Goal: Task Accomplishment & Management: Manage account settings

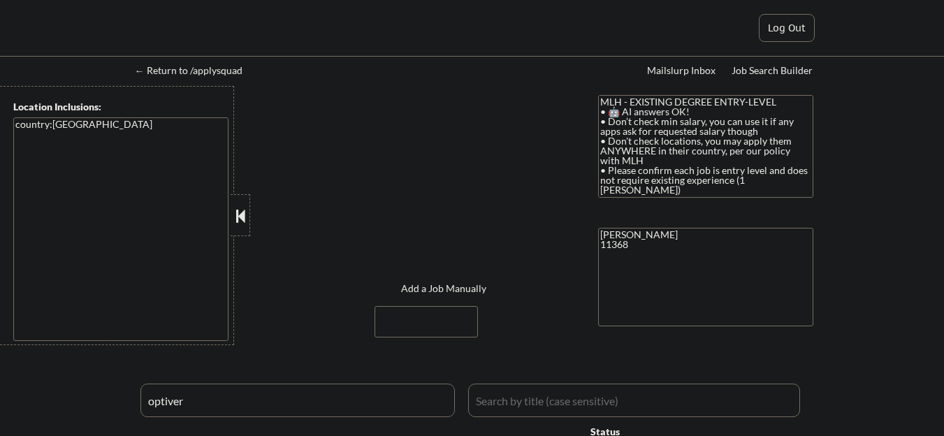
select select ""pending""
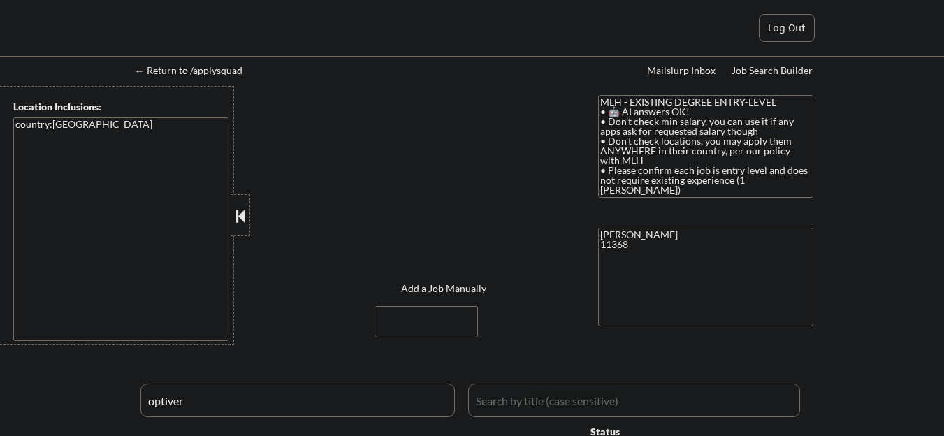
select select ""pending""
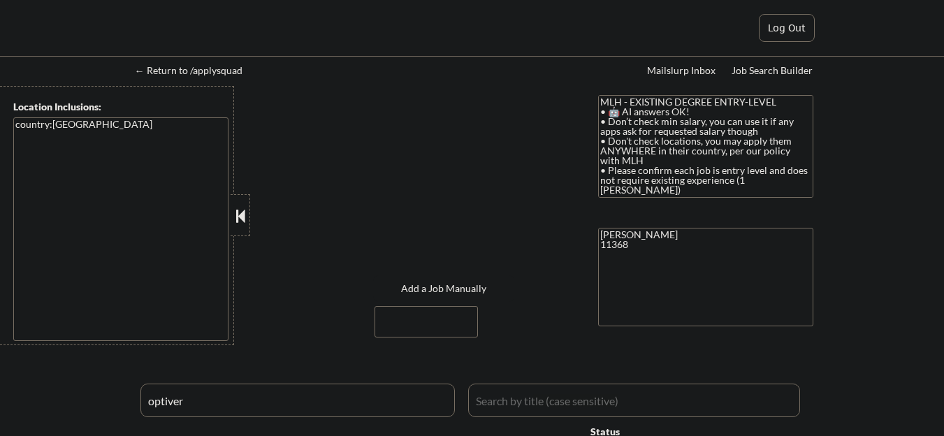
select select ""pending""
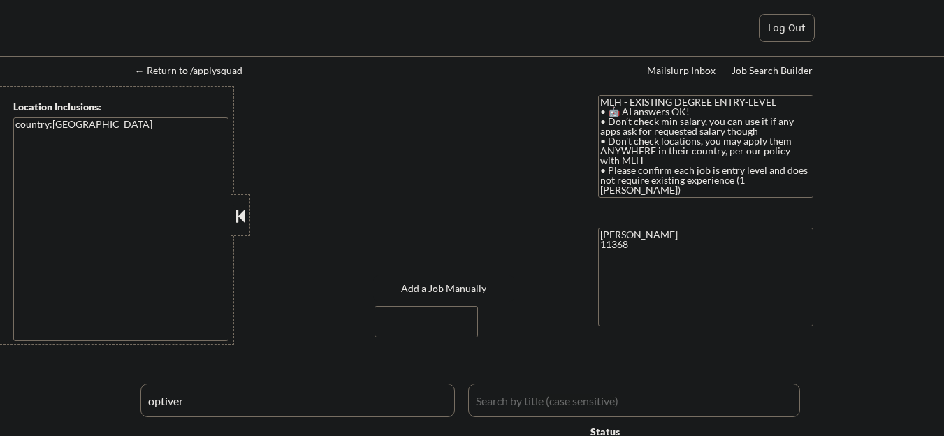
select select ""pending""
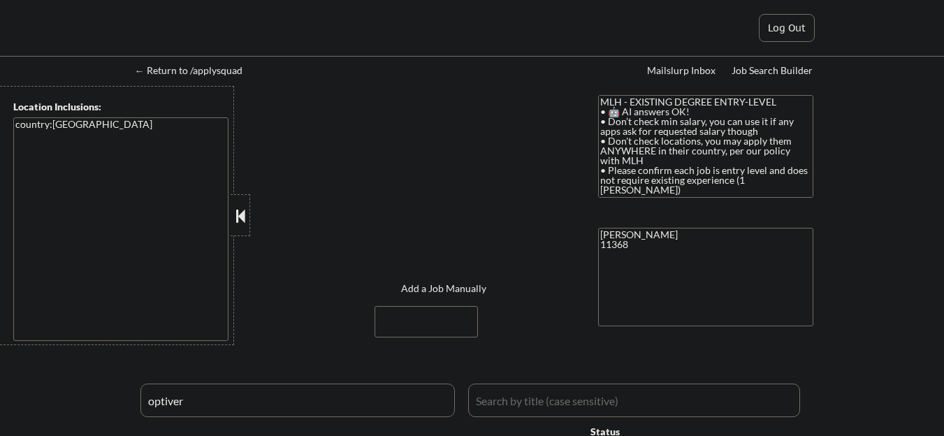
select select ""pending""
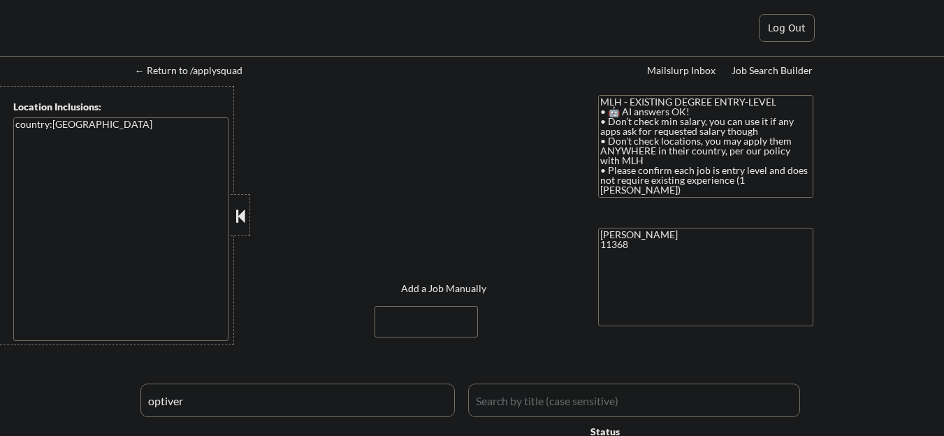
select select ""pending""
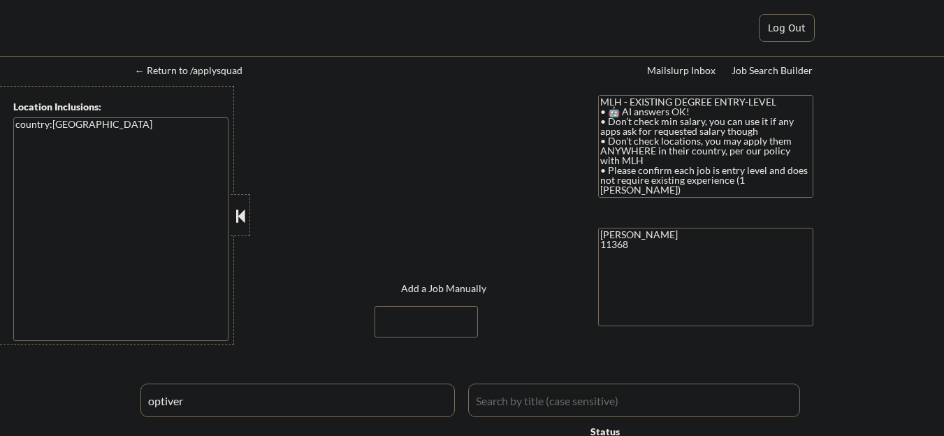
select select ""pending""
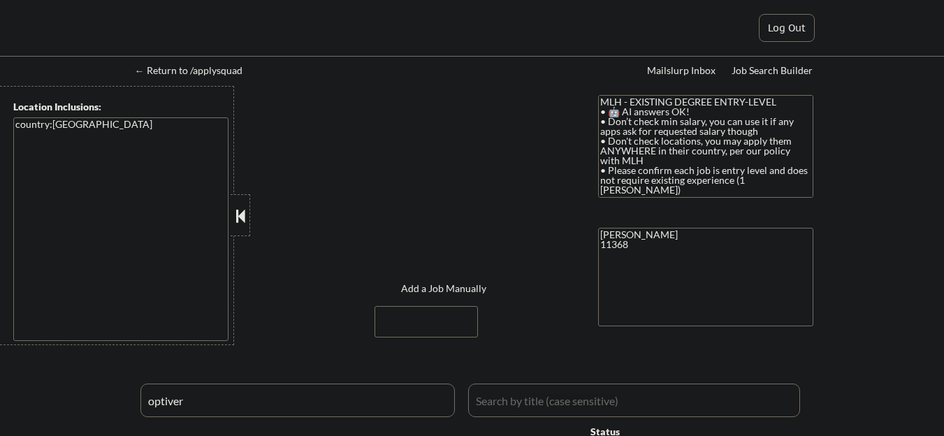
select select ""pending""
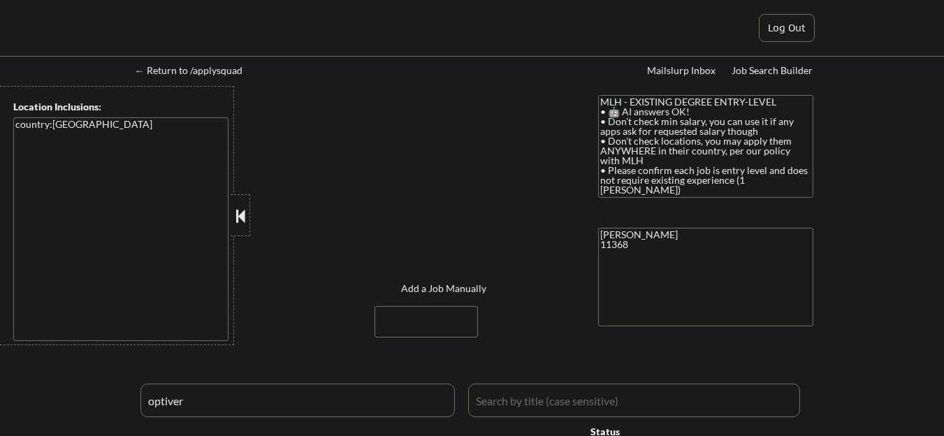
select select ""pending""
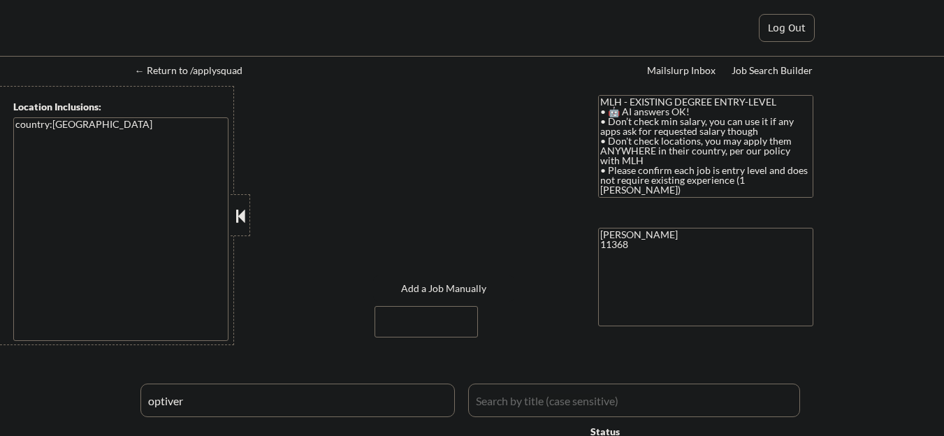
select select ""pending""
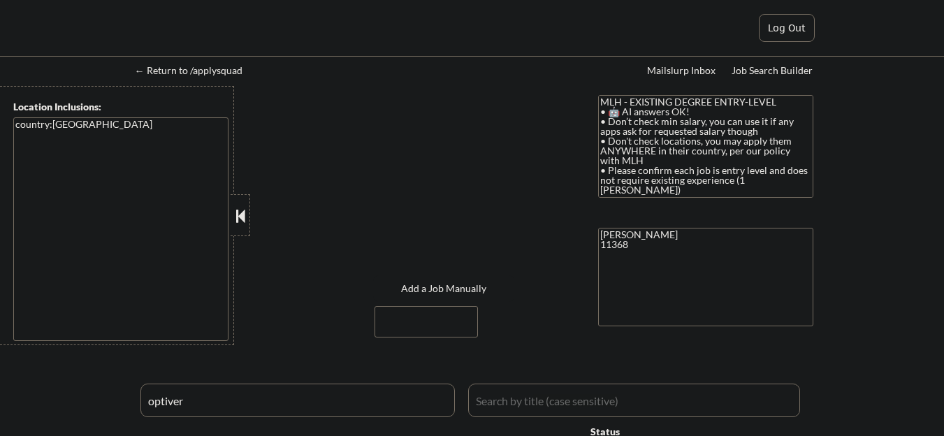
select select ""pending""
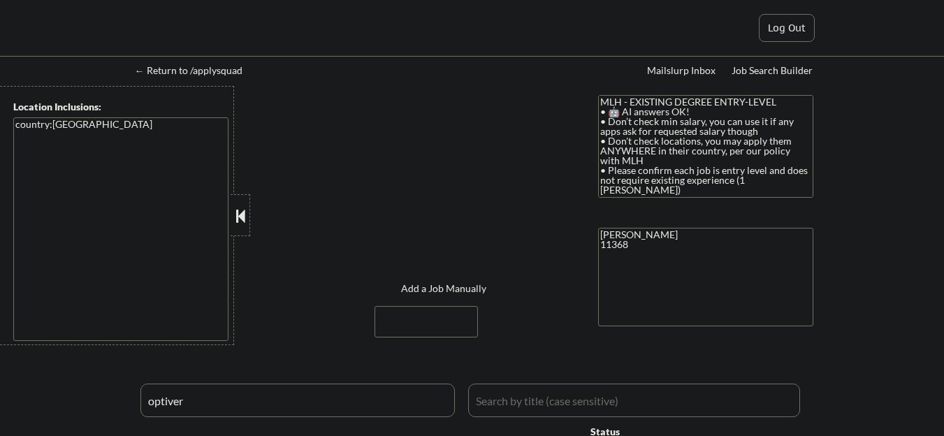
select select ""pending""
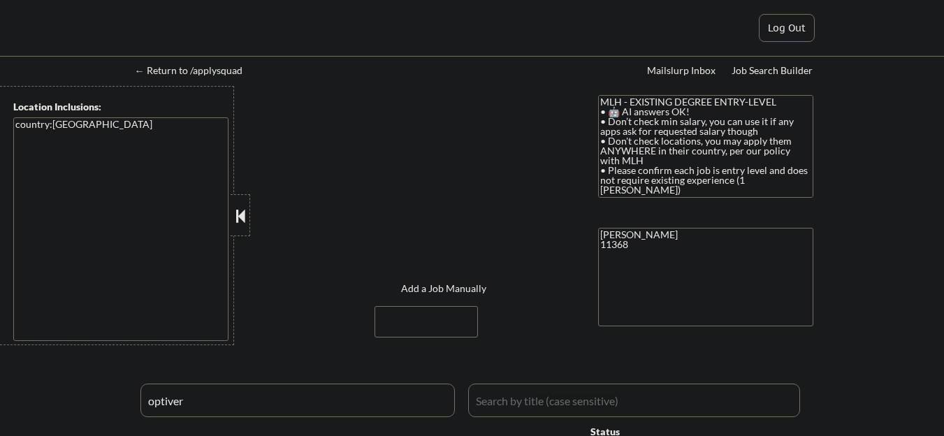
select select ""pending""
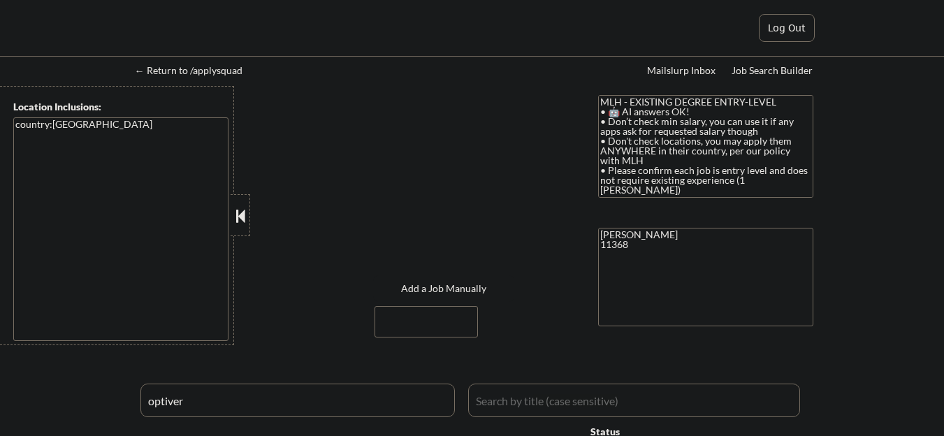
select select ""pending""
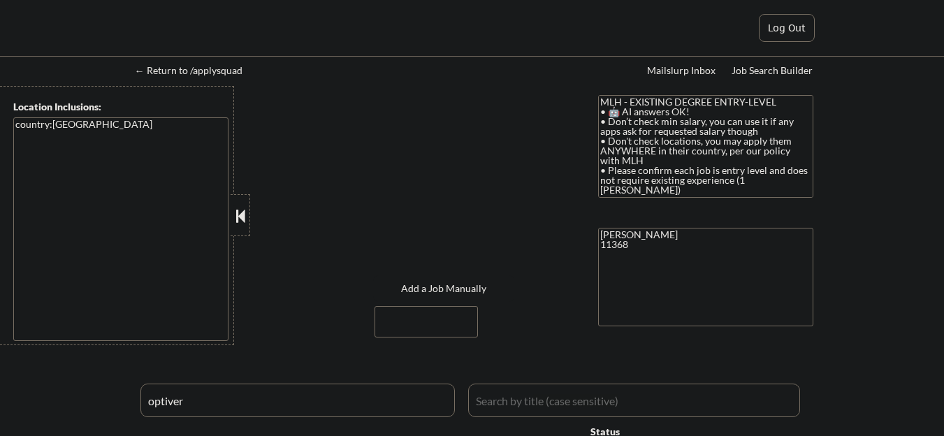
select select ""pending""
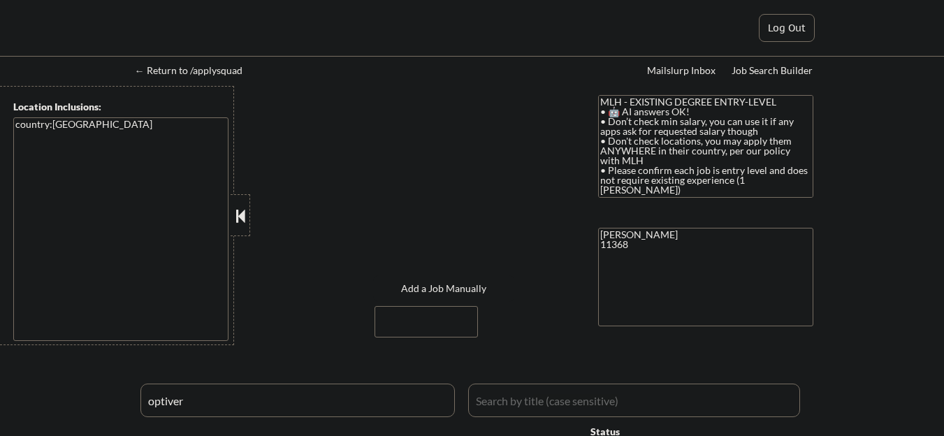
select select ""pending""
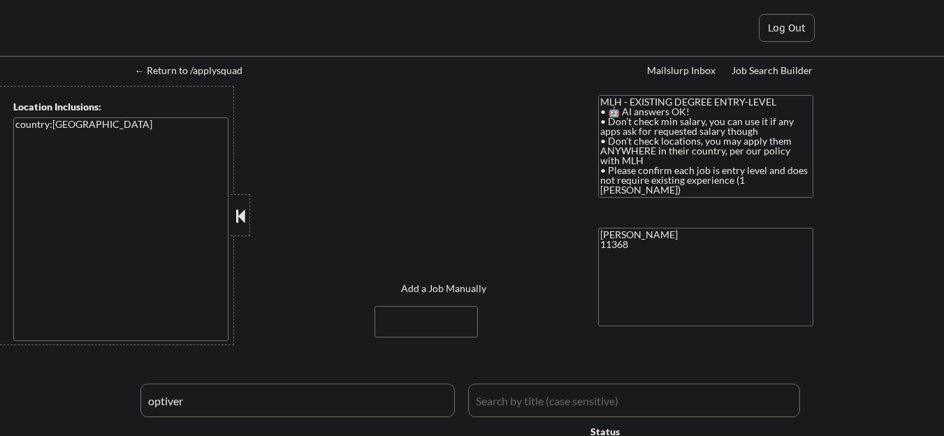
select select ""pending""
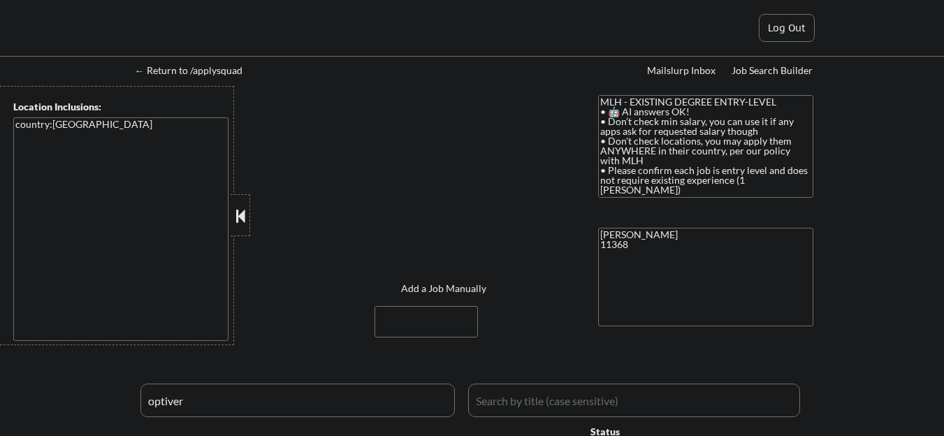
select select ""pending""
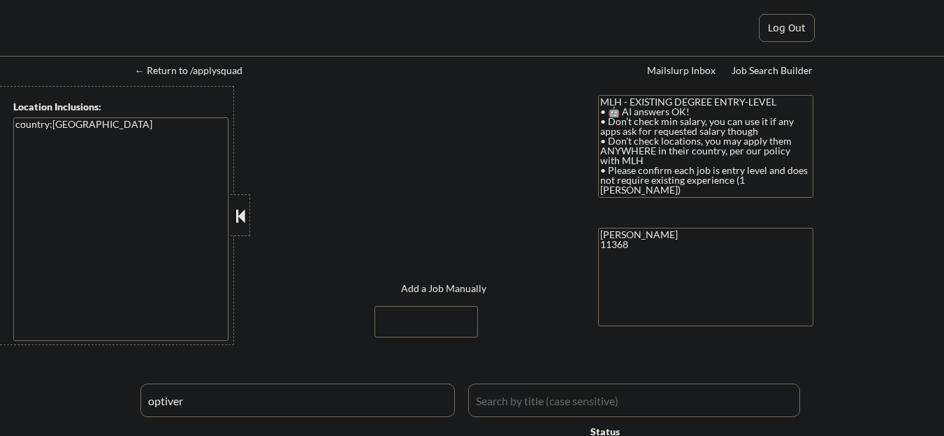
select select ""pending""
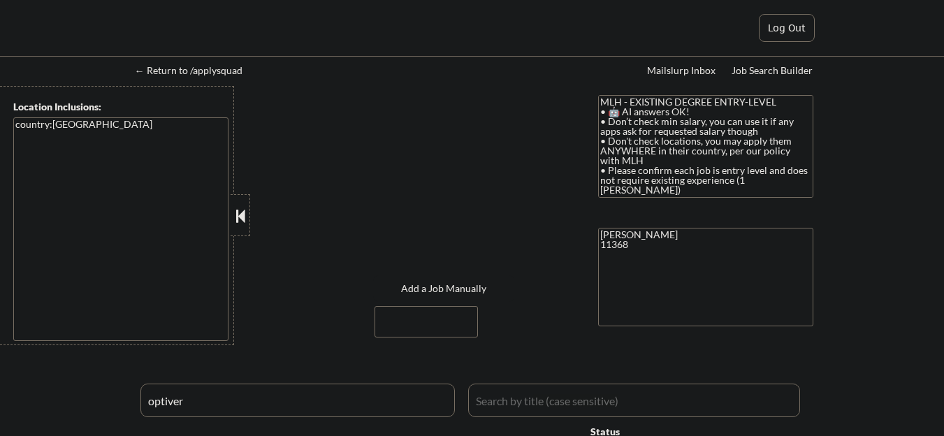
select select ""pending""
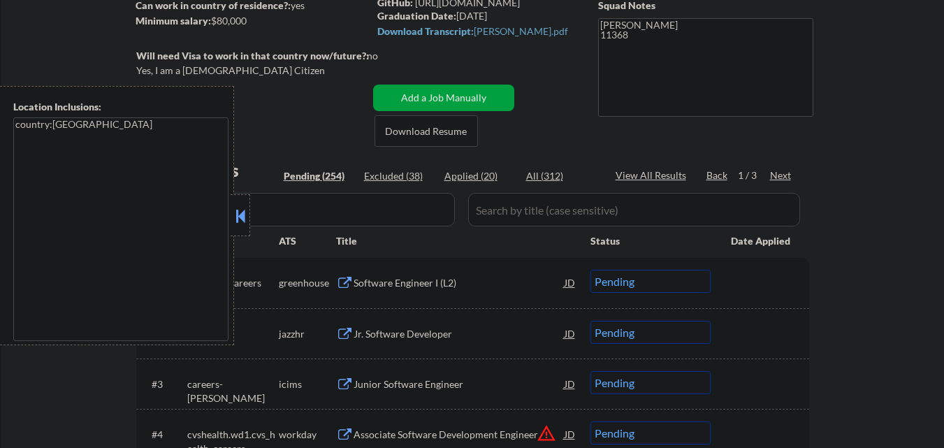
scroll to position [210, 0]
click at [233, 216] on button at bounding box center [240, 215] width 15 height 21
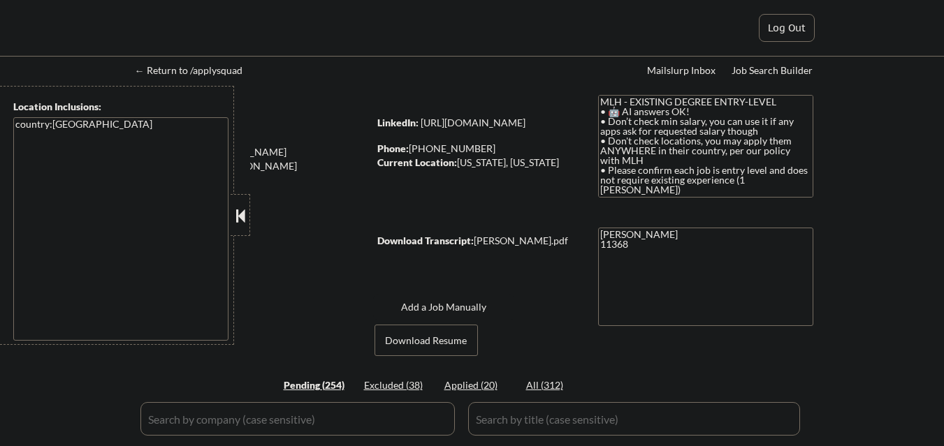
select select ""pending""
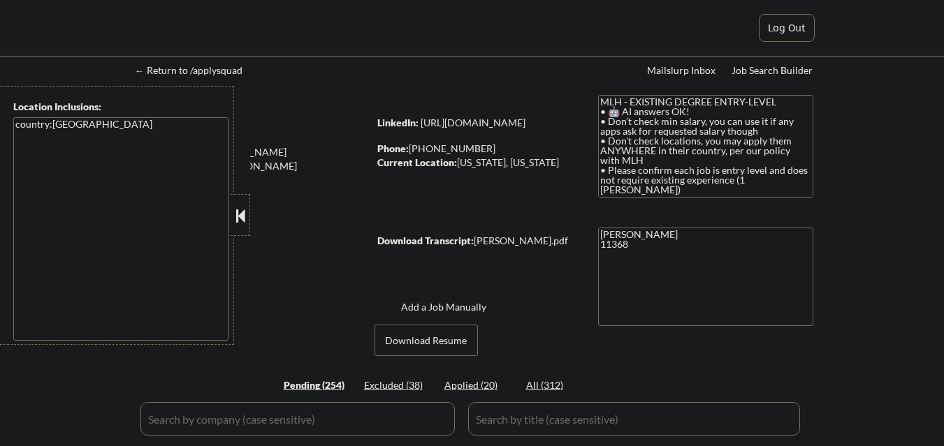
select select ""pending""
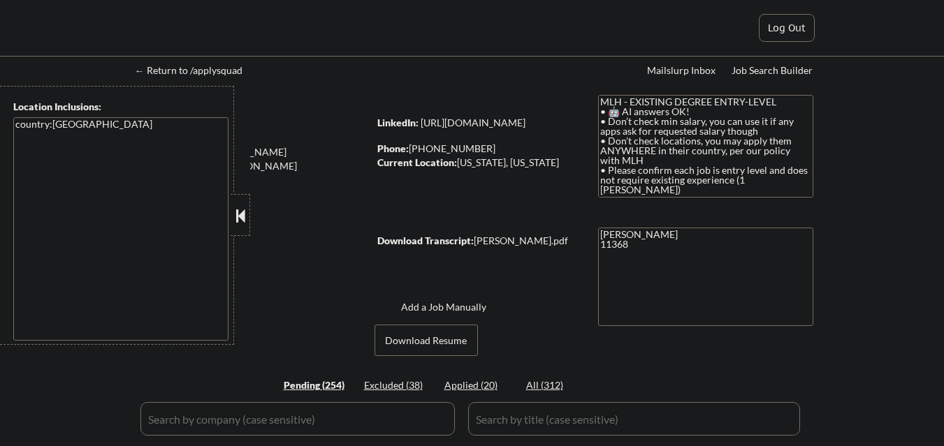
select select ""pending""
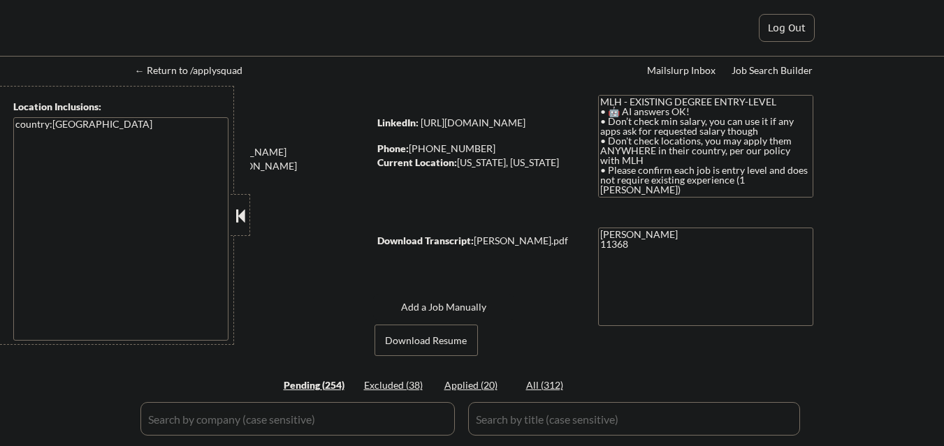
select select ""pending""
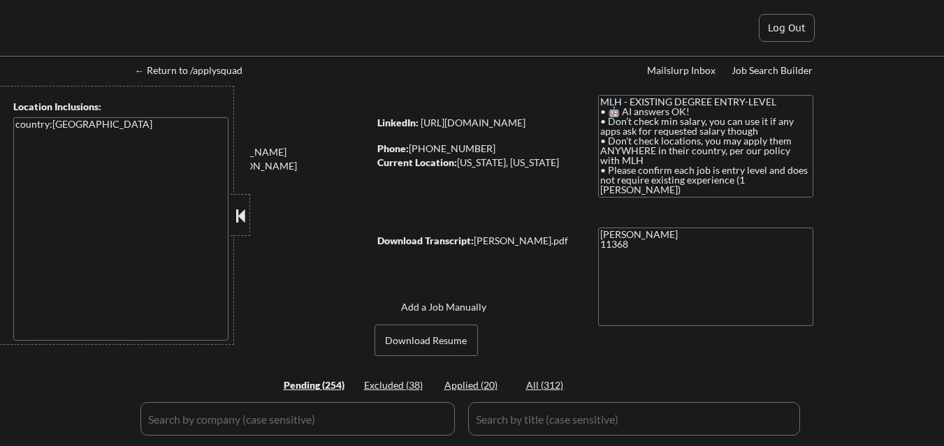
select select ""pending""
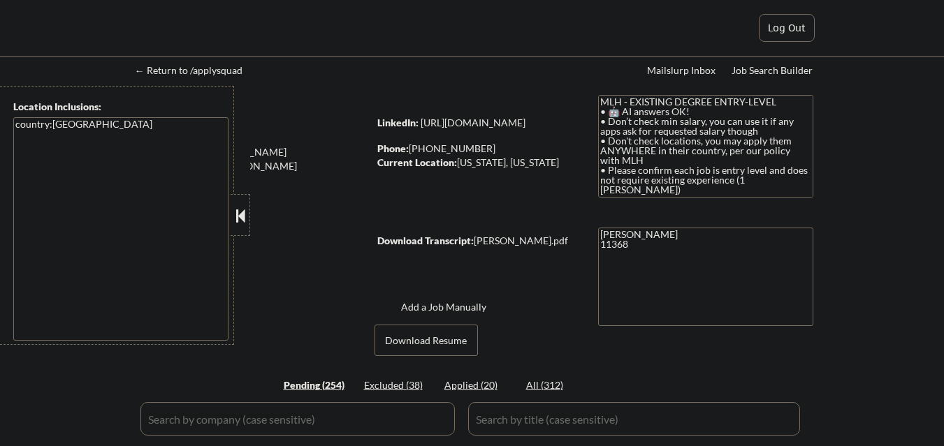
select select ""pending""
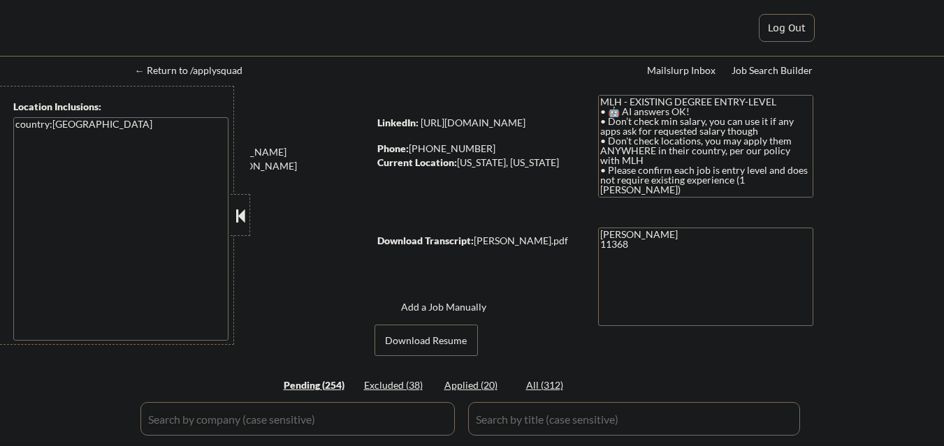
select select ""pending""
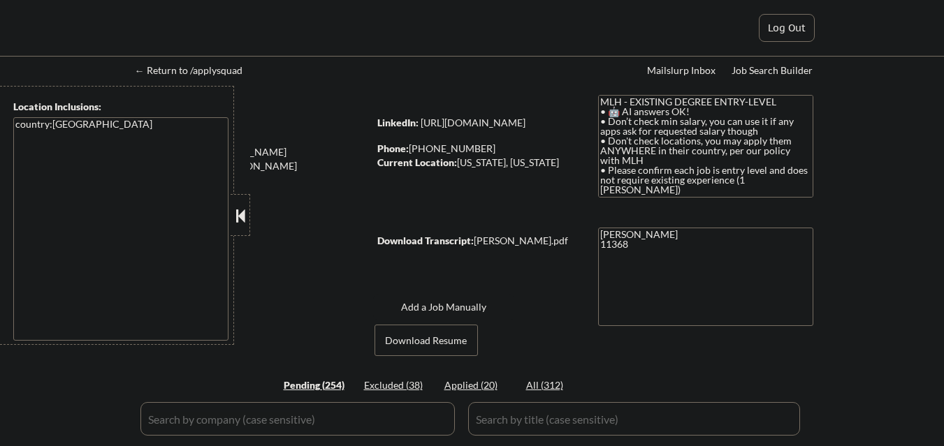
select select ""pending""
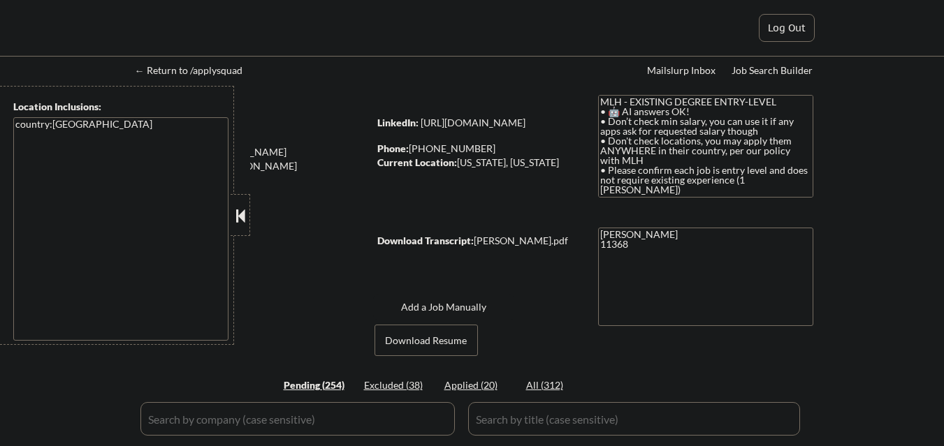
select select ""pending""
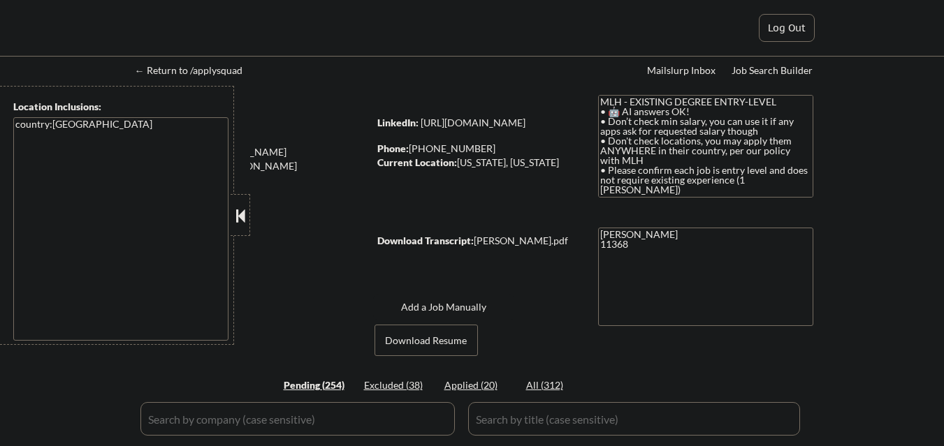
select select ""pending""
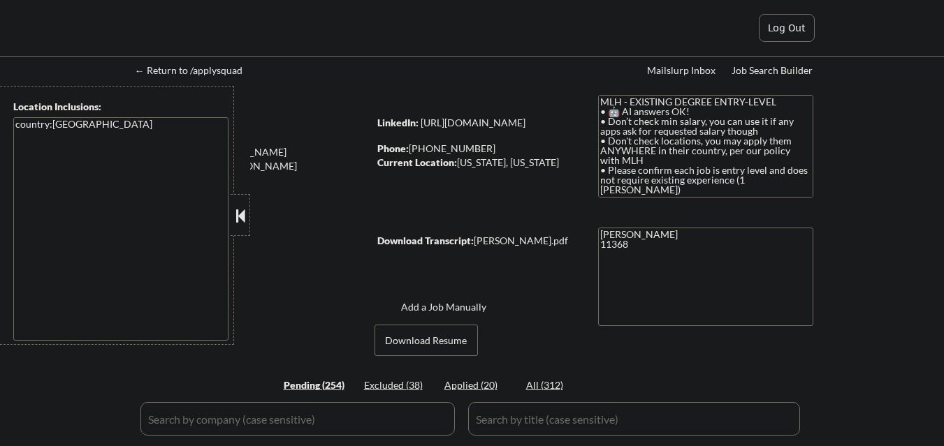
select select ""pending""
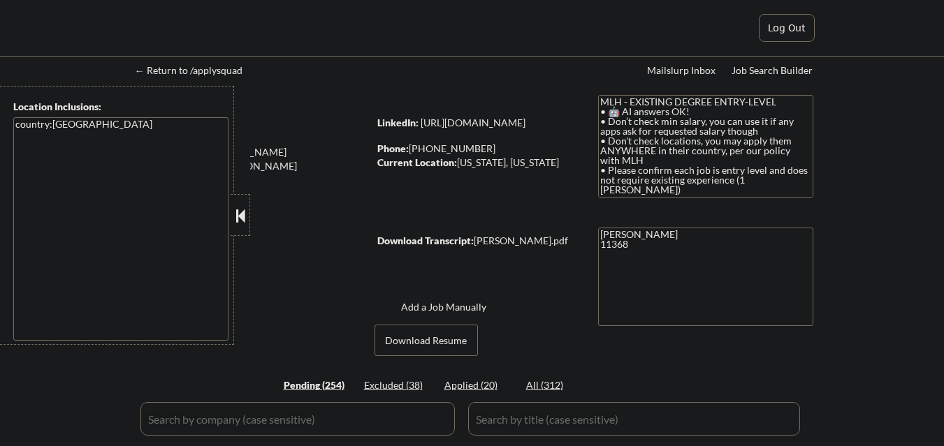
select select ""pending""
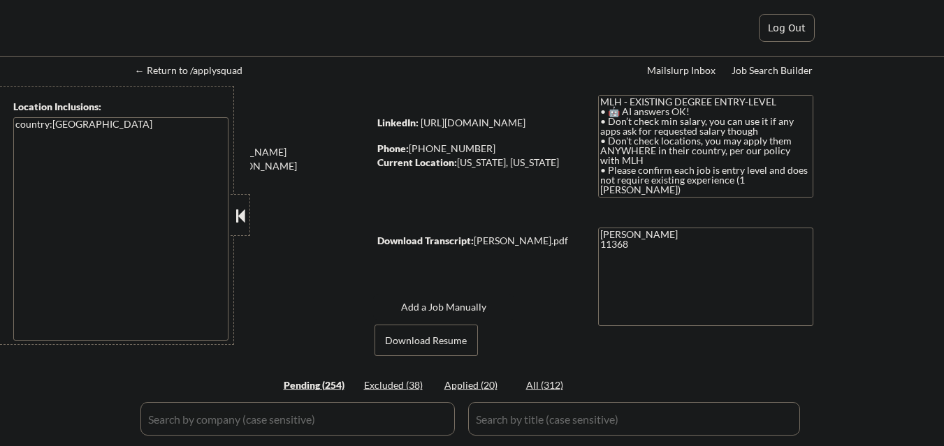
select select ""pending""
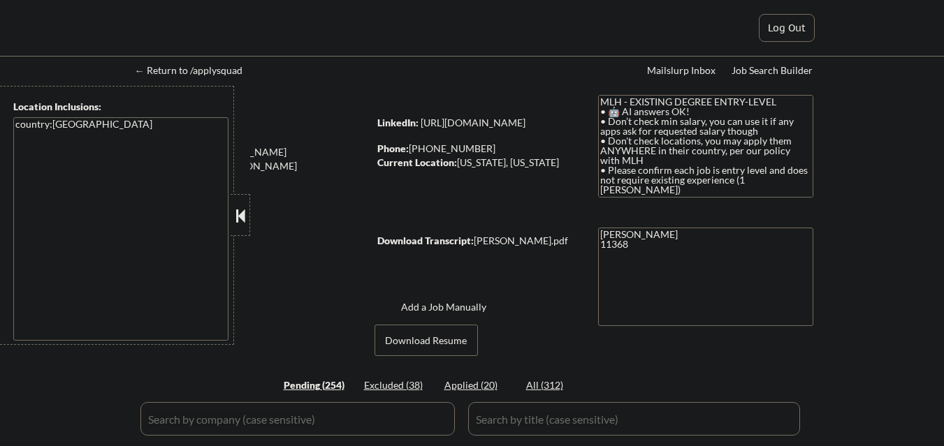
select select ""pending""
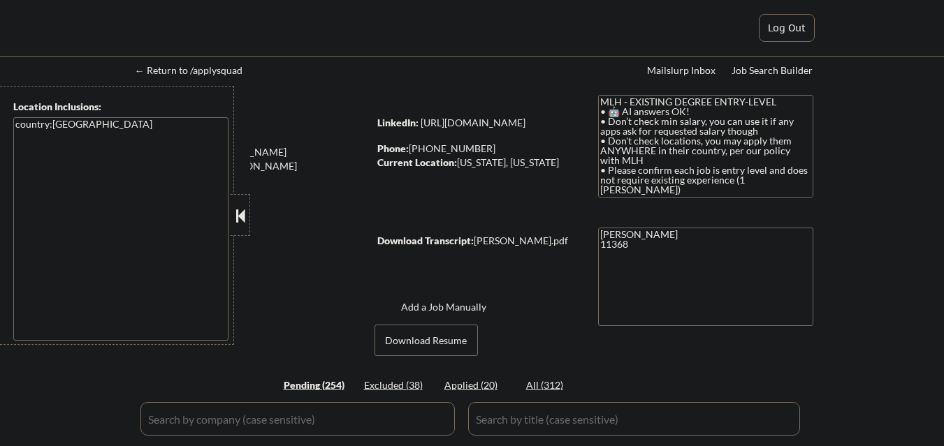
select select ""pending""
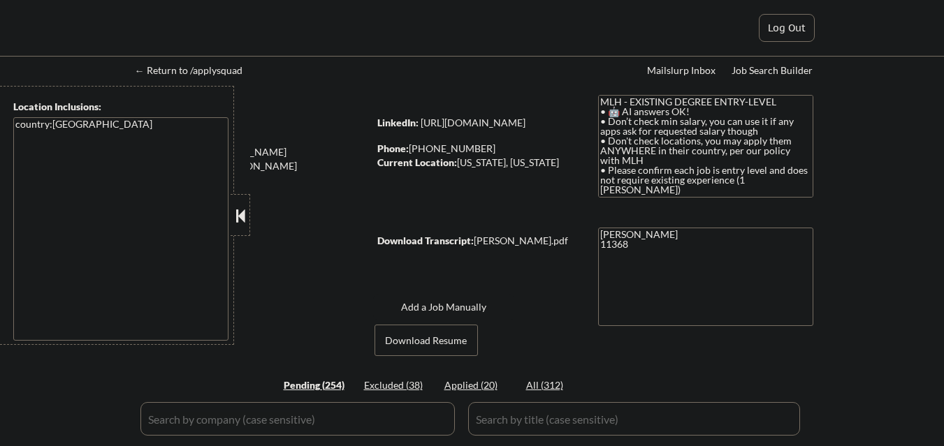
select select ""pending""
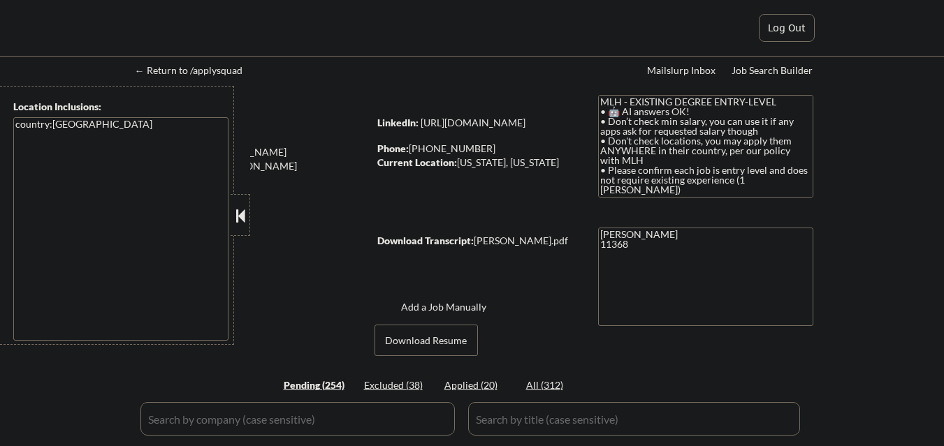
select select ""pending""
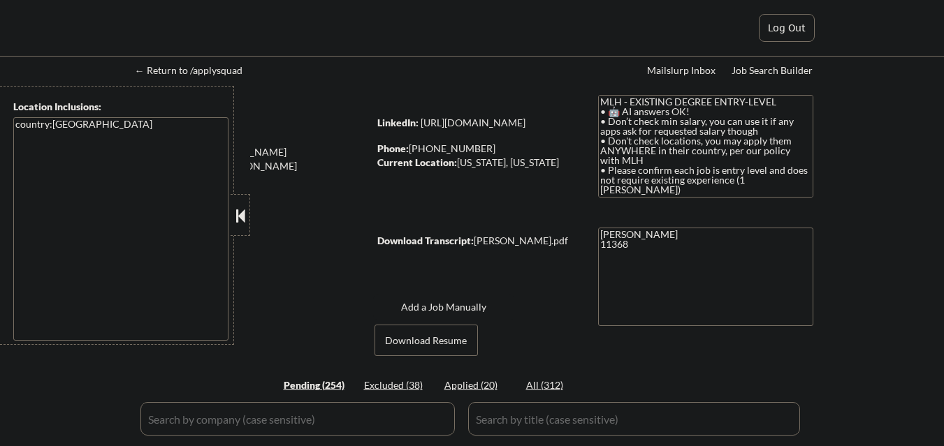
select select ""pending""
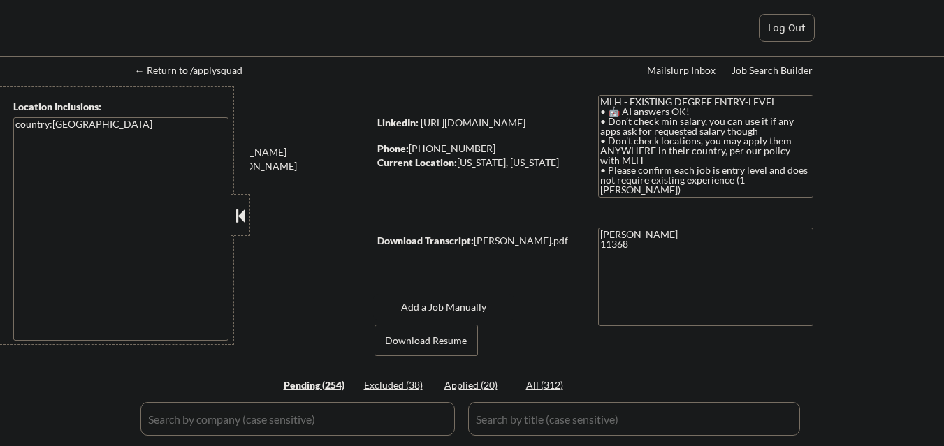
select select ""pending""
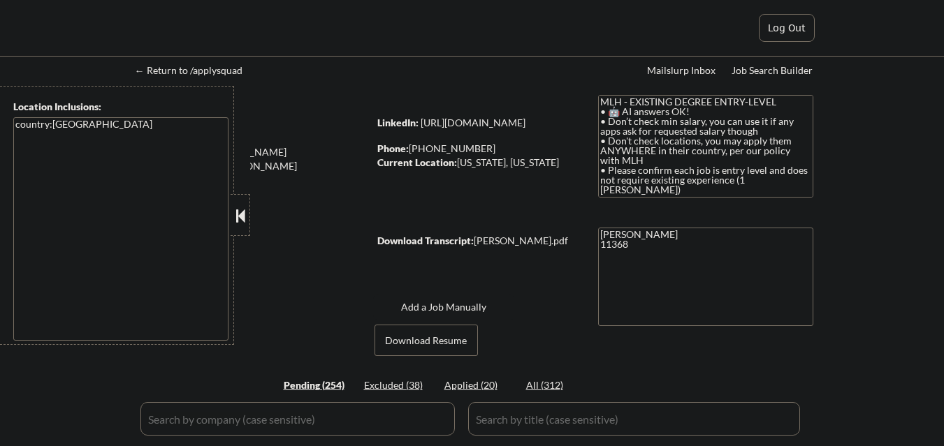
select select ""pending""
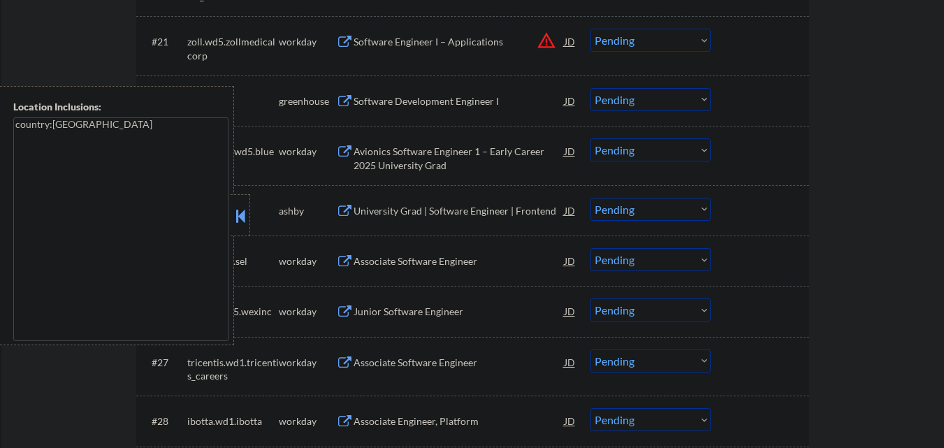
scroll to position [1556, 0]
click at [235, 210] on button at bounding box center [240, 215] width 15 height 21
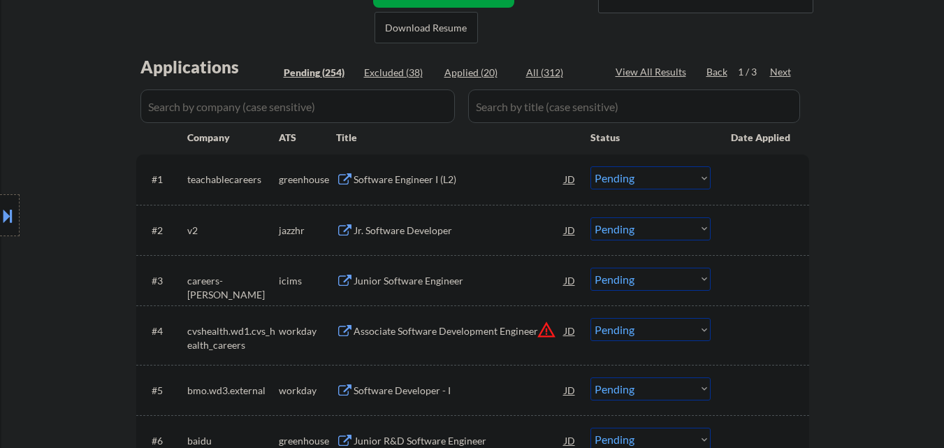
scroll to position [0, 0]
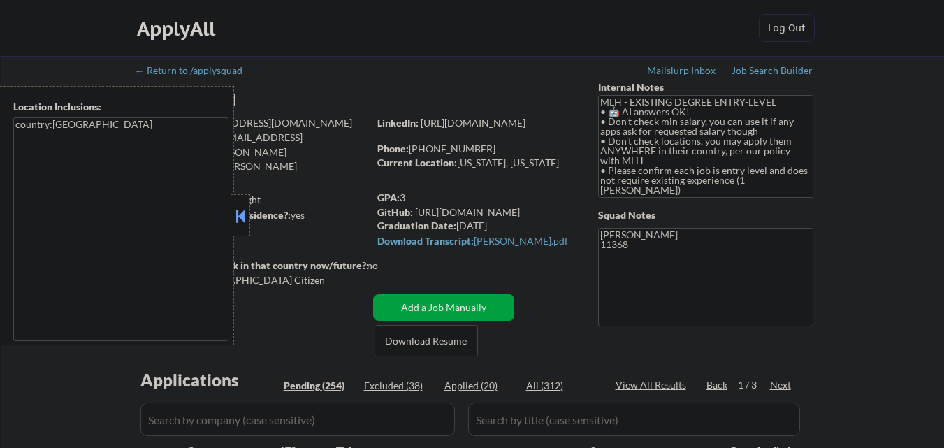
select select ""pending""
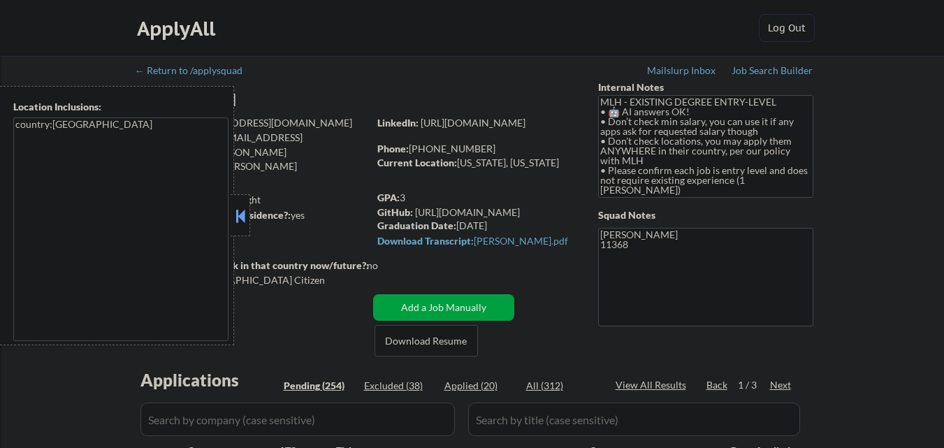
select select ""pending""
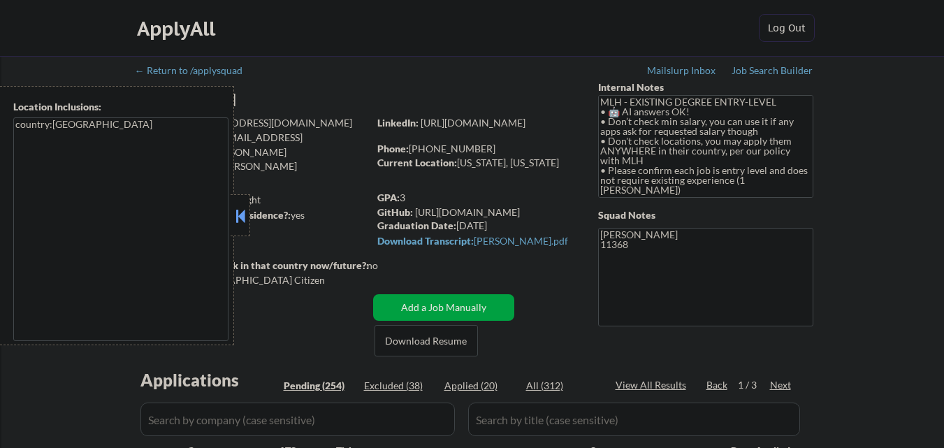
select select ""pending""
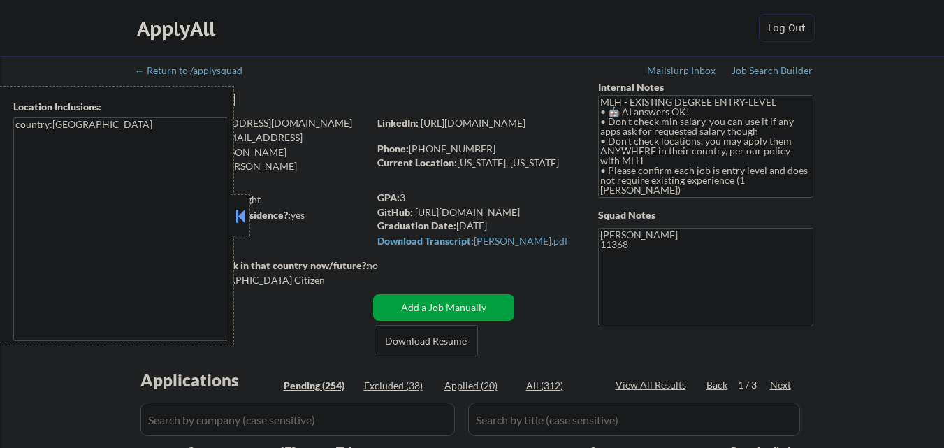
select select ""pending""
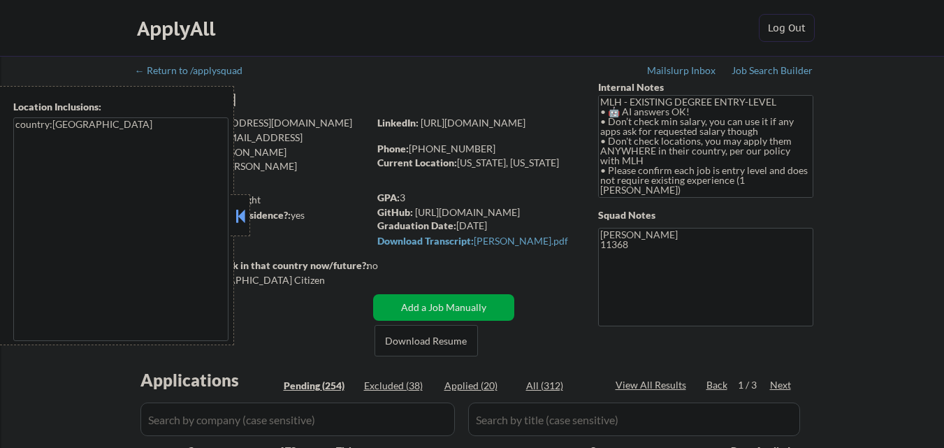
select select ""pending""
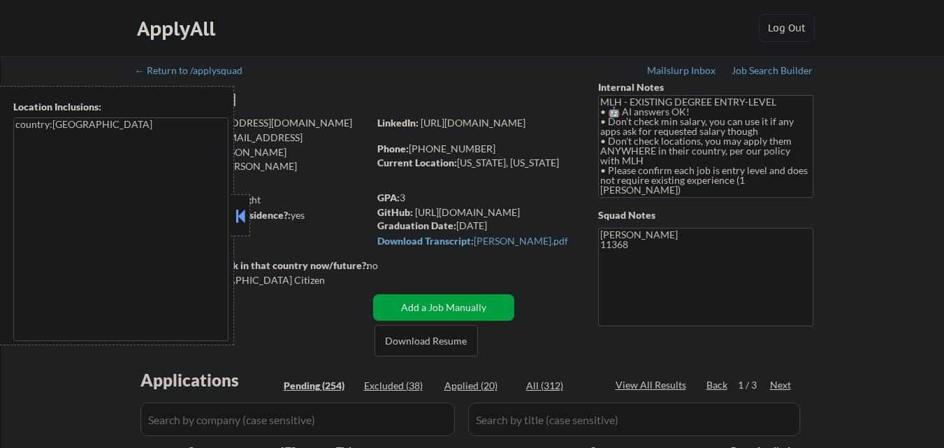
select select ""pending""
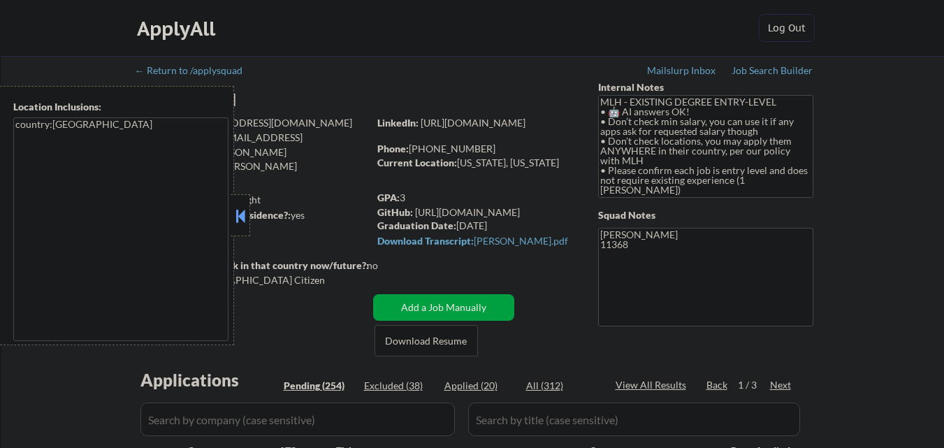
select select ""pending""
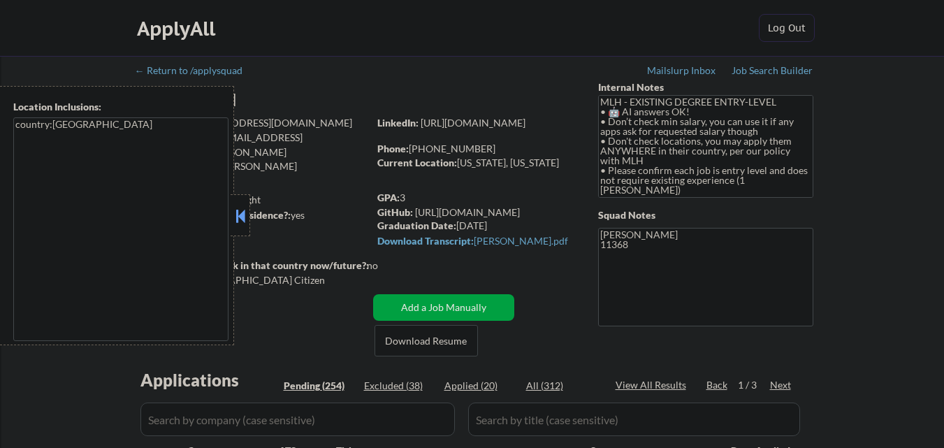
select select ""pending""
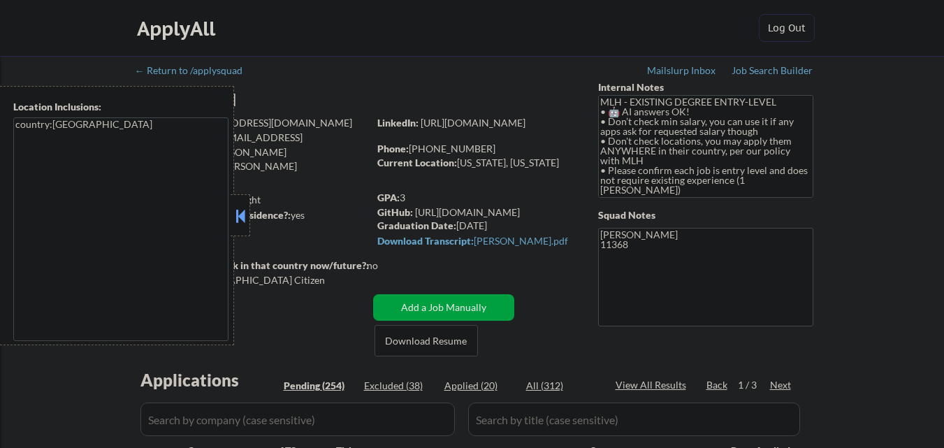
select select ""pending""
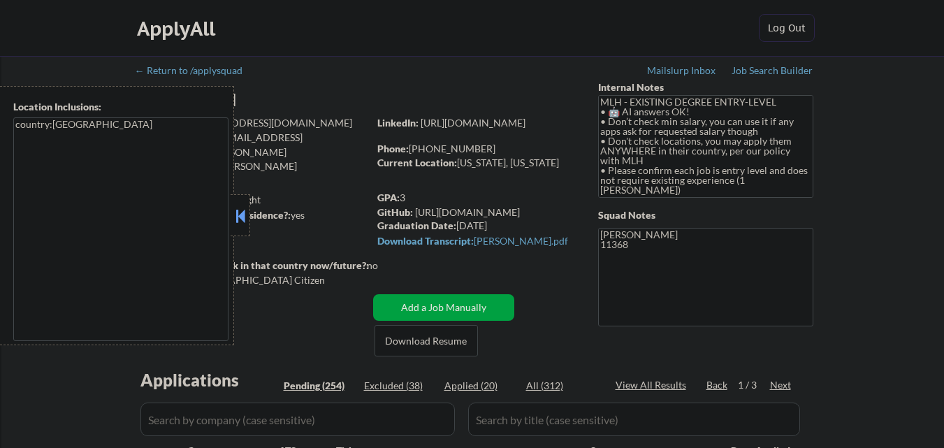
select select ""pending""
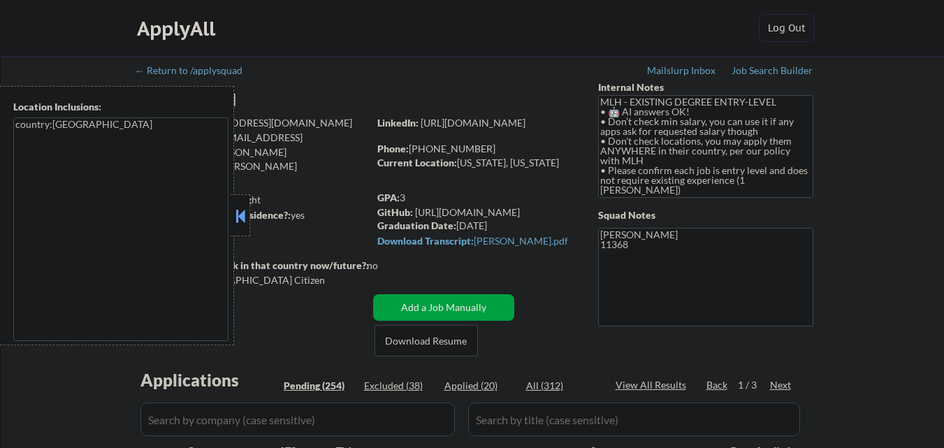
select select ""pending""
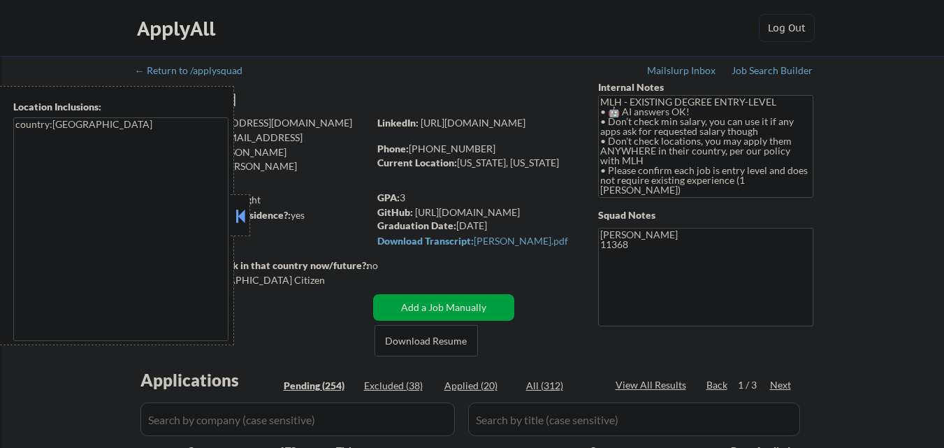
select select ""pending""
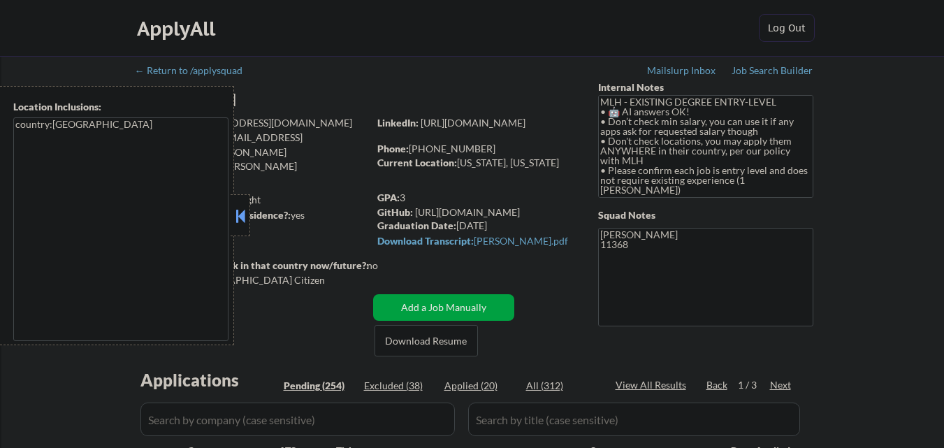
select select ""pending""
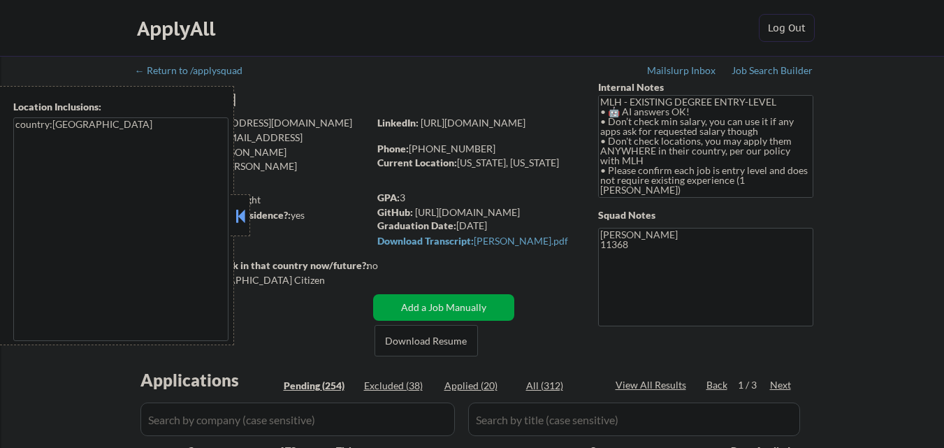
select select ""pending""
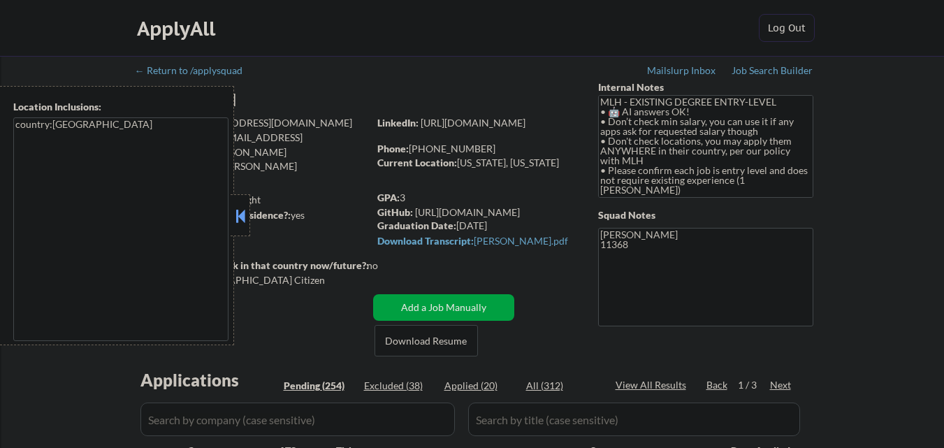
select select ""pending""
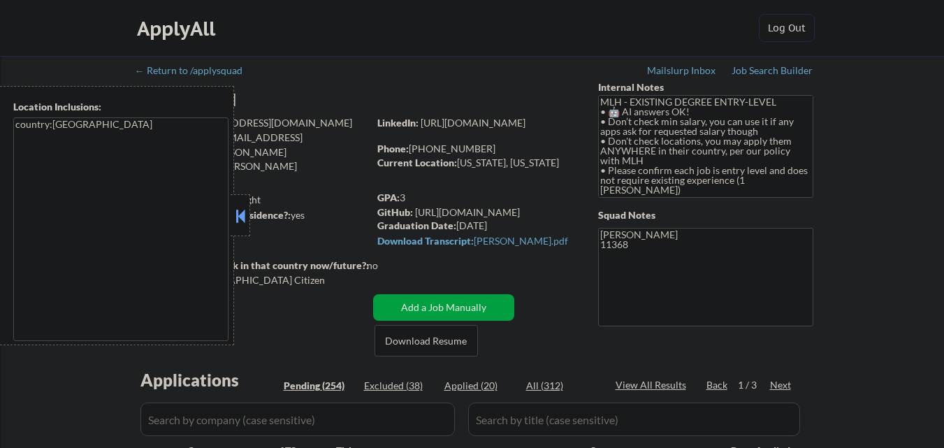
select select ""pending""
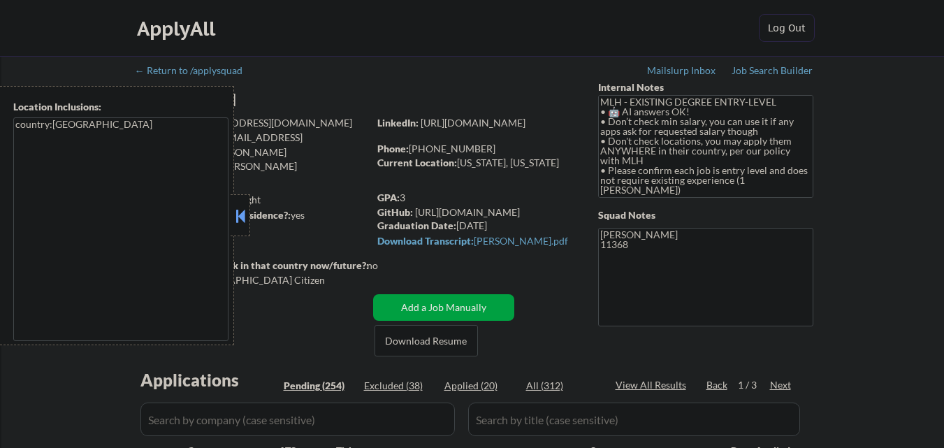
select select ""pending""
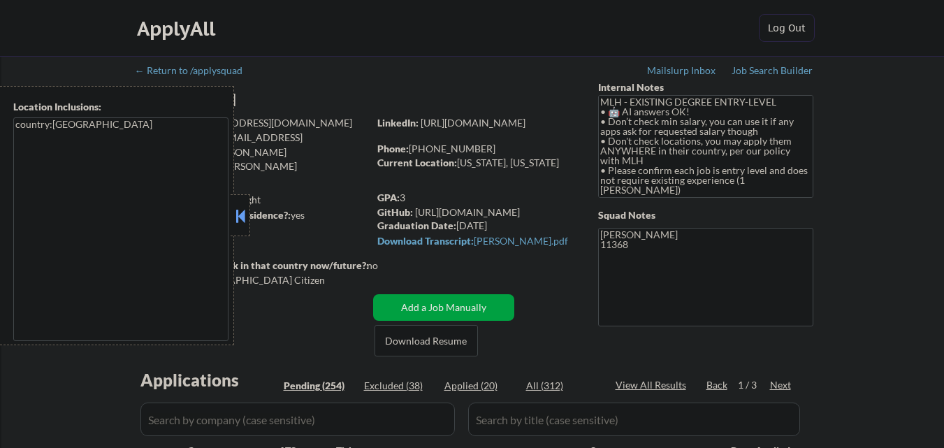
select select ""pending""
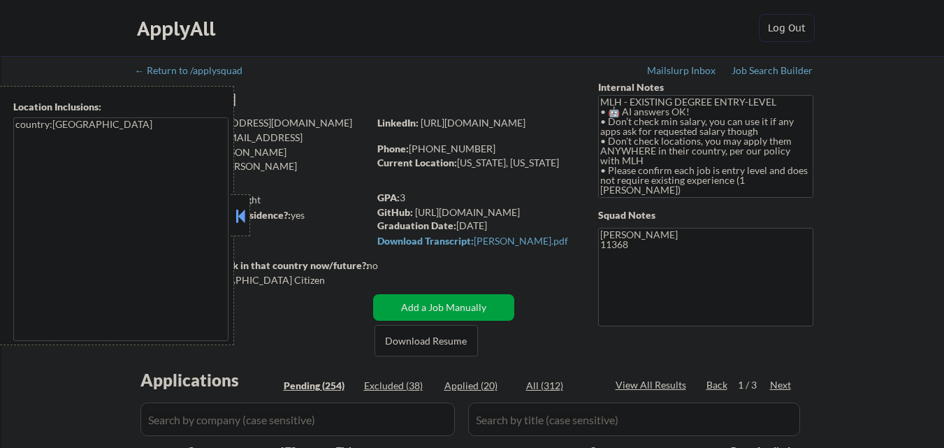
select select ""pending""
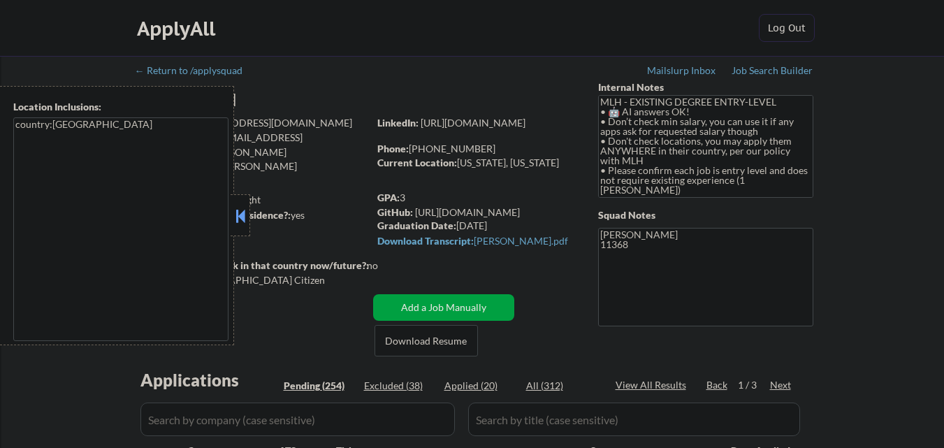
select select ""pending""
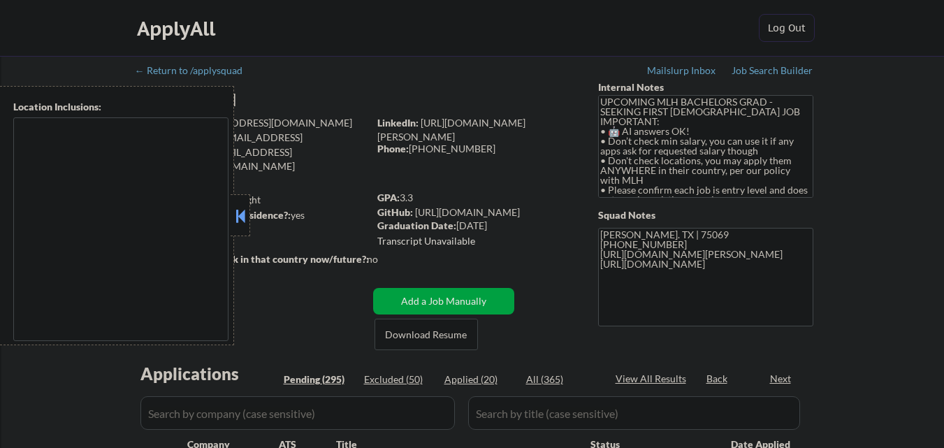
type textarea "country:[GEOGRAPHIC_DATA]"
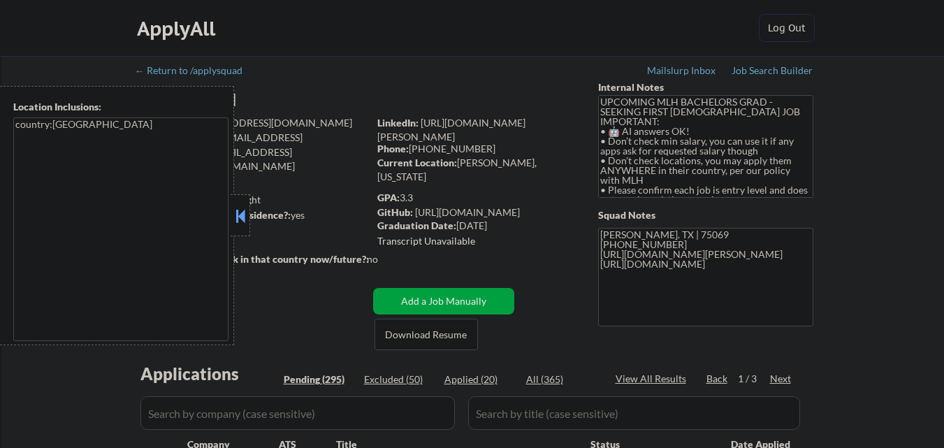
select select ""pending""
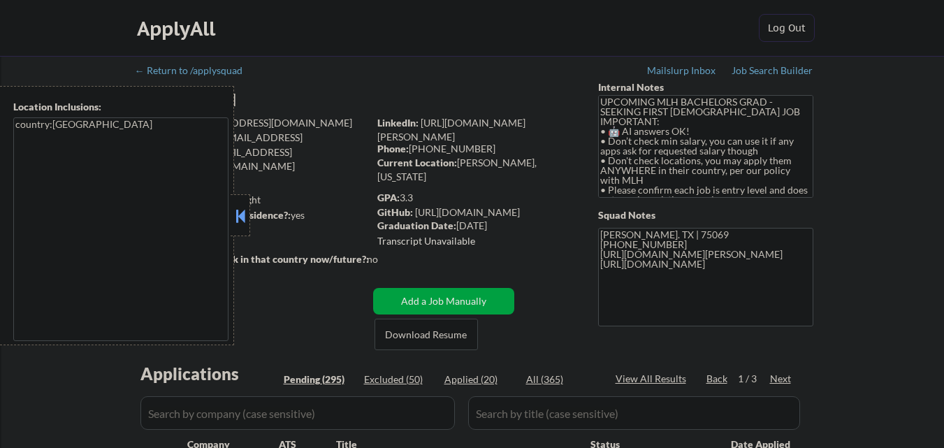
select select ""pending""
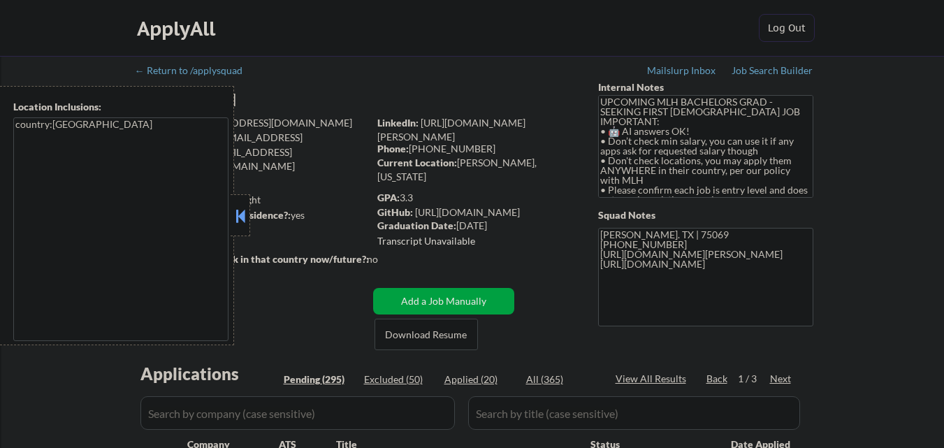
select select ""pending""
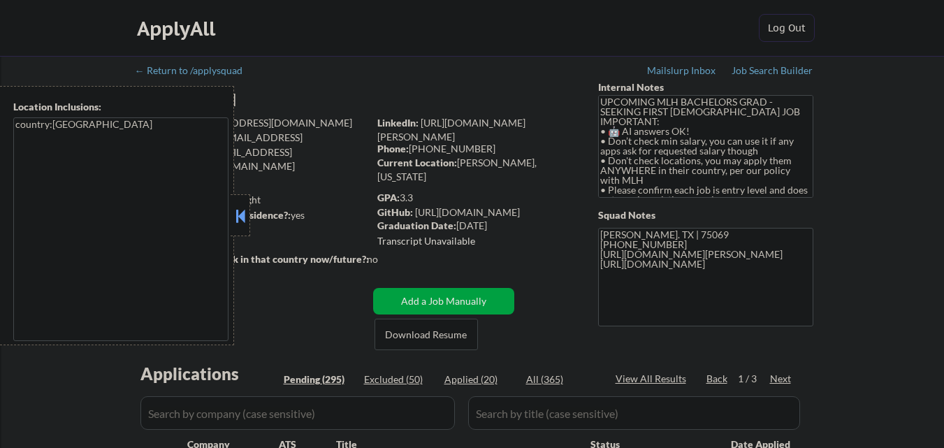
select select ""pending""
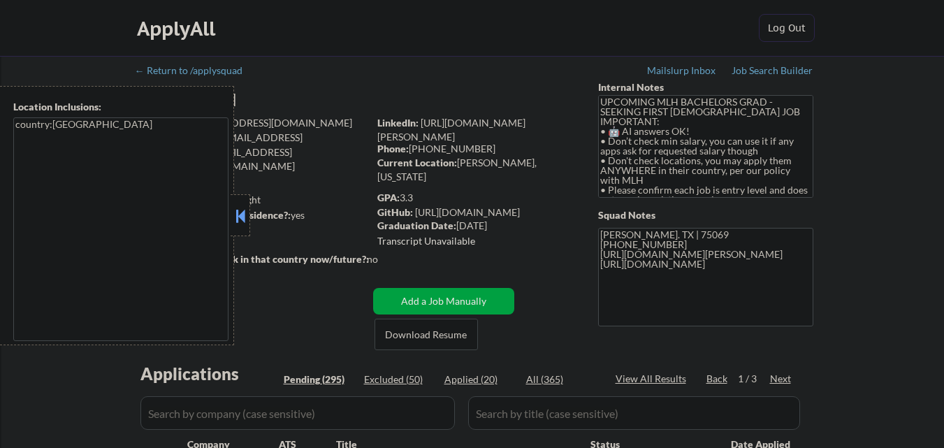
select select ""pending""
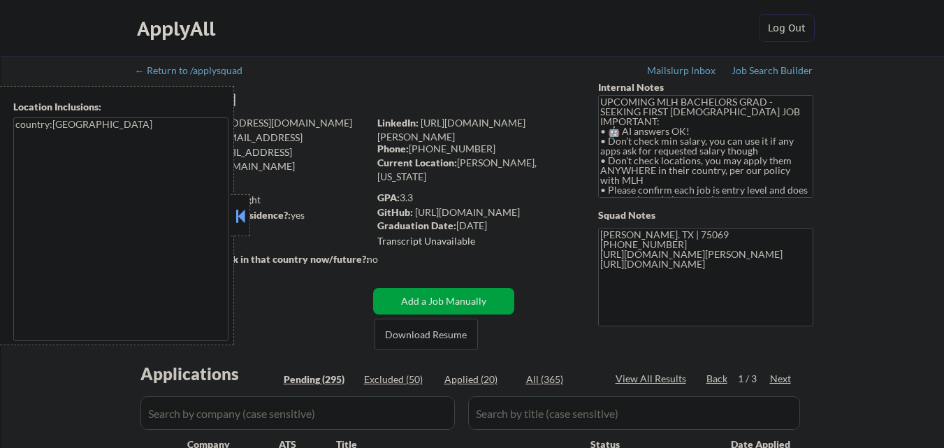
select select ""pending""
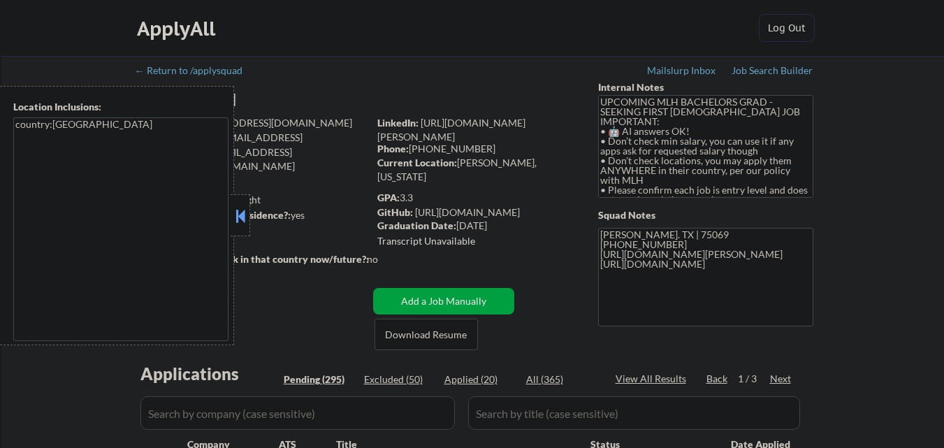
select select ""pending""
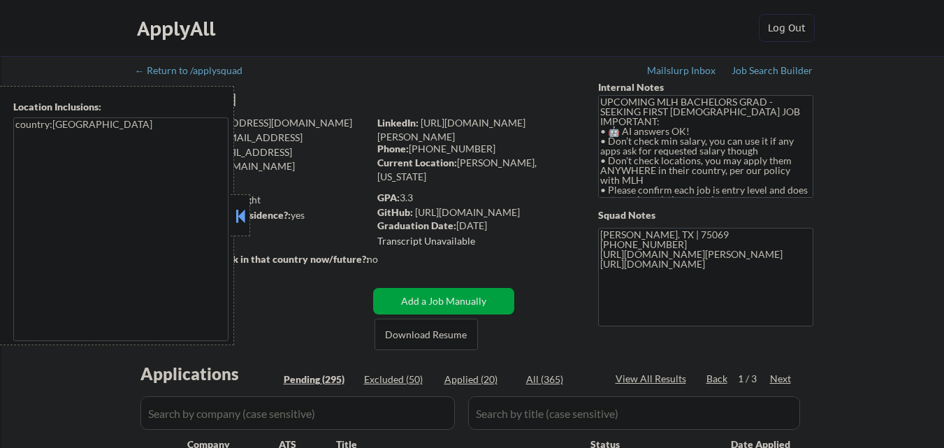
select select ""pending""
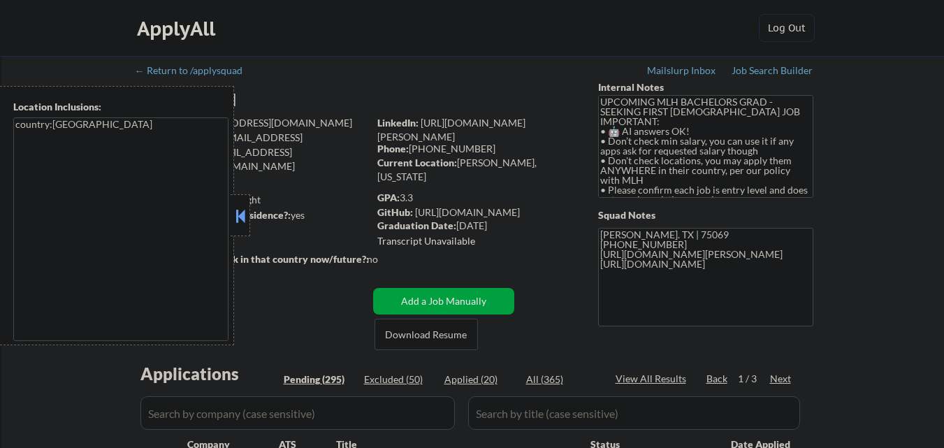
select select ""pending""
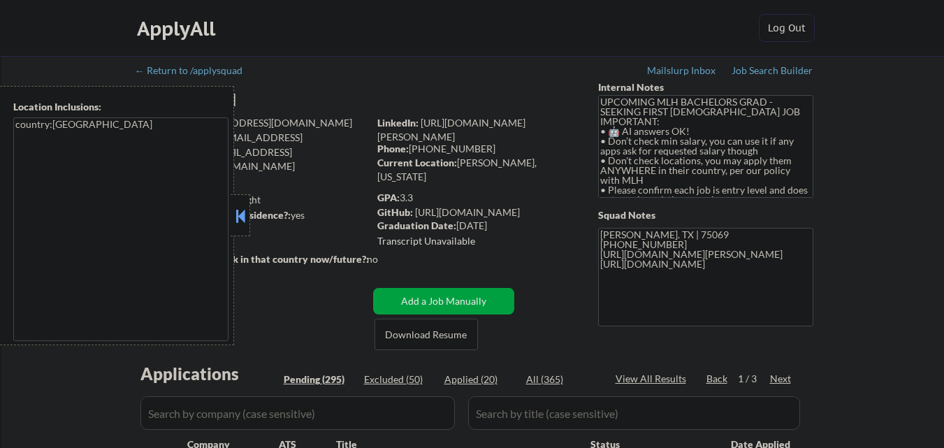
select select ""pending""
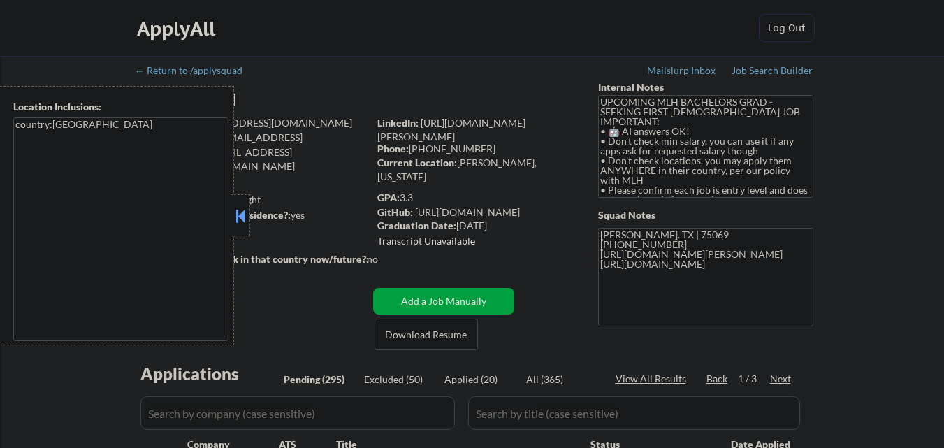
select select ""pending""
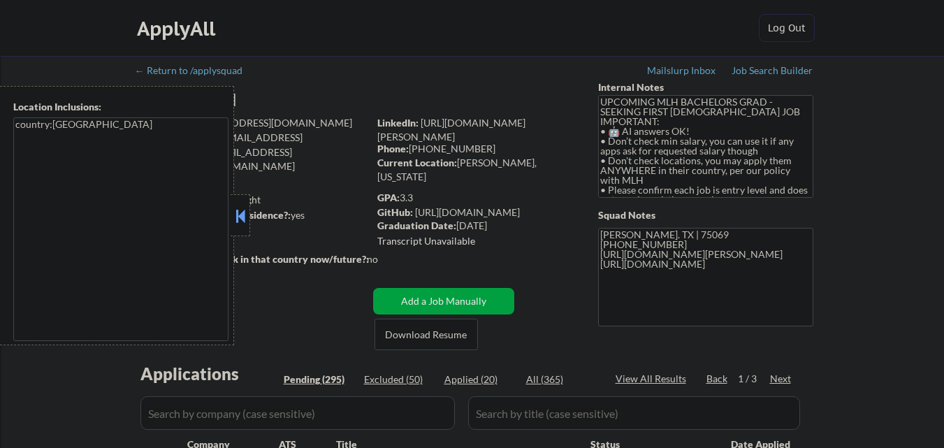
select select ""pending""
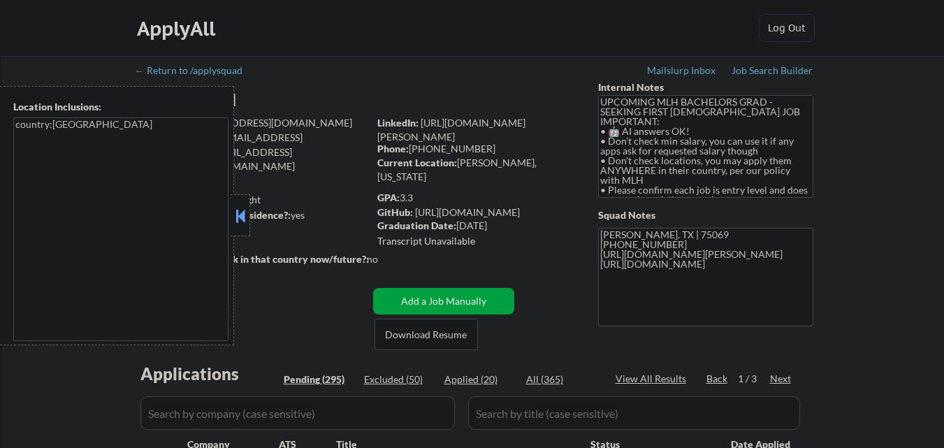
select select ""pending""
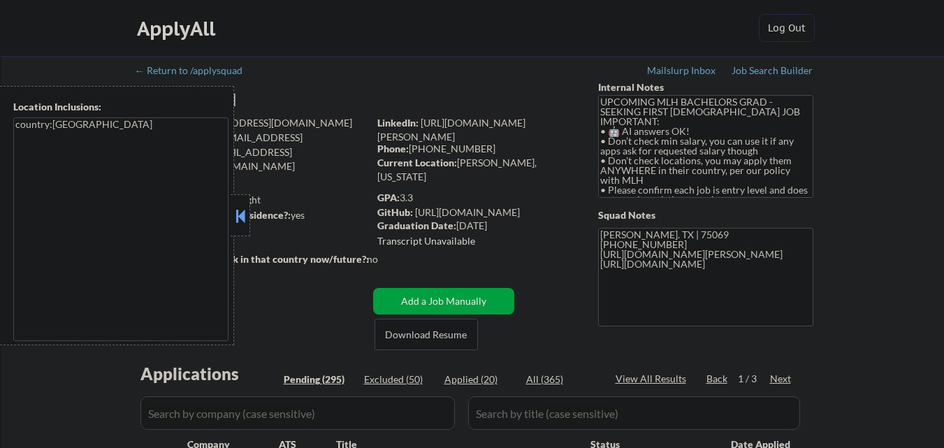
select select ""pending""
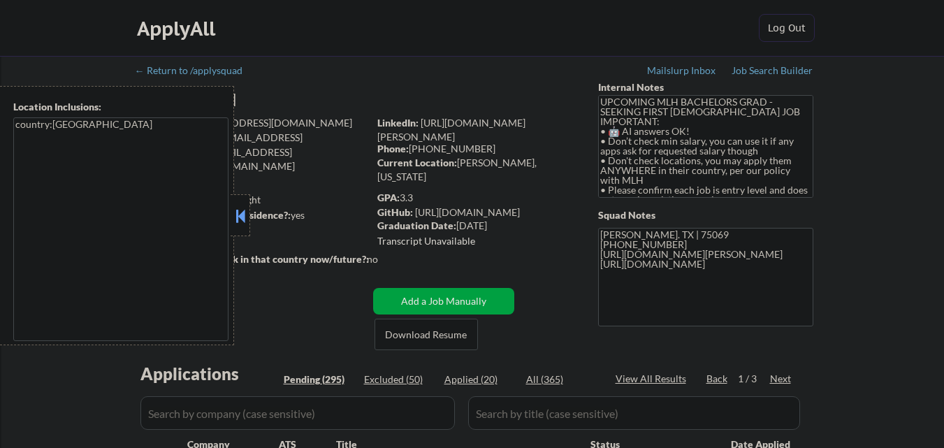
select select ""pending""
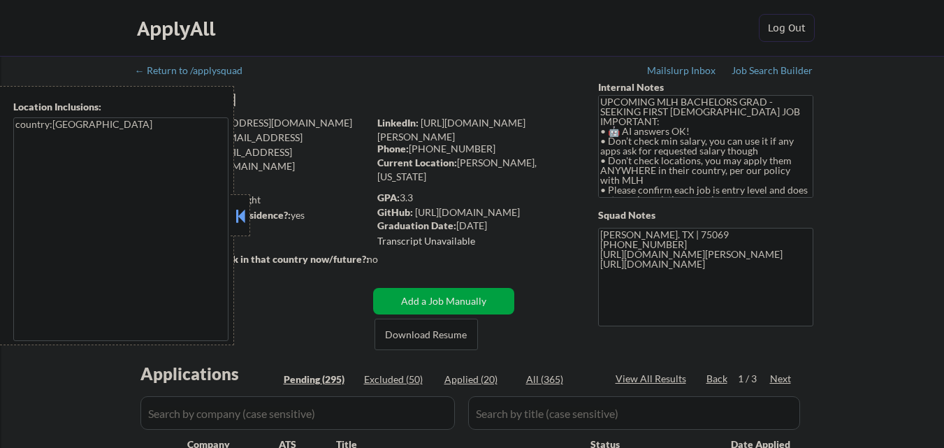
select select ""pending""
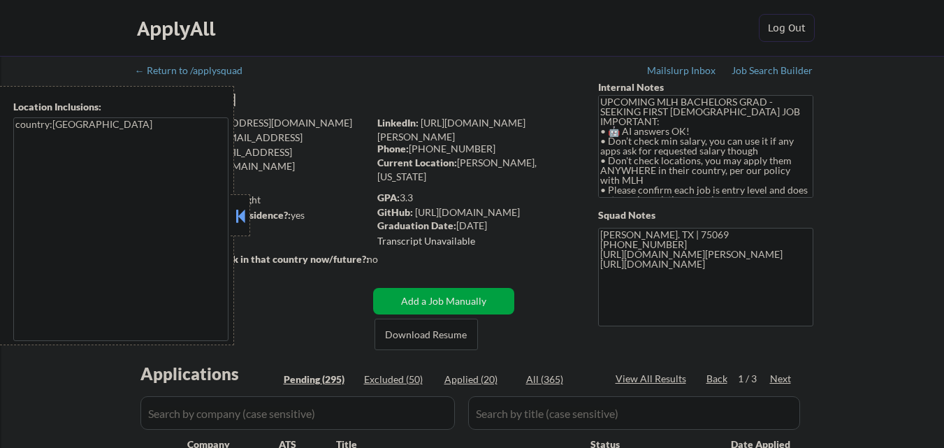
select select ""pending""
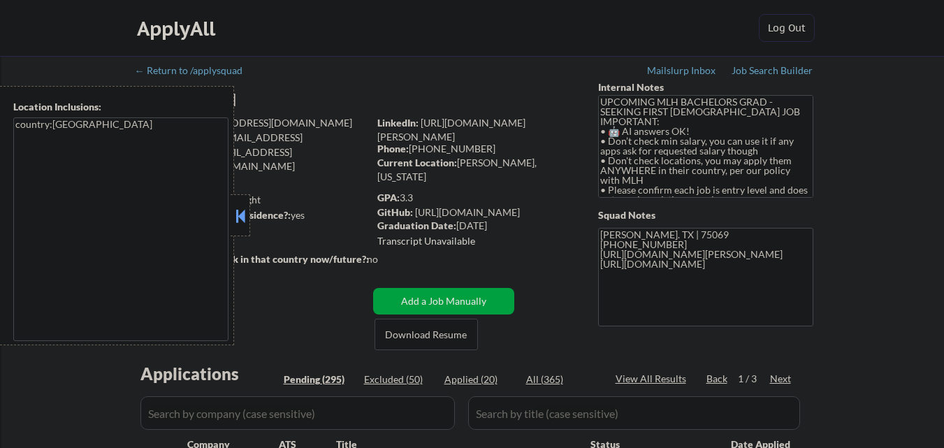
select select ""pending""
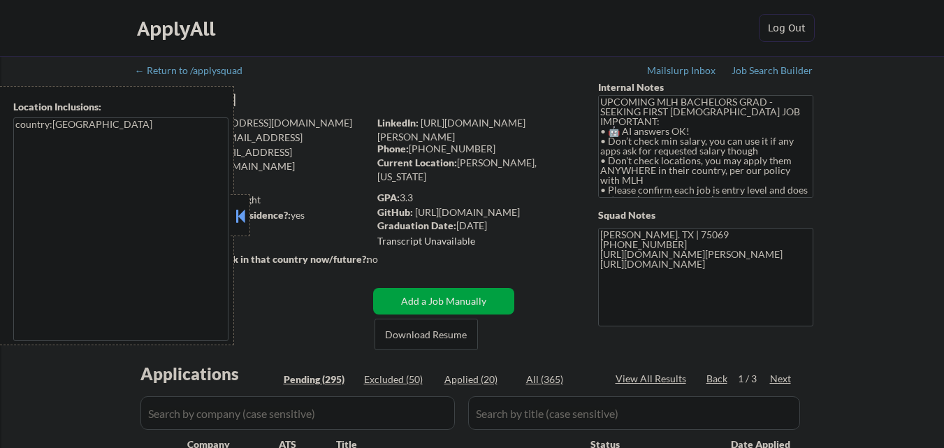
select select ""pending""
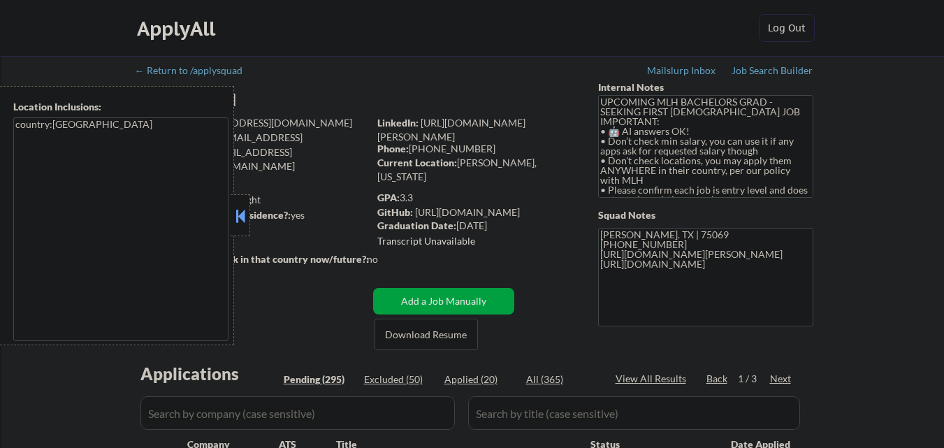
select select ""pending""
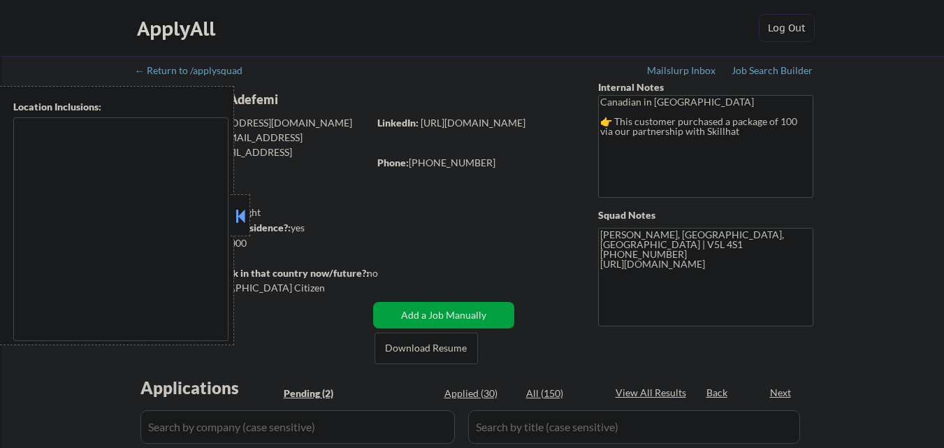
select select ""pending""
type textarea "country:[GEOGRAPHIC_DATA]"
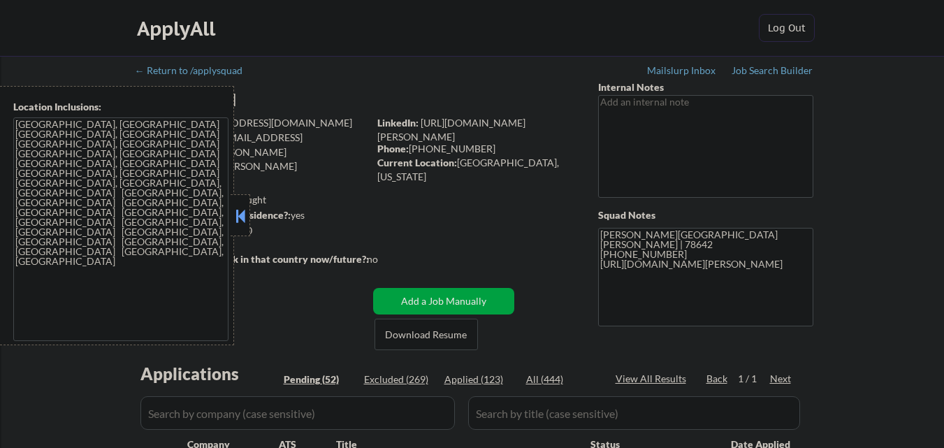
select select ""pending""
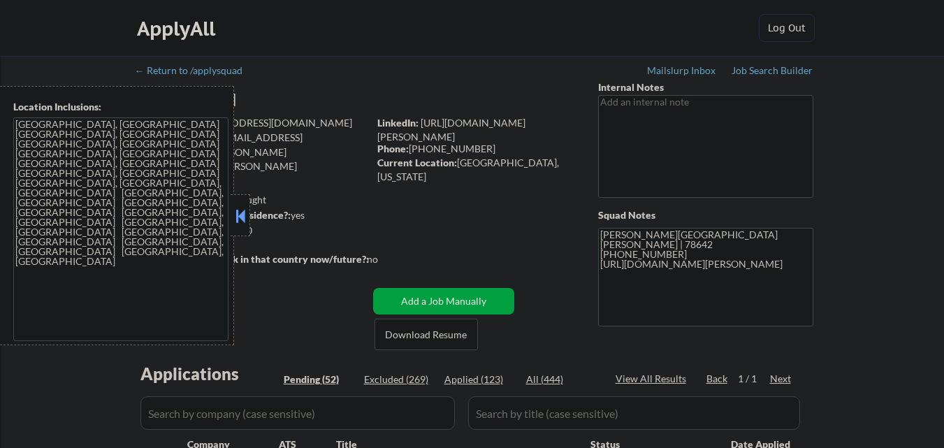
select select ""pending""
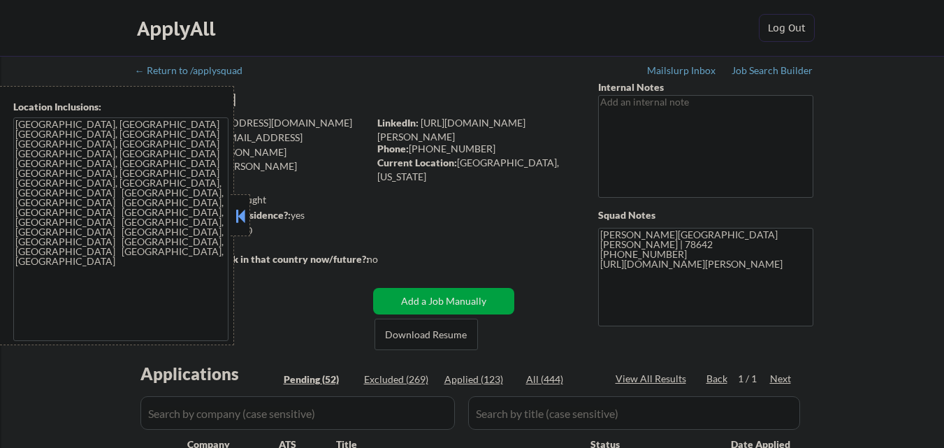
select select ""pending""
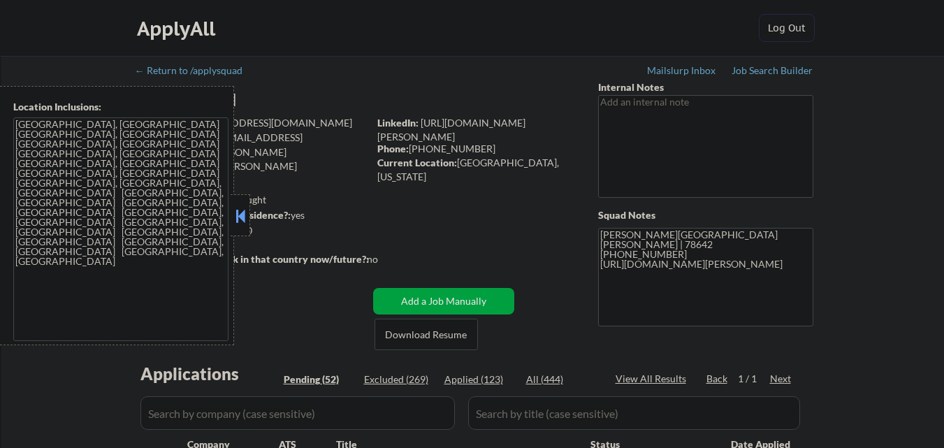
select select ""pending""
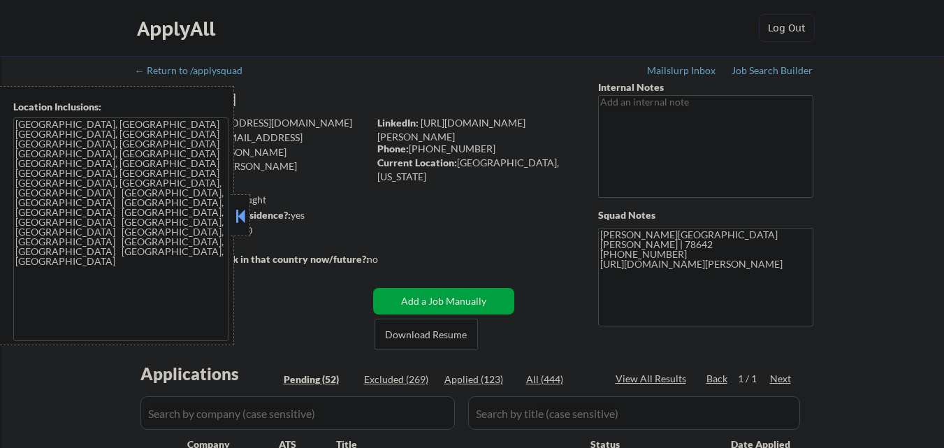
select select ""pending""
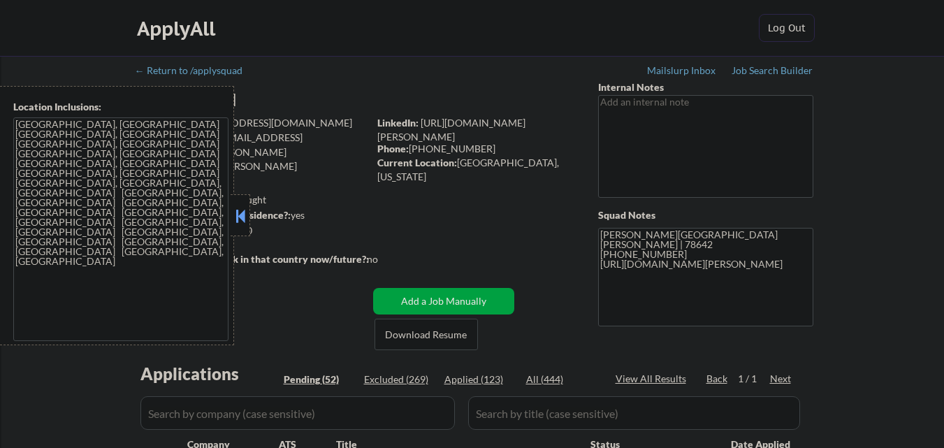
select select ""pending""
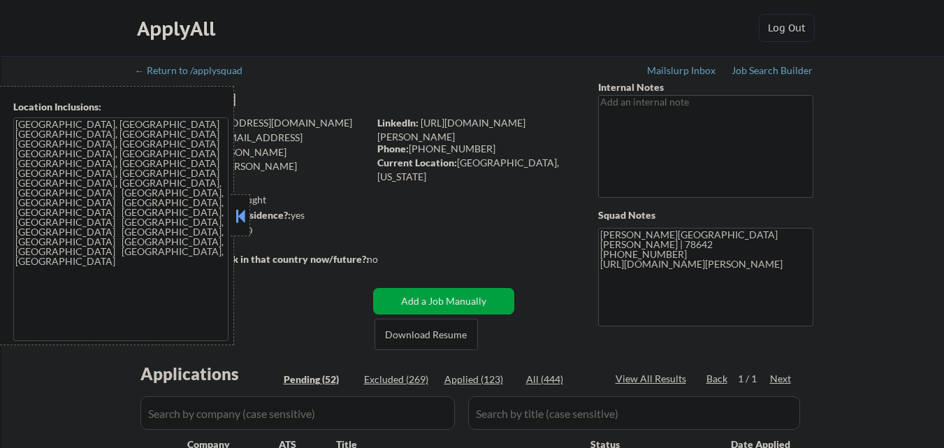
select select ""pending""
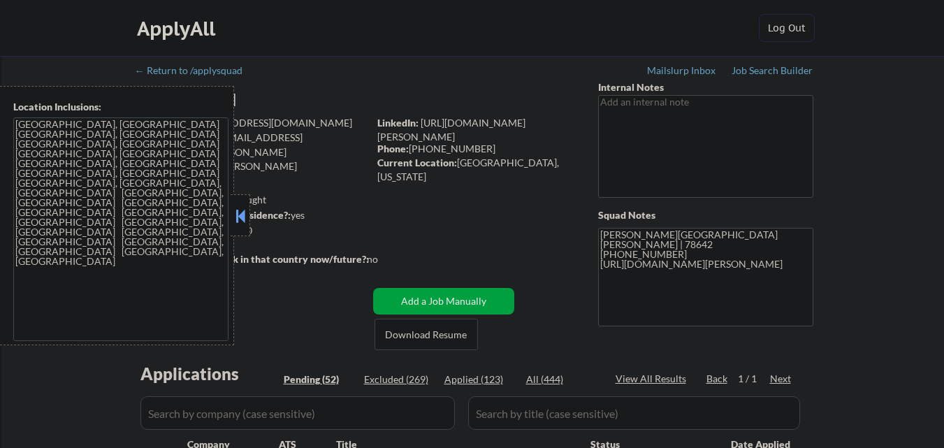
select select ""pending""
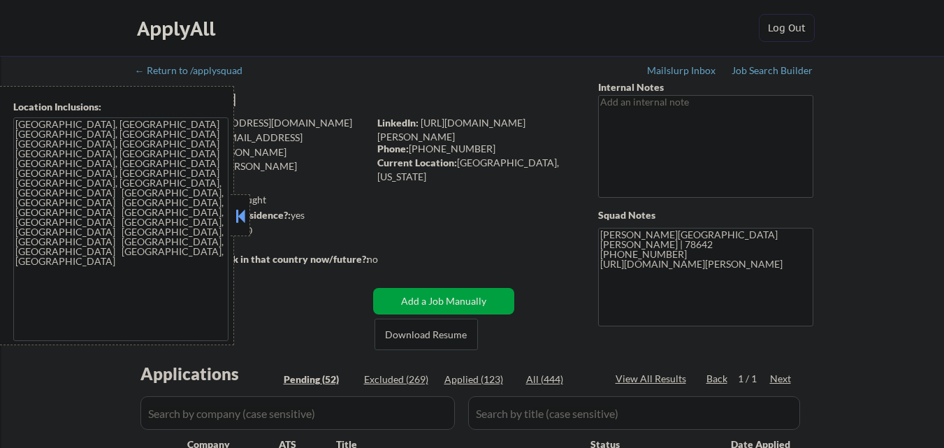
select select ""pending""
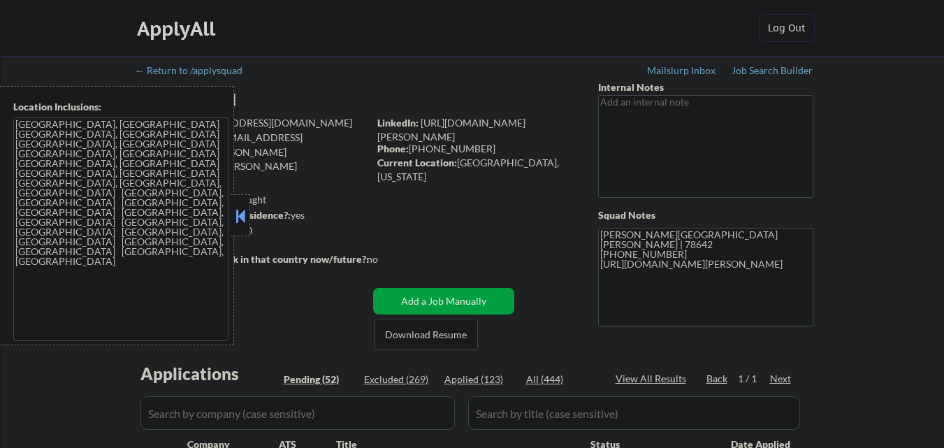
select select ""pending""
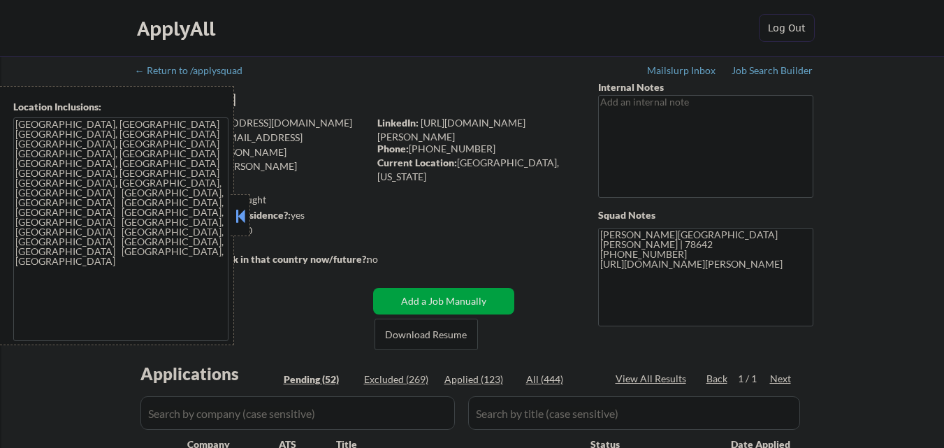
select select ""pending""
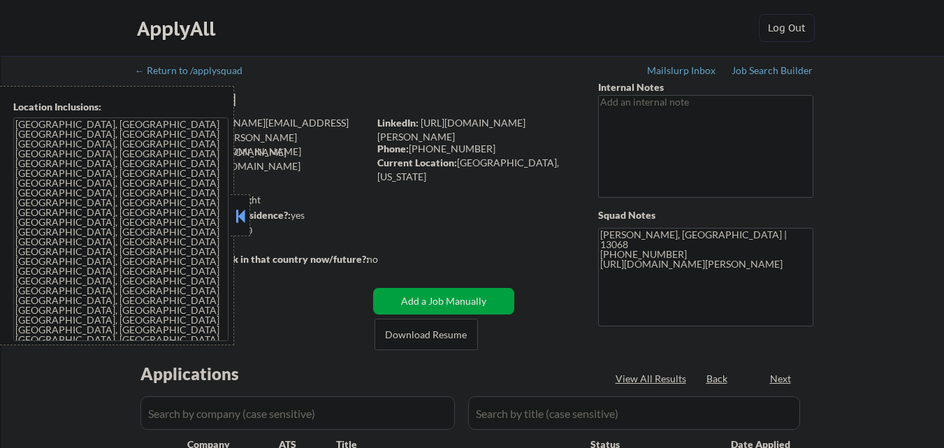
select select ""pending""
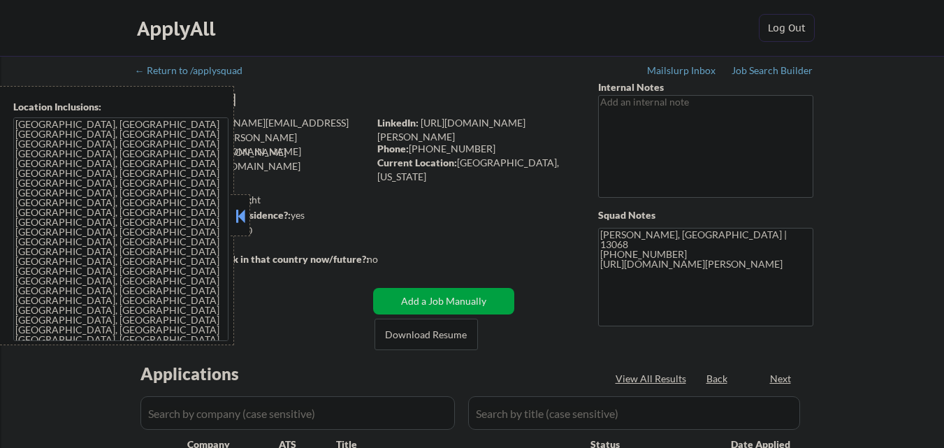
select select ""pending""
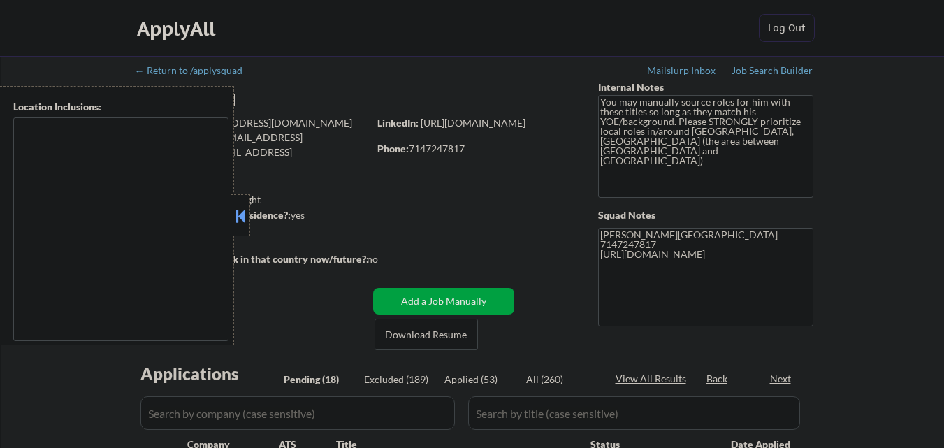
type textarea "[GEOGRAPHIC_DATA], [GEOGRAPHIC_DATA] [GEOGRAPHIC_DATA], [GEOGRAPHIC_DATA] [GEOG…"
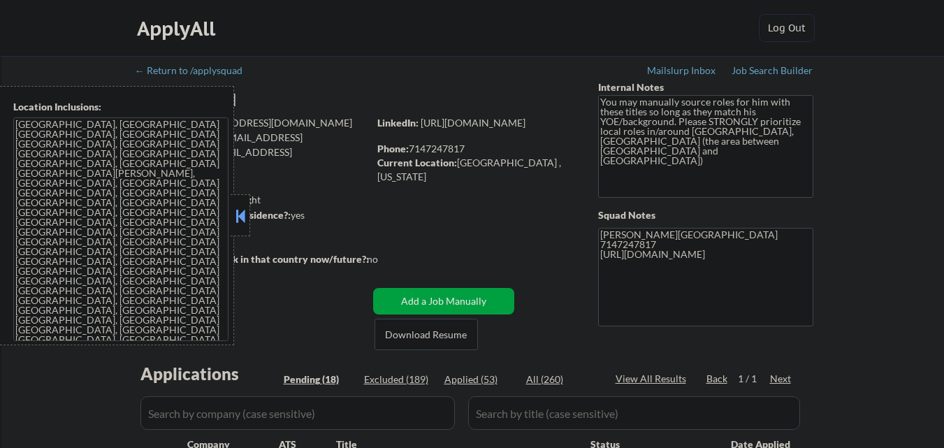
select select ""pending""
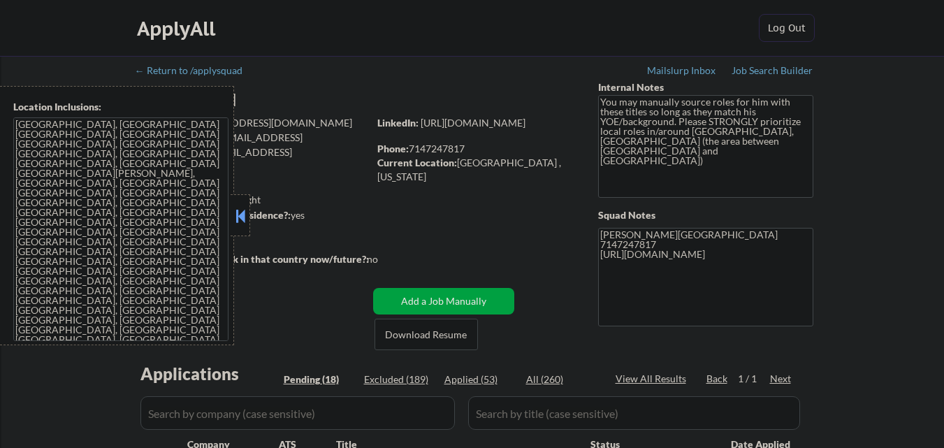
select select ""pending""
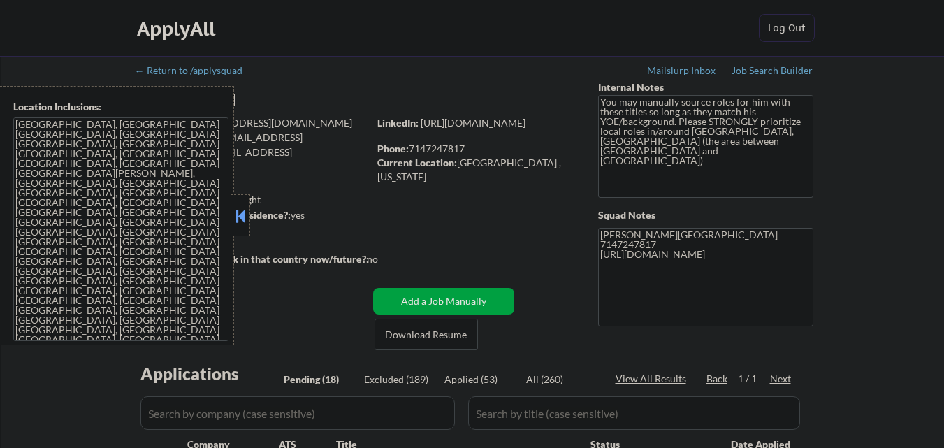
select select ""pending""
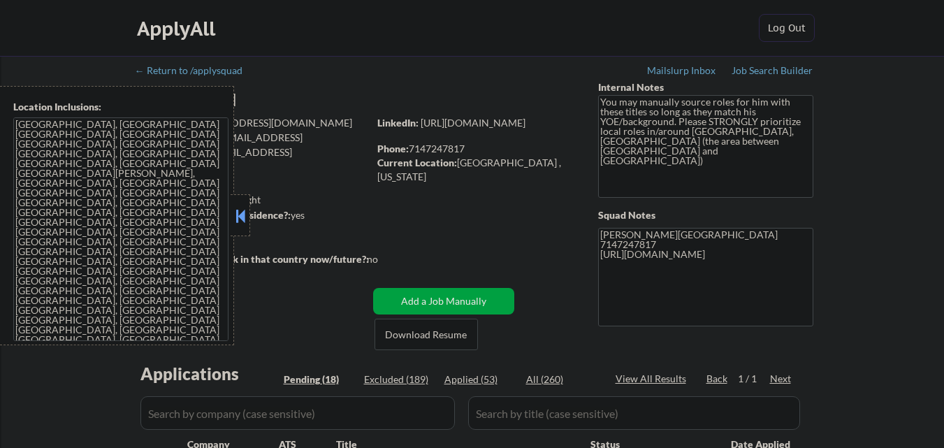
select select ""pending""
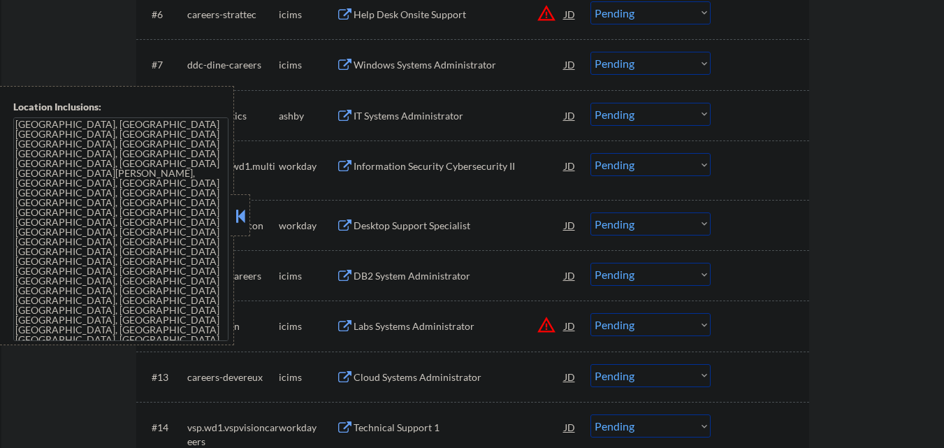
scroll to position [782, 0]
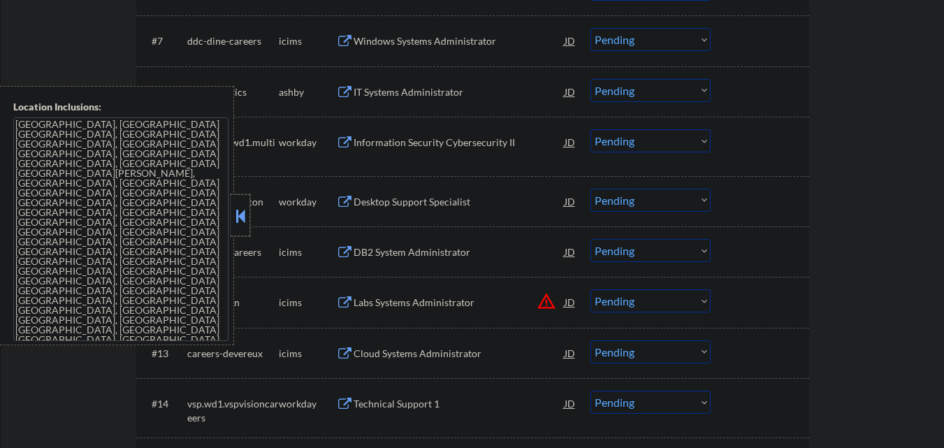
click at [248, 221] on div at bounding box center [241, 215] width 20 height 42
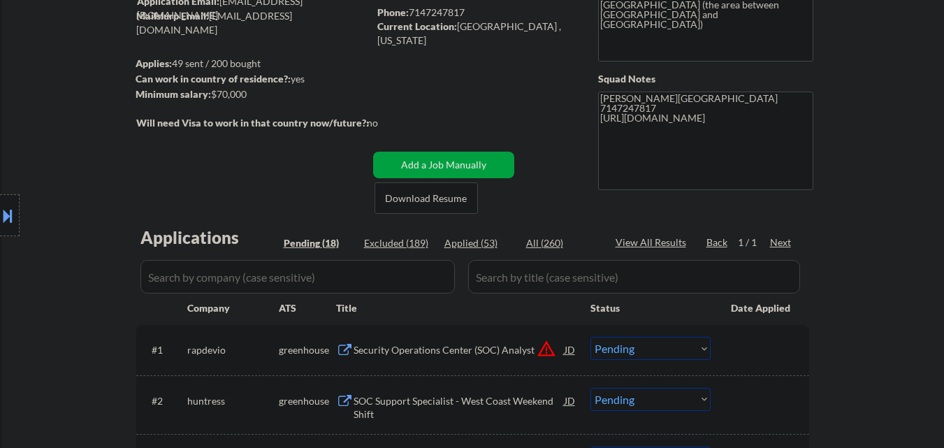
scroll to position [0, 0]
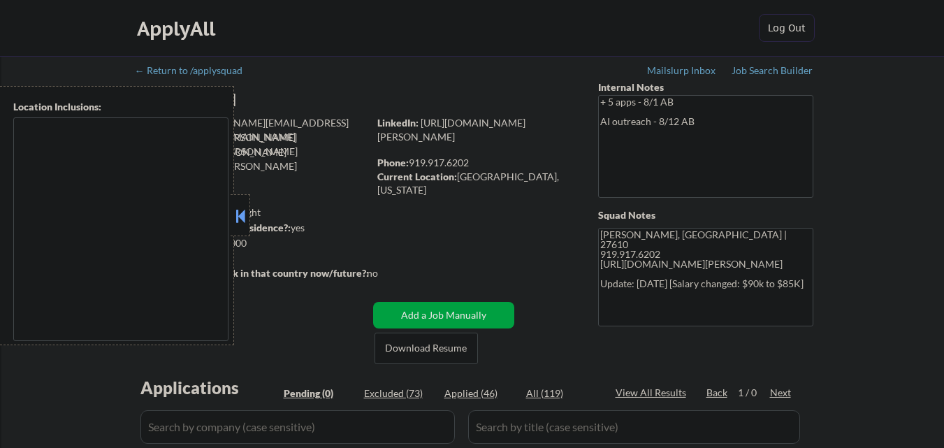
drag, startPoint x: 0, startPoint y: 0, endPoint x: 659, endPoint y: 112, distance: 668.2
click at [659, 112] on div "← Return to /applysquad Mailslurp Inbox Job Search Builder [PERSON_NAME] User E…" at bounding box center [472, 290] width 697 height 469
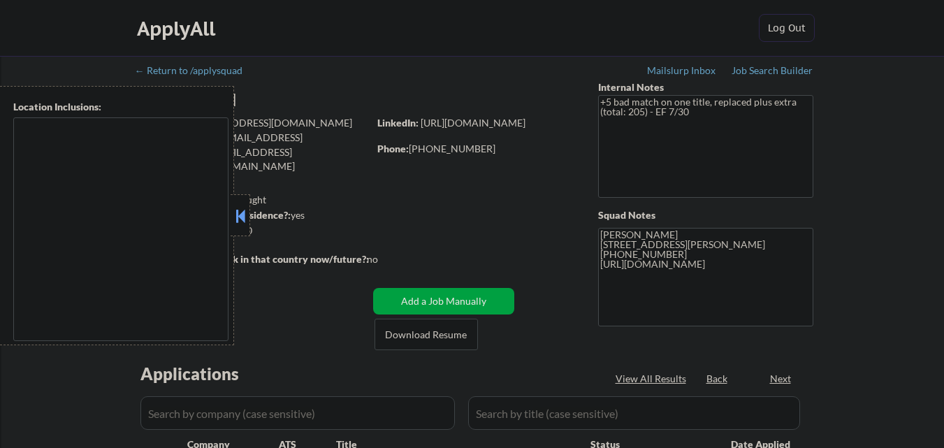
type textarea "[GEOGRAPHIC_DATA], [GEOGRAPHIC_DATA] [GEOGRAPHIC_DATA], [GEOGRAPHIC_DATA] [GEOG…"
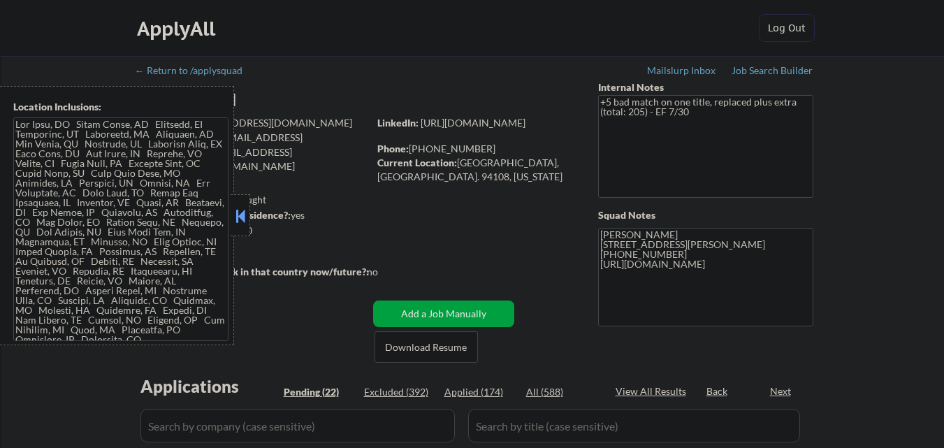
select select ""pending""
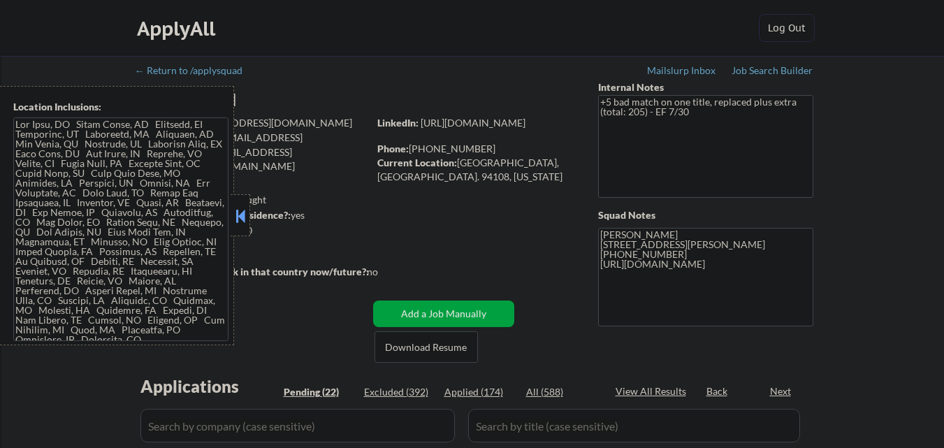
select select ""pending""
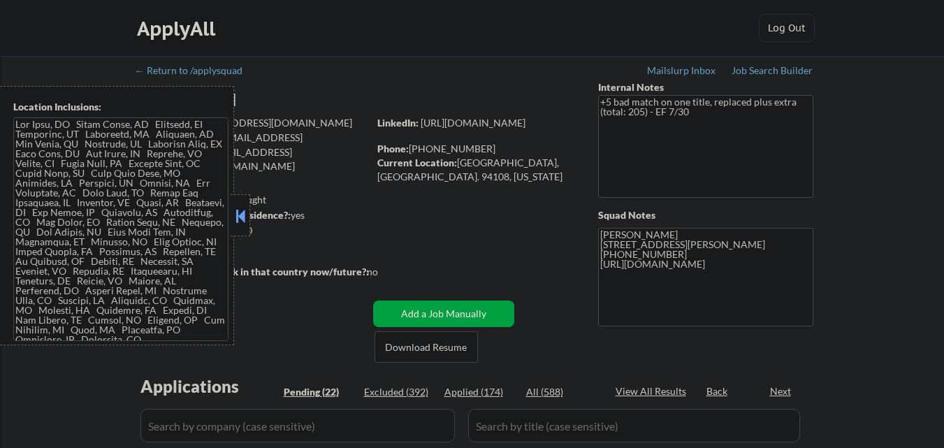
select select ""pending""
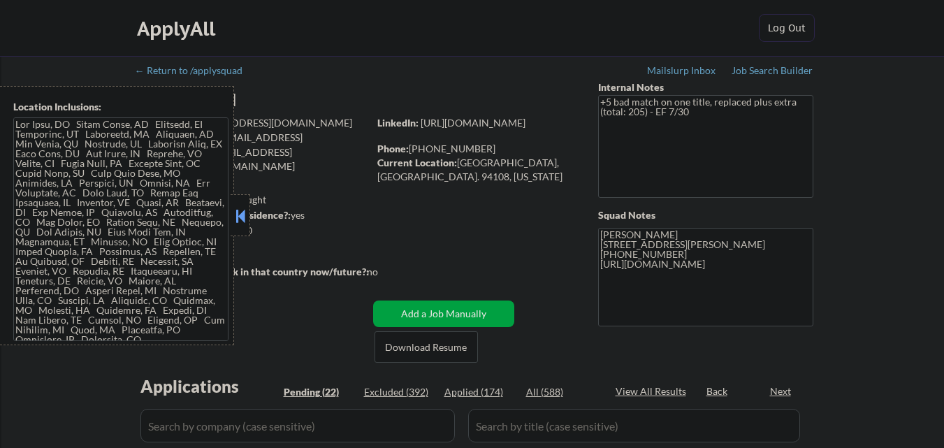
select select ""pending""
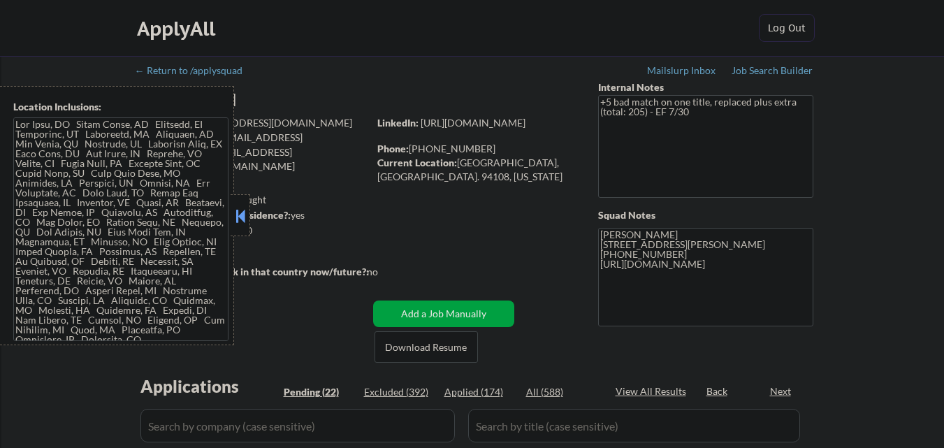
select select ""pending""
click at [238, 228] on div at bounding box center [241, 215] width 20 height 42
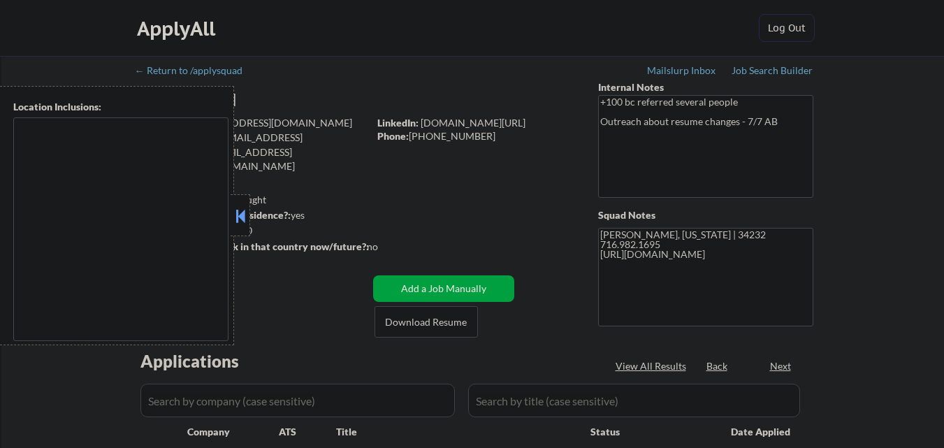
type textarea "[GEOGRAPHIC_DATA], [GEOGRAPHIC_DATA] [GEOGRAPHIC_DATA], [GEOGRAPHIC_DATA] [GEOG…"
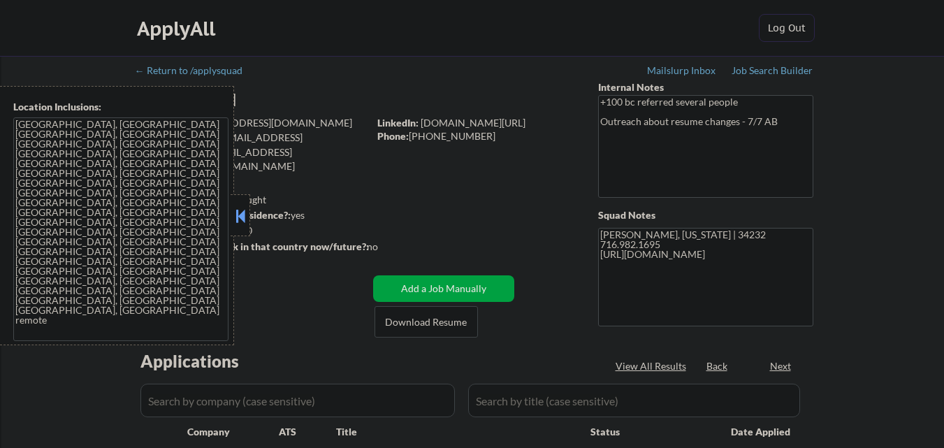
select select ""pending""
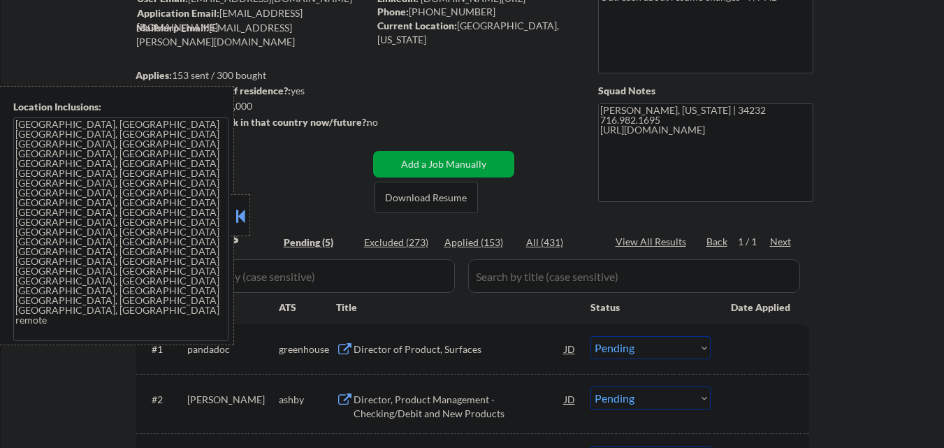
scroll to position [129, 0]
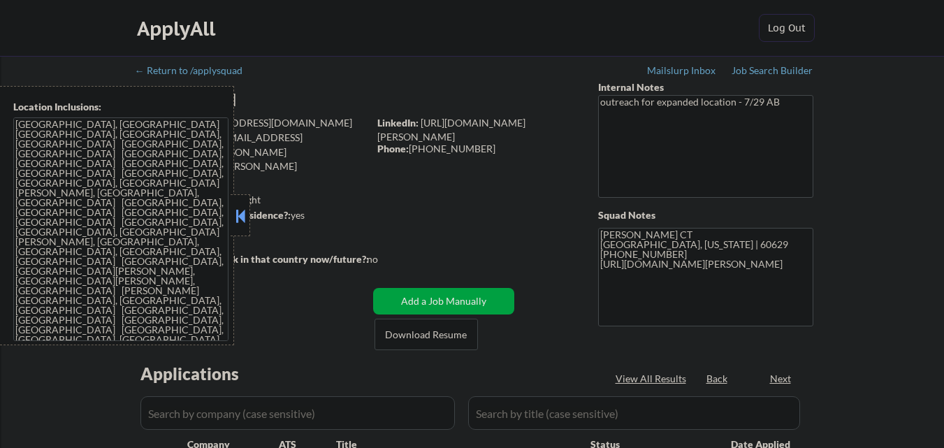
select select ""pending""
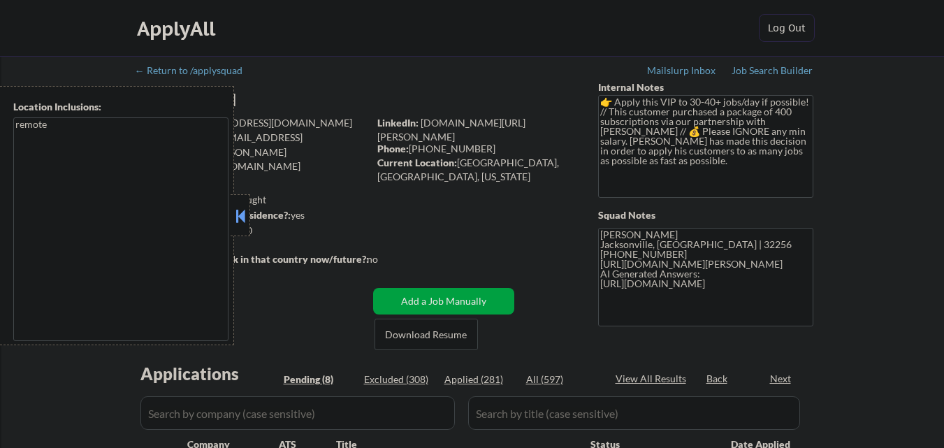
select select ""pending""
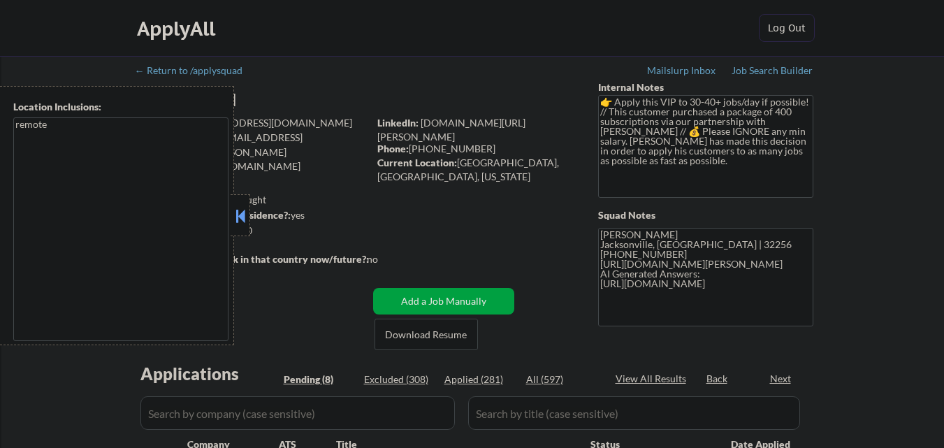
select select ""pending""
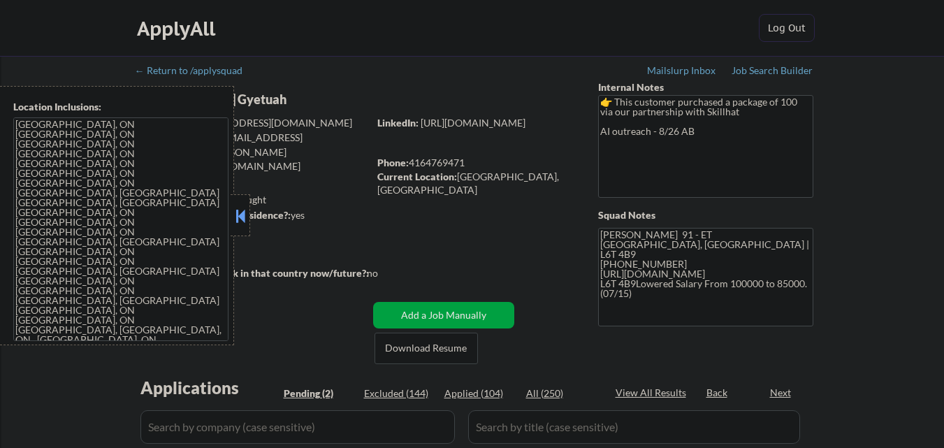
select select ""pending""
click at [869, 265] on div "← Return to /applysquad Mailslurp Inbox Job Search Builder [PERSON_NAME] Gyetua…" at bounding box center [472, 350] width 942 height 589
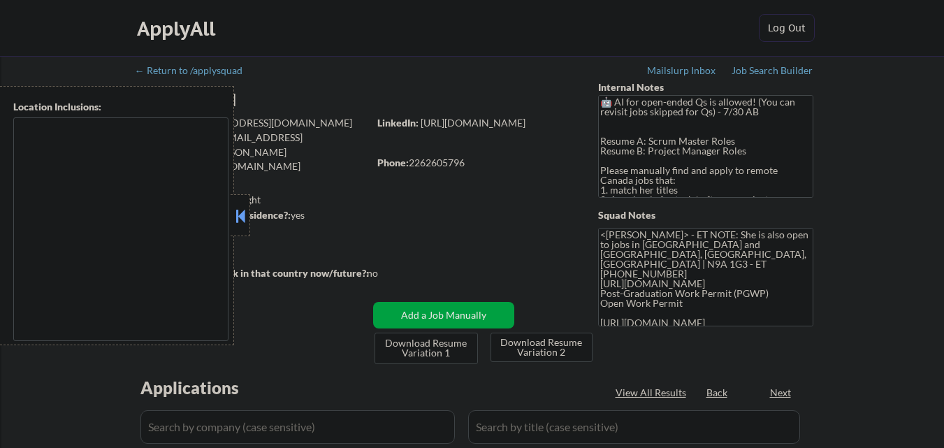
type textarea "[GEOGRAPHIC_DATA], ON [GEOGRAPHIC_DATA], ON [GEOGRAPHIC_DATA], ON [GEOGRAPHIC_D…"
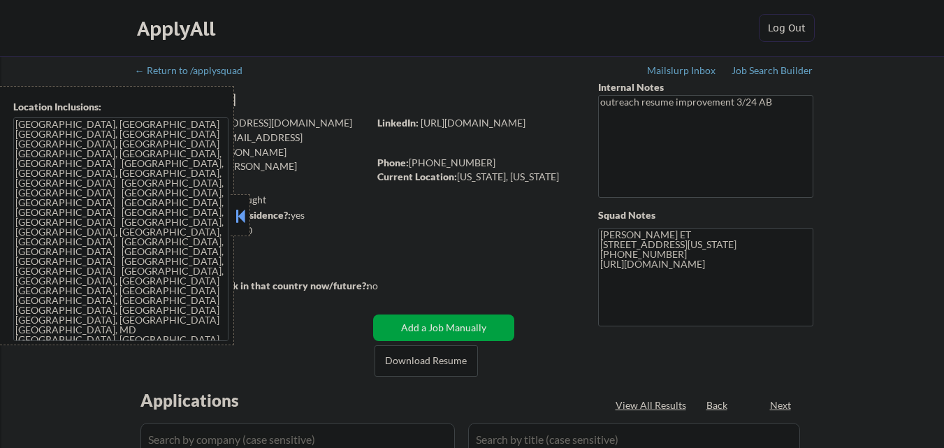
select select ""pending""
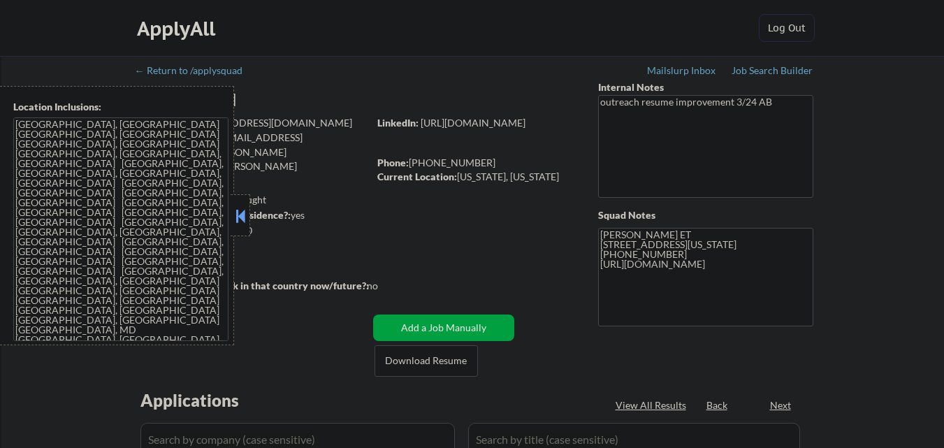
select select ""pending""
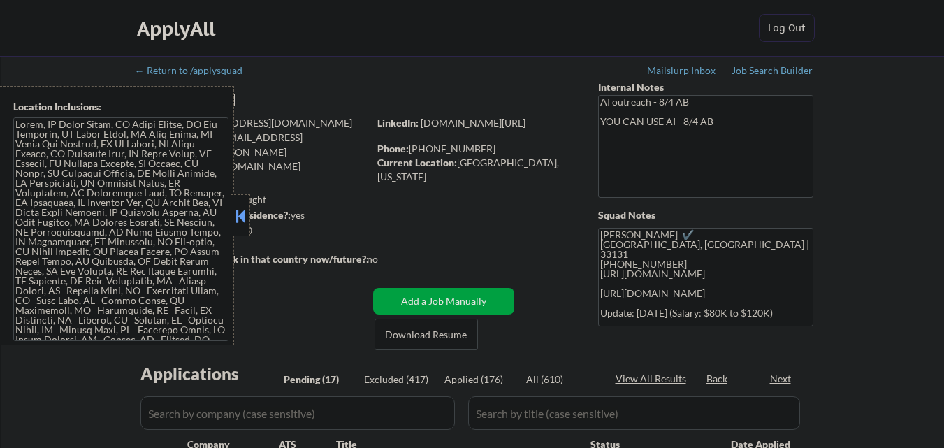
select select ""pending""
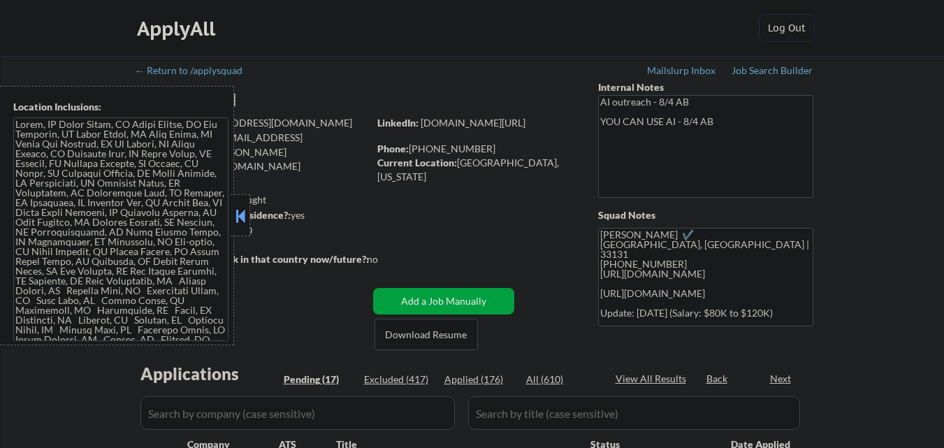
select select ""pending""
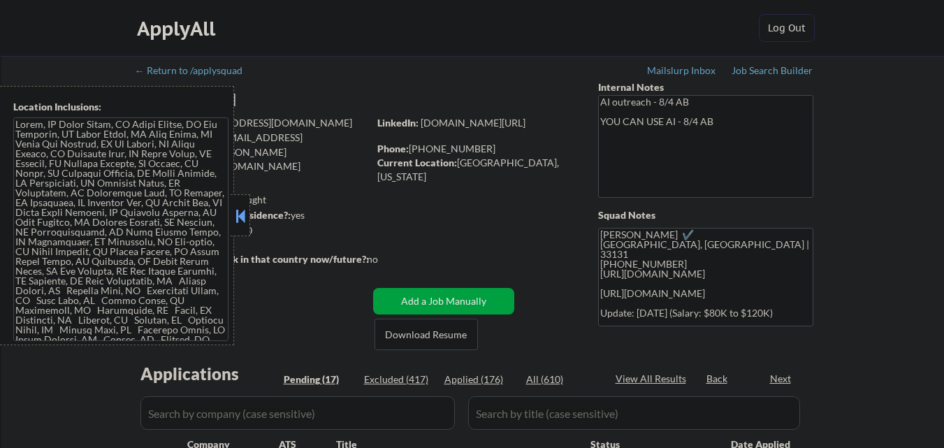
select select ""pending""
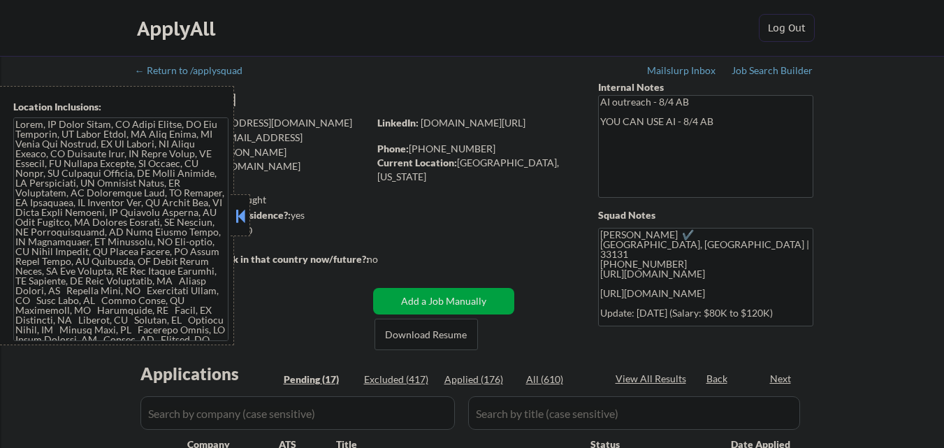
select select ""pending""
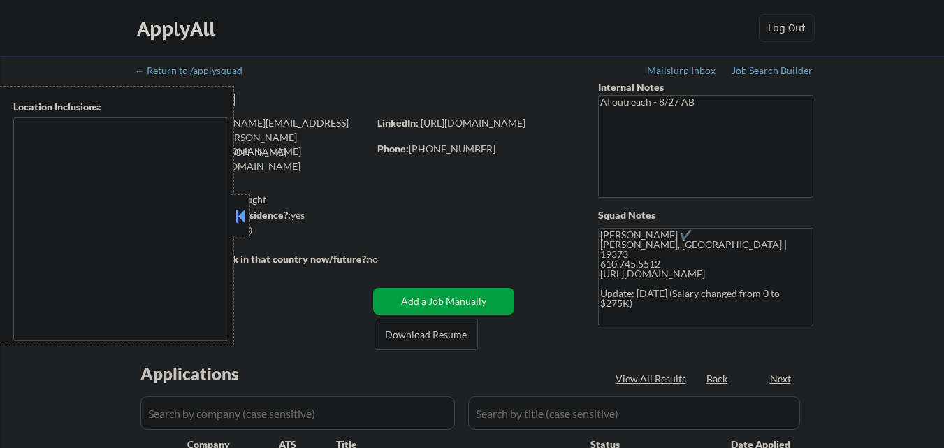
select select ""pending""
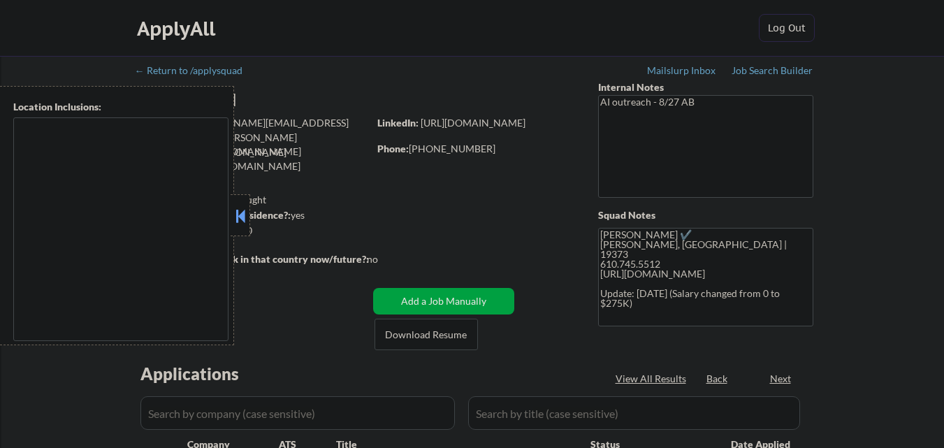
select select ""pending""
type textarea "Philadelphia, PA Camden, NJ Upper Darby, PA Cherry Hill, NJ Wilmington, DE Bens…"
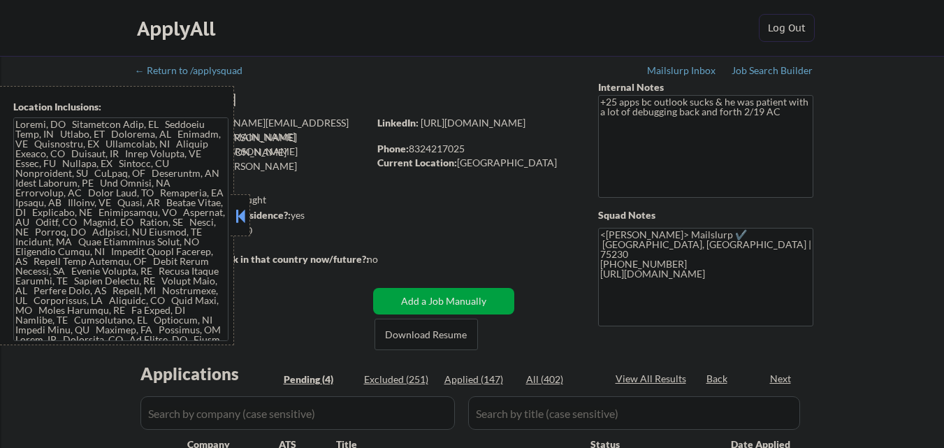
select select ""pending""
click at [247, 221] on button at bounding box center [240, 215] width 15 height 21
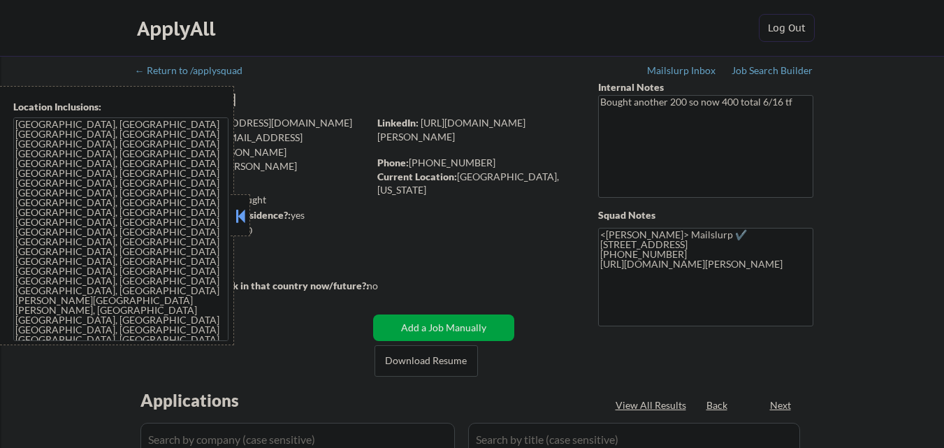
select select ""pending""
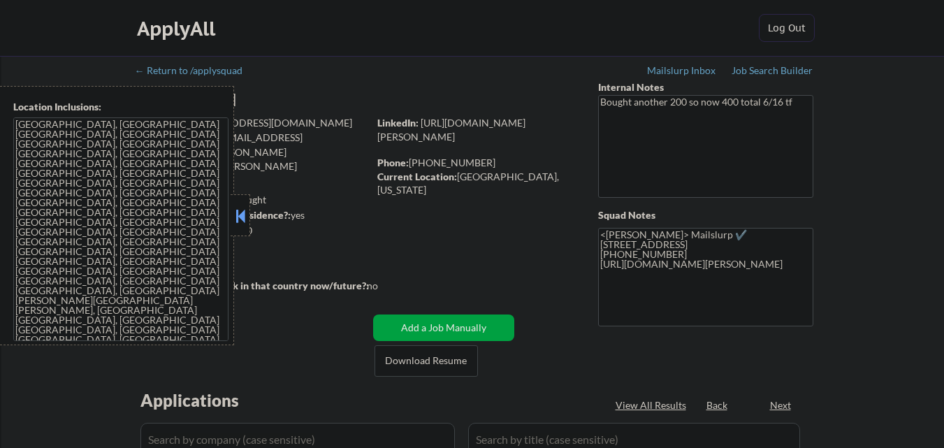
select select ""pending""
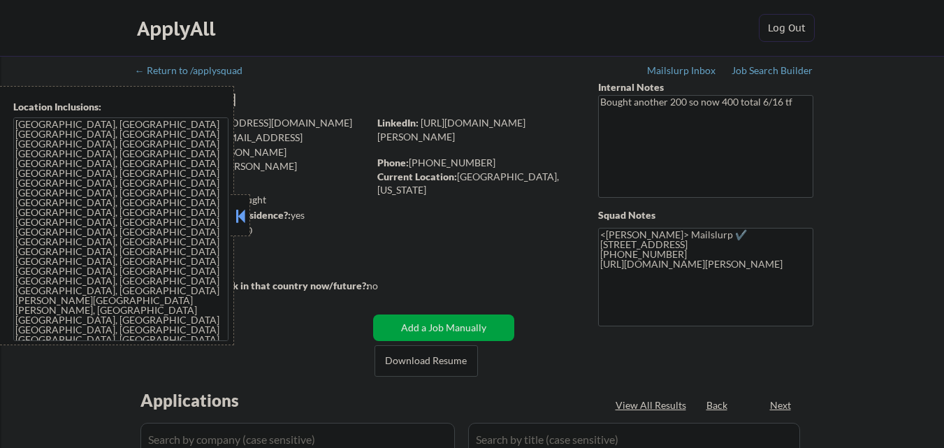
select select ""pending""
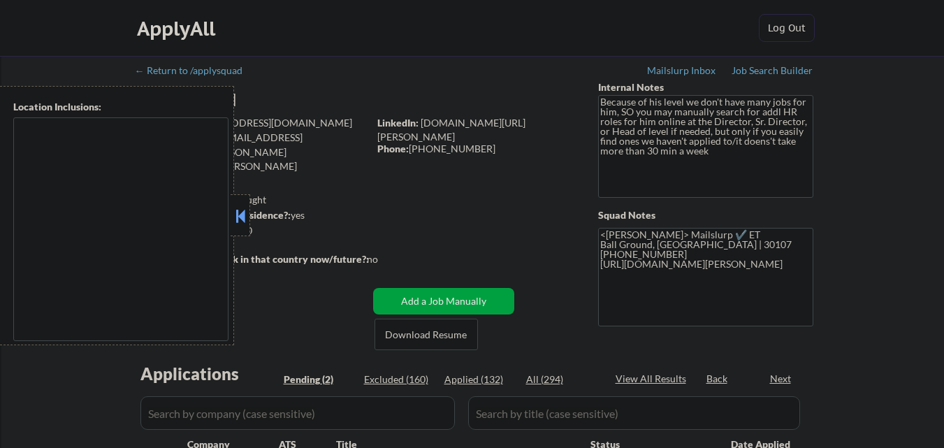
select select ""pending""
type textarea "Ball Ground, GA Canton, GA Holly Springs, GA Jasper, GA Waleska, GA Nelson, GA …"
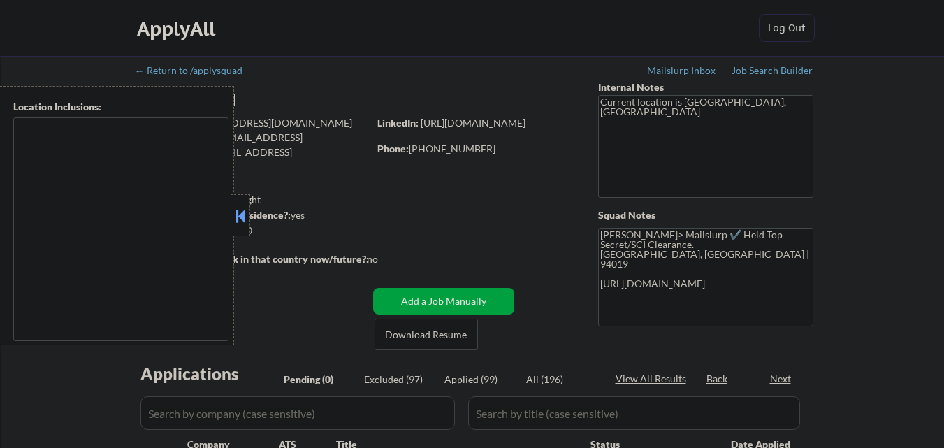
type textarea "[GEOGRAPHIC_DATA], [GEOGRAPHIC_DATA] [GEOGRAPHIC_DATA], [GEOGRAPHIC_DATA] [GEOG…"
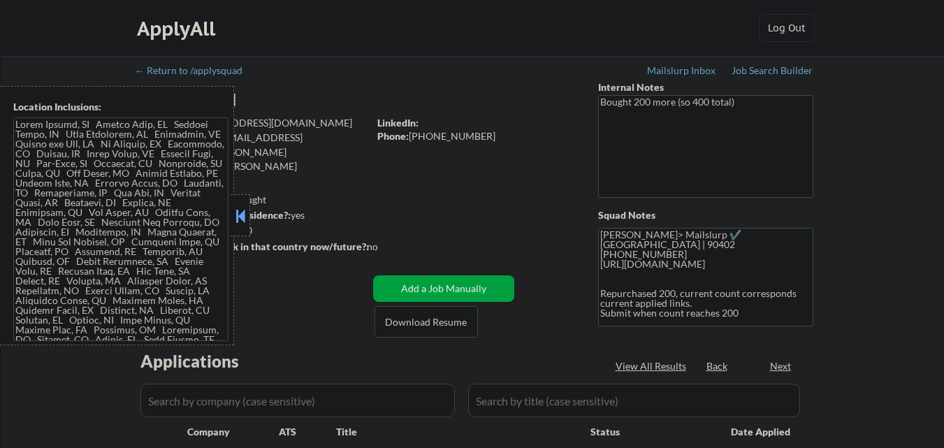
select select ""pending""
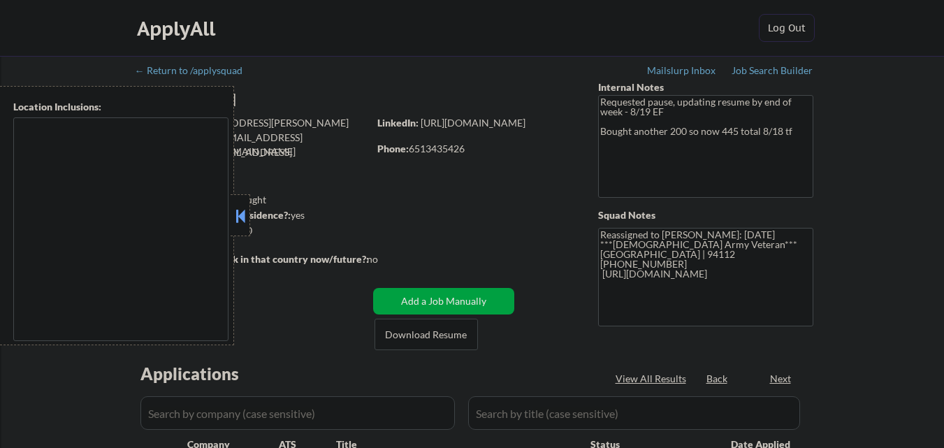
select select ""pending""
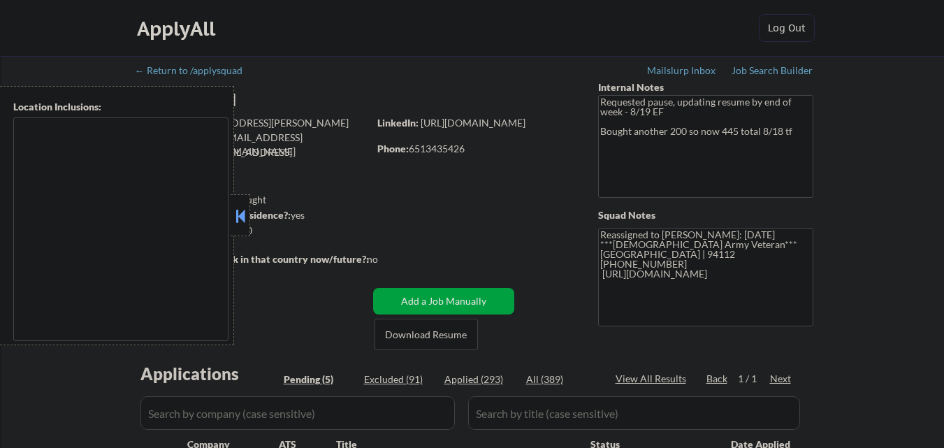
type textarea "San Francisco, CA Daly City, CA South San Francisco, CA Brisbane, CA Colma, CA …"
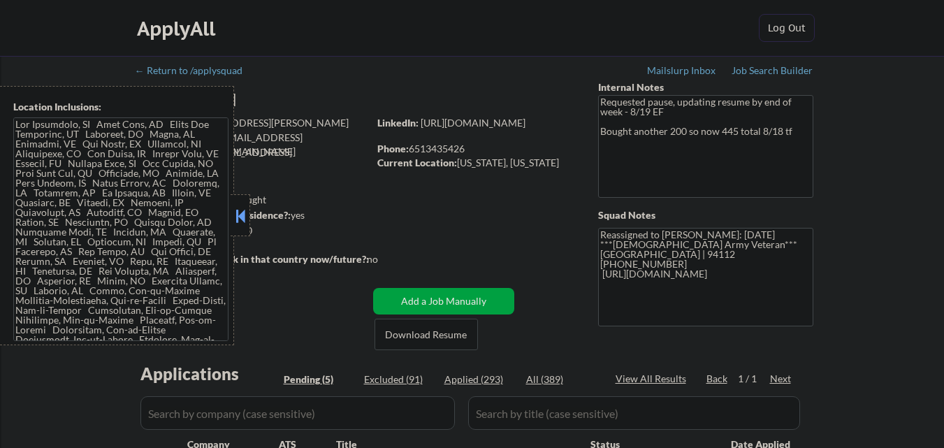
scroll to position [40, 0]
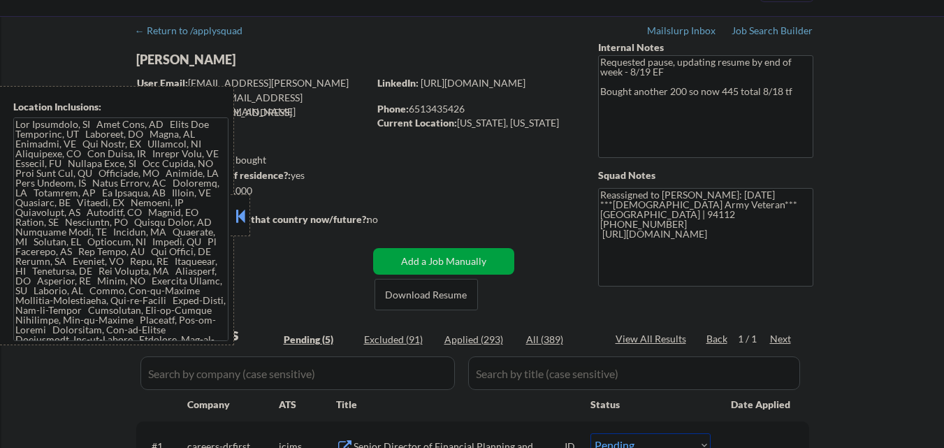
click at [245, 212] on button at bounding box center [240, 215] width 15 height 21
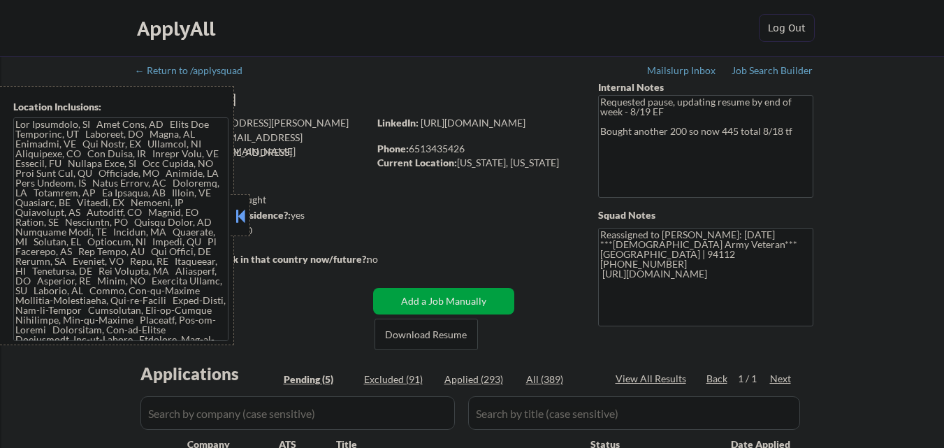
select select ""pending""
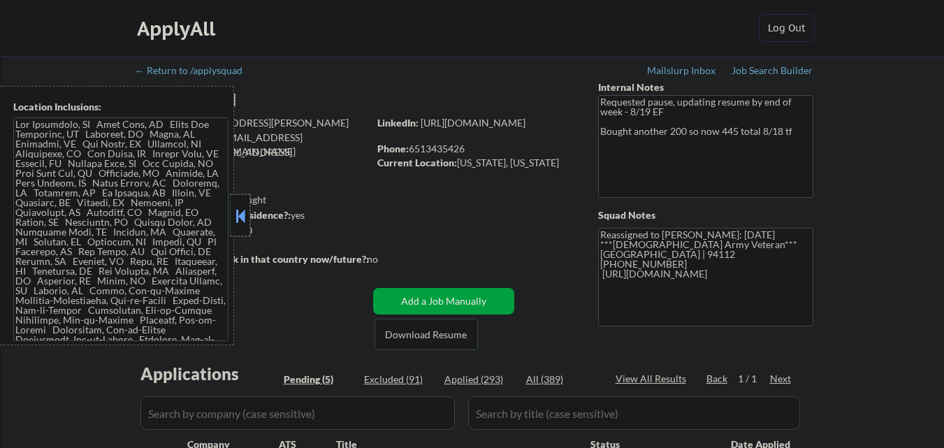
click at [242, 204] on div at bounding box center [241, 215] width 20 height 42
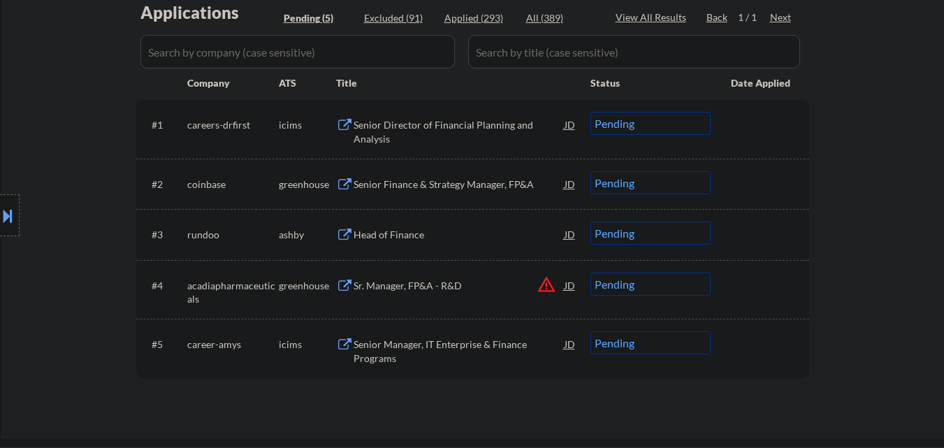
scroll to position [363, 0]
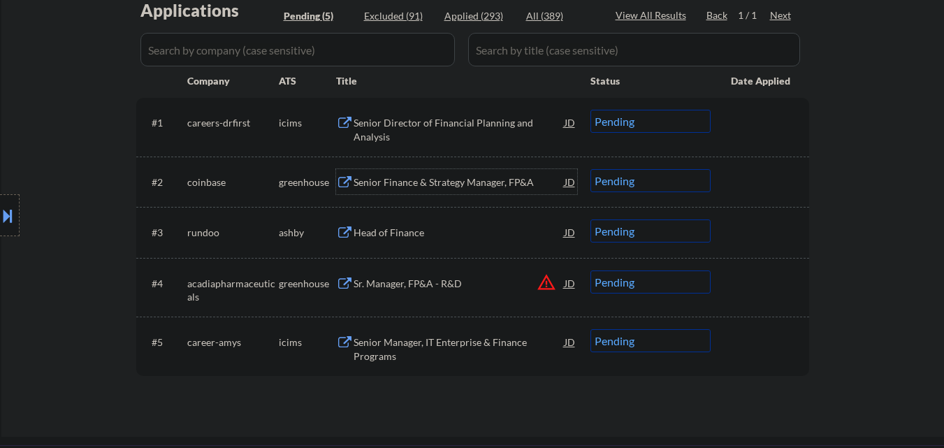
click at [478, 194] on div "Senior Finance & Strategy Manager, FP&A" at bounding box center [458, 181] width 211 height 25
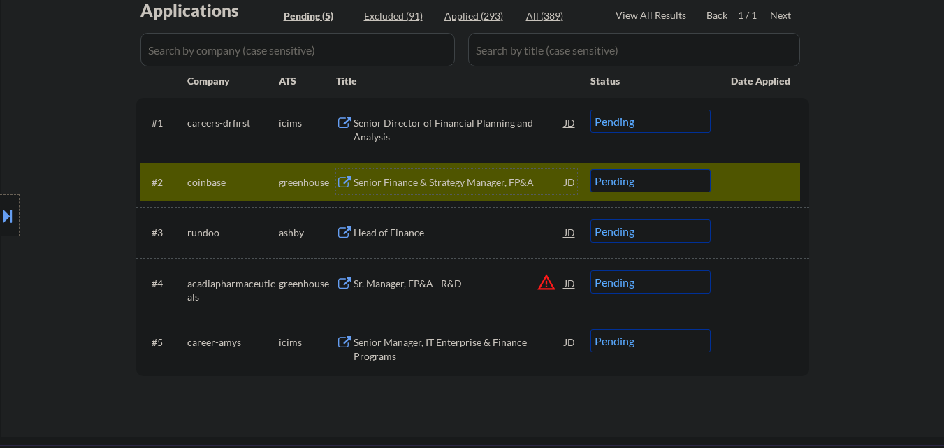
click at [748, 180] on div at bounding box center [761, 181] width 61 height 25
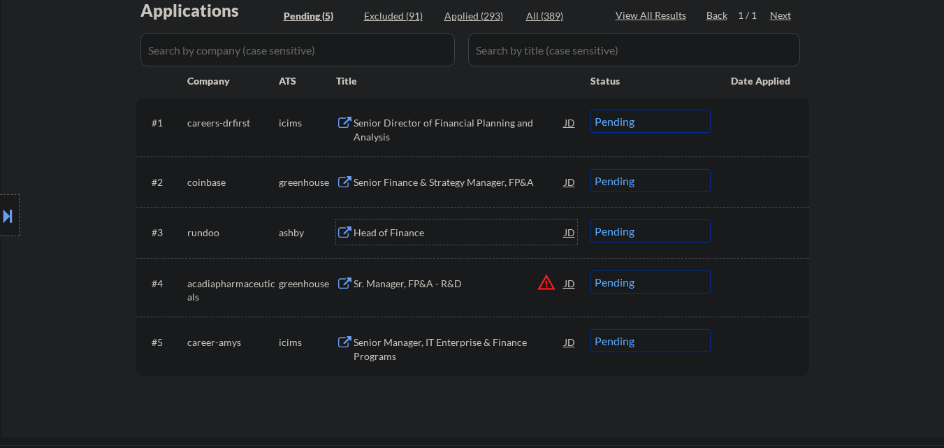
click at [393, 238] on div "Head of Finance" at bounding box center [458, 233] width 211 height 14
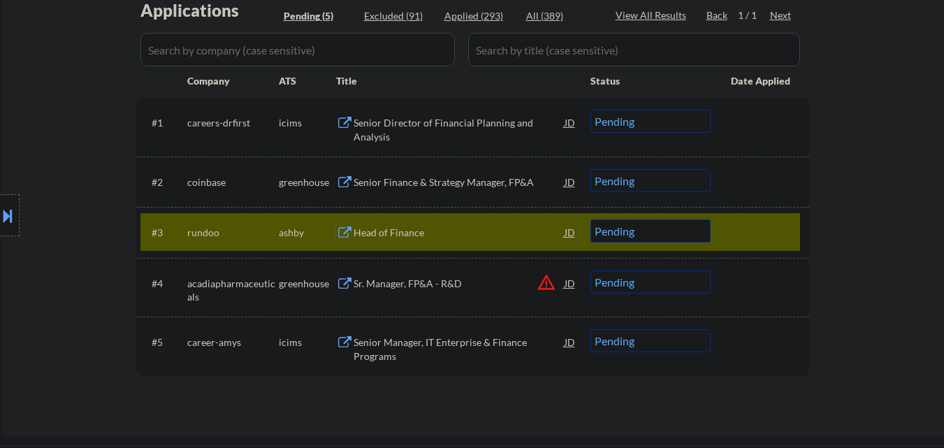
click at [3, 211] on button at bounding box center [7, 215] width 15 height 23
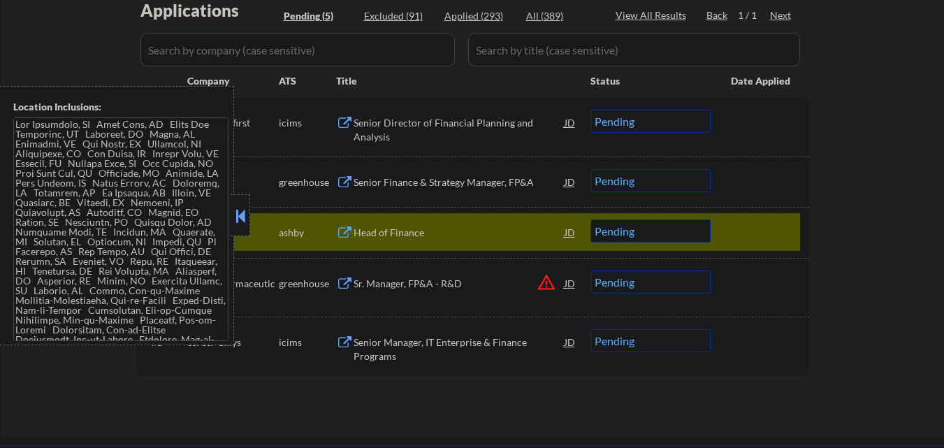
click at [236, 215] on button at bounding box center [240, 215] width 15 height 21
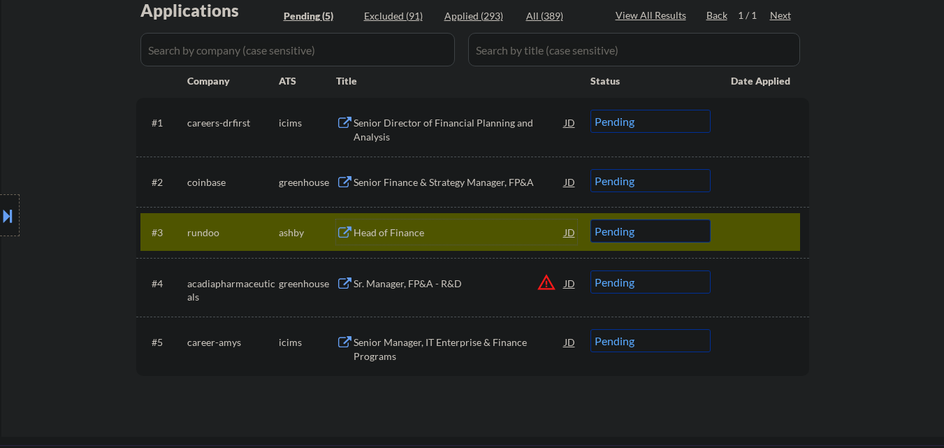
click at [391, 228] on div "Head of Finance" at bounding box center [458, 233] width 211 height 14
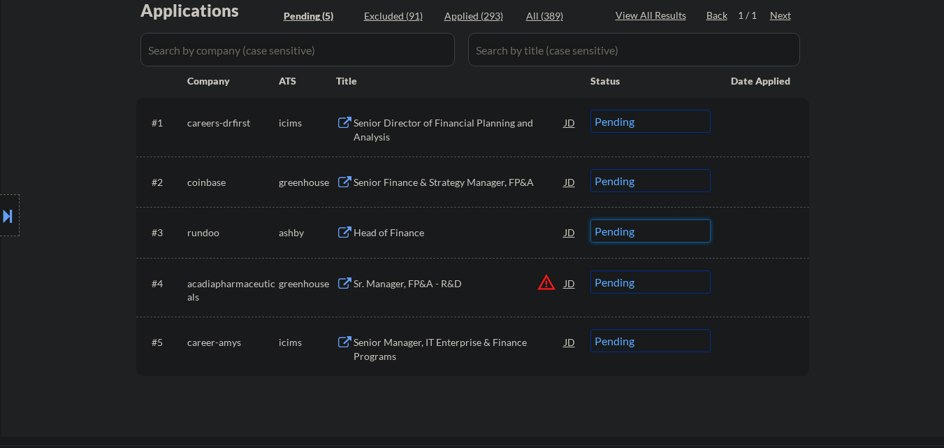
click at [642, 231] on select "Choose an option... Pending Applied Excluded (Questions) Excluded (Expired) Exc…" at bounding box center [650, 230] width 120 height 23
click at [590, 219] on select "Choose an option... Pending Applied Excluded (Questions) Excluded (Expired) Exc…" at bounding box center [650, 230] width 120 height 23
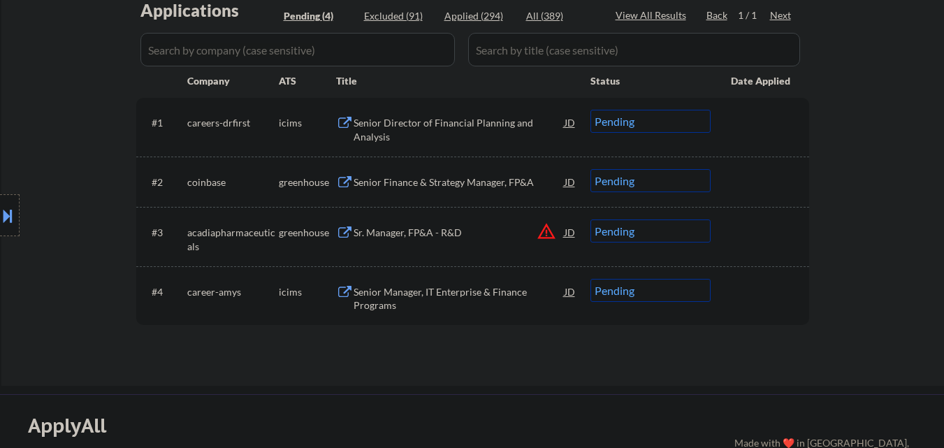
click at [488, 186] on div "Senior Finance & Strategy Manager, FP&A" at bounding box center [458, 182] width 211 height 14
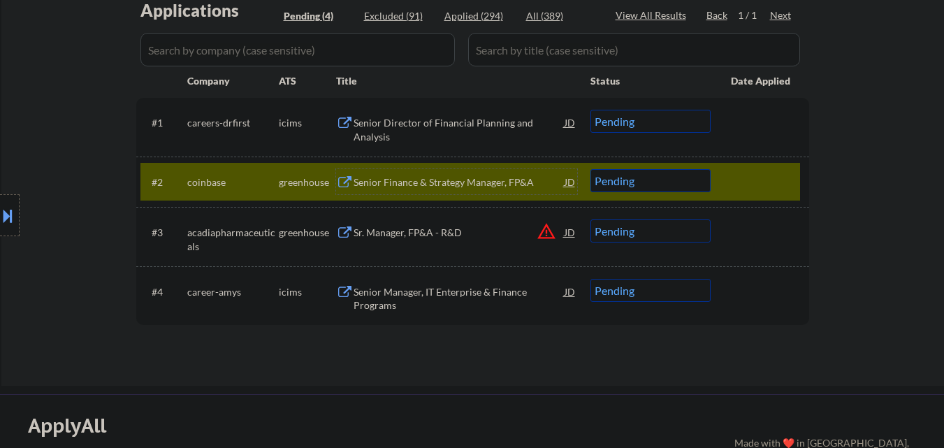
click at [542, 237] on button "warning_amber" at bounding box center [547, 231] width 20 height 20
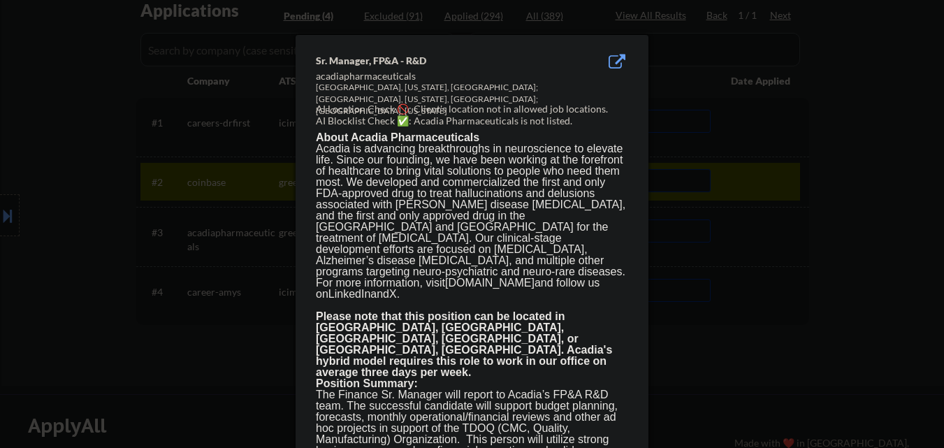
click at [775, 305] on div at bounding box center [472, 224] width 944 height 448
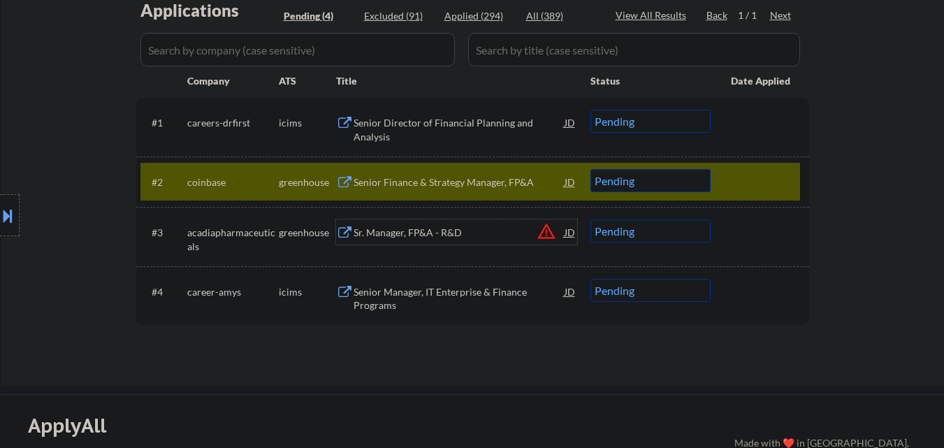
click at [460, 237] on div "Sr. Manager, FP&A - R&D" at bounding box center [458, 233] width 211 height 14
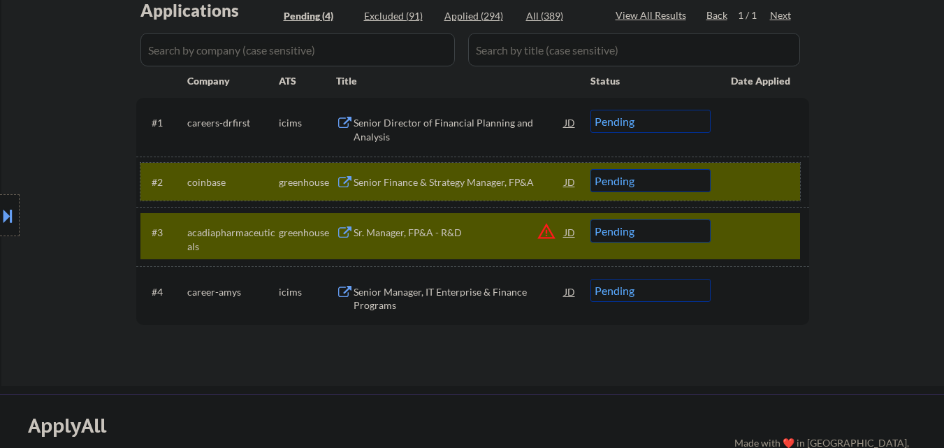
click at [771, 172] on div at bounding box center [761, 181] width 61 height 25
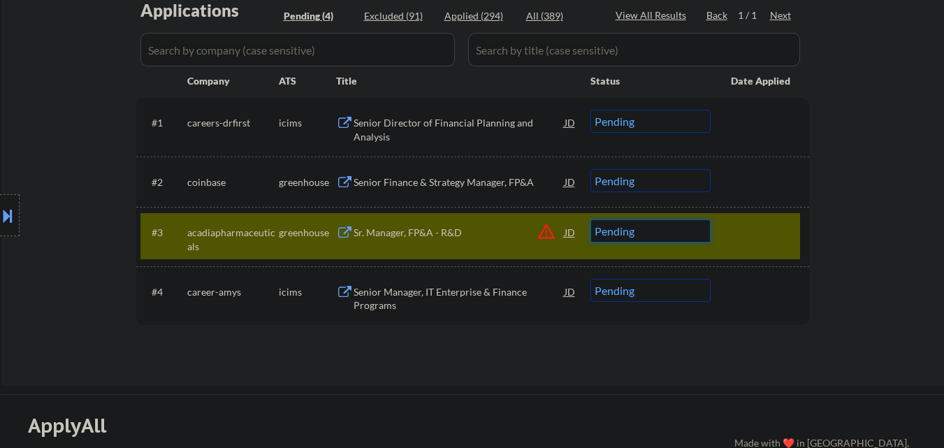
click at [677, 229] on select "Choose an option... Pending Applied Excluded (Questions) Excluded (Expired) Exc…" at bounding box center [650, 230] width 120 height 23
click at [590, 219] on select "Choose an option... Pending Applied Excluded (Questions) Excluded (Expired) Exc…" at bounding box center [650, 230] width 120 height 23
click at [745, 232] on div at bounding box center [761, 231] width 61 height 25
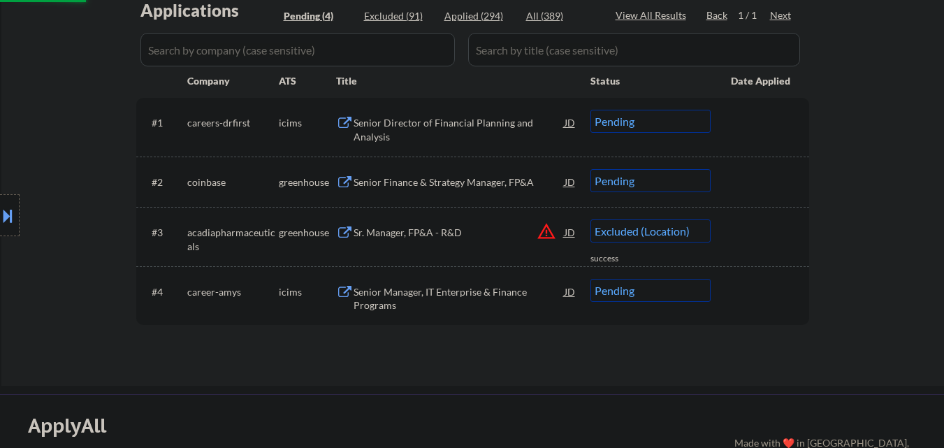
select select ""pending""
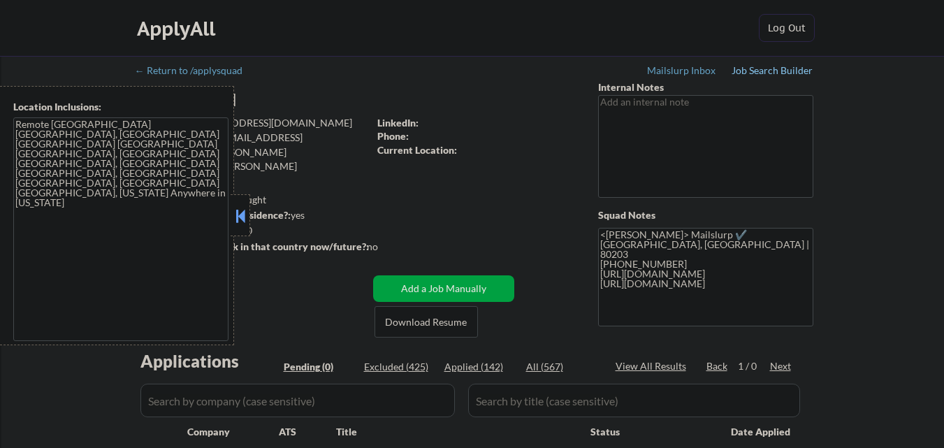
click at [789, 70] on div "Job Search Builder" at bounding box center [772, 71] width 82 height 10
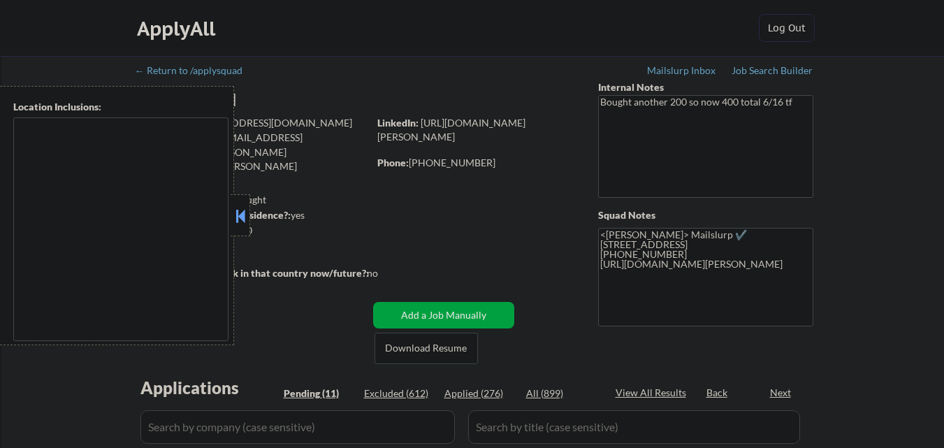
type textarea "[GEOGRAPHIC_DATA], [GEOGRAPHIC_DATA] [GEOGRAPHIC_DATA], [GEOGRAPHIC_DATA] [GEOG…"
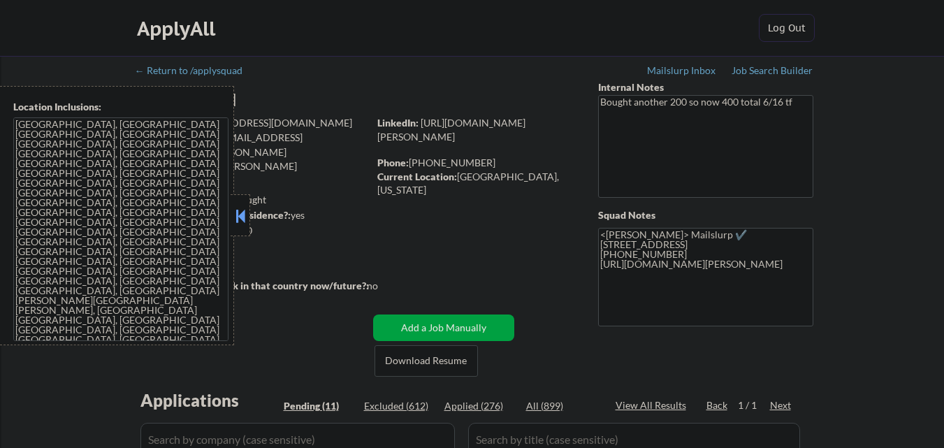
select select ""pending""
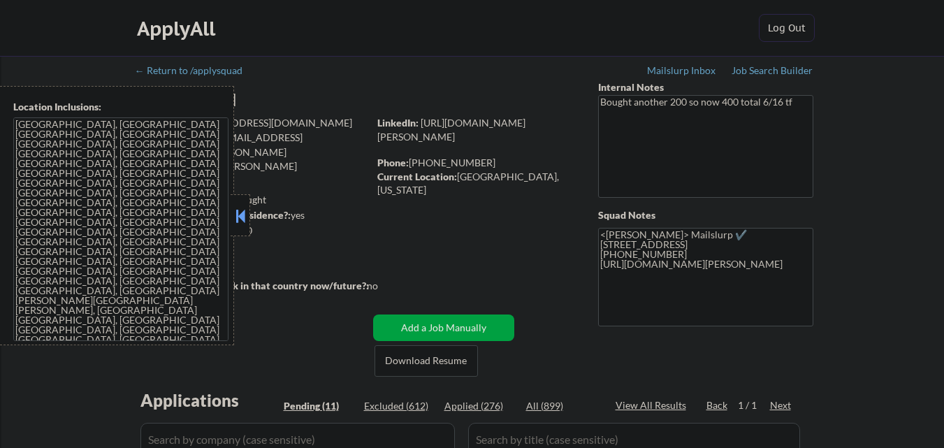
select select ""pending""
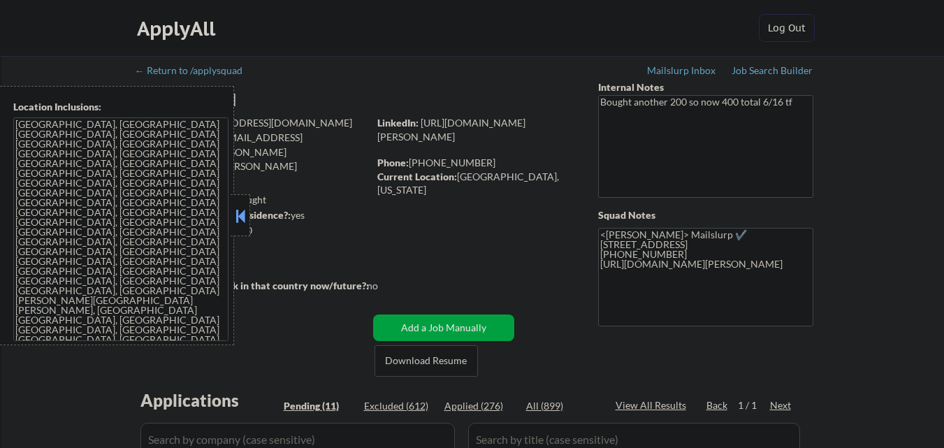
select select ""pending""
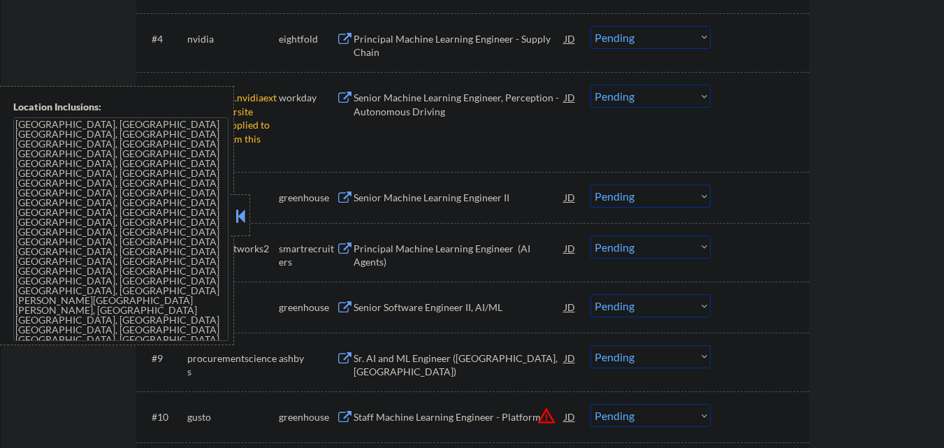
scroll to position [665, 0]
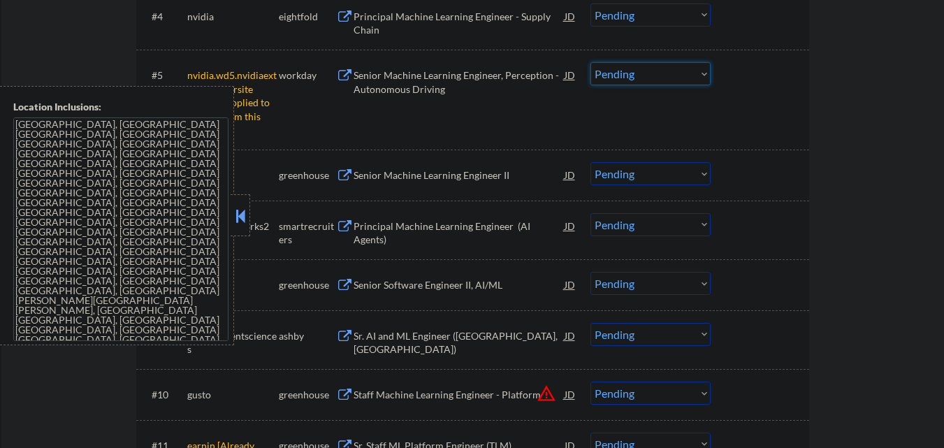
click at [702, 71] on select "Choose an option... Pending Applied Excluded (Questions) Excluded (Expired) Exc…" at bounding box center [650, 73] width 120 height 23
click at [590, 62] on select "Choose an option... Pending Applied Excluded (Questions) Excluded (Expired) Exc…" at bounding box center [650, 73] width 120 height 23
select select ""pending""
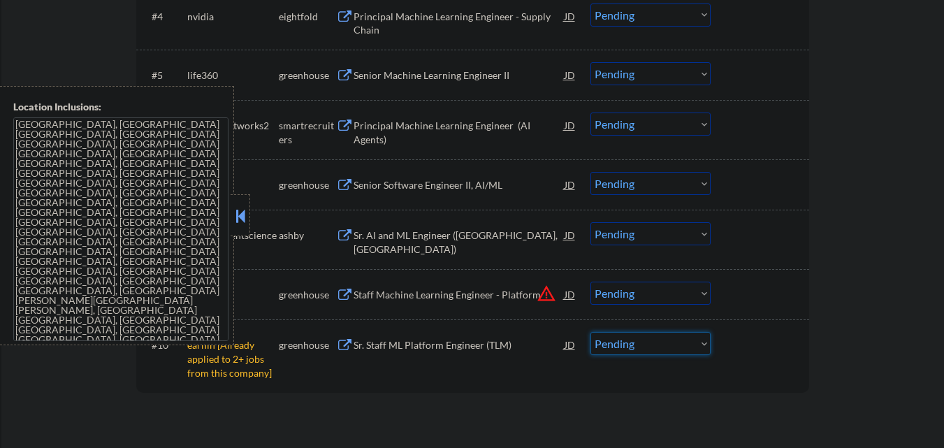
click at [670, 349] on select "Choose an option... Pending Applied Excluded (Questions) Excluded (Expired) Exc…" at bounding box center [650, 343] width 120 height 23
select select ""excluded__other_""
click at [590, 332] on select "Choose an option... Pending Applied Excluded (Questions) Excluded (Expired) Exc…" at bounding box center [650, 343] width 120 height 23
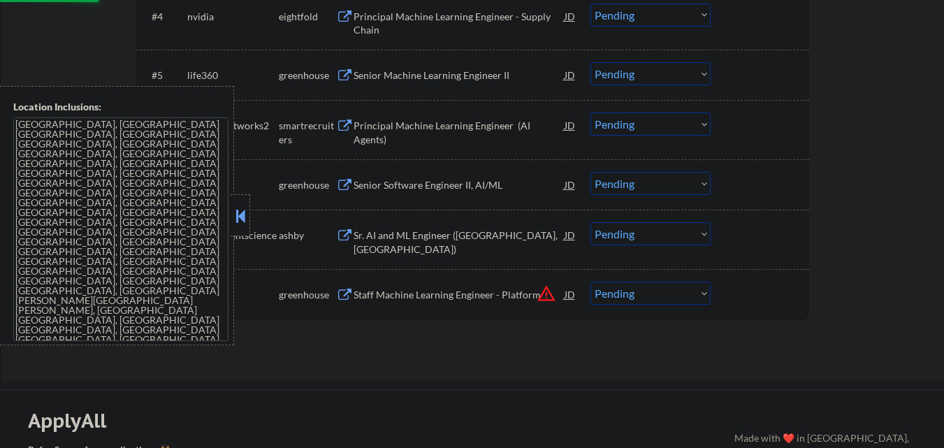
click at [537, 285] on button "warning_amber" at bounding box center [547, 294] width 20 height 20
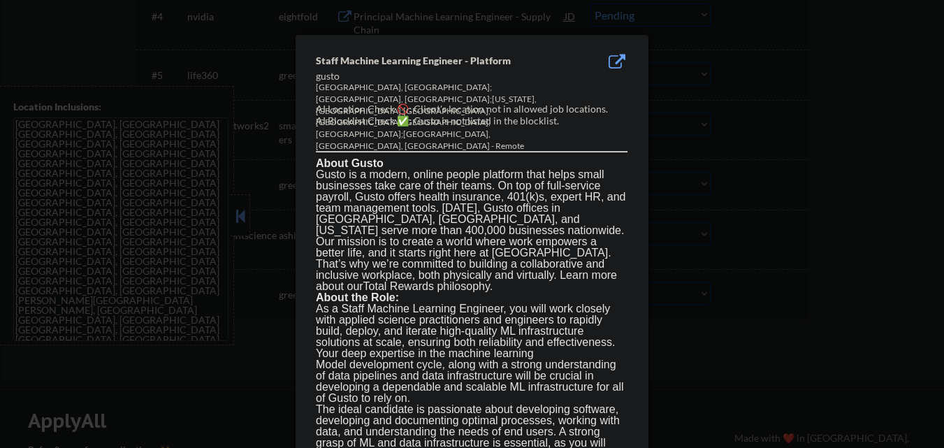
click at [780, 313] on div at bounding box center [472, 224] width 944 height 448
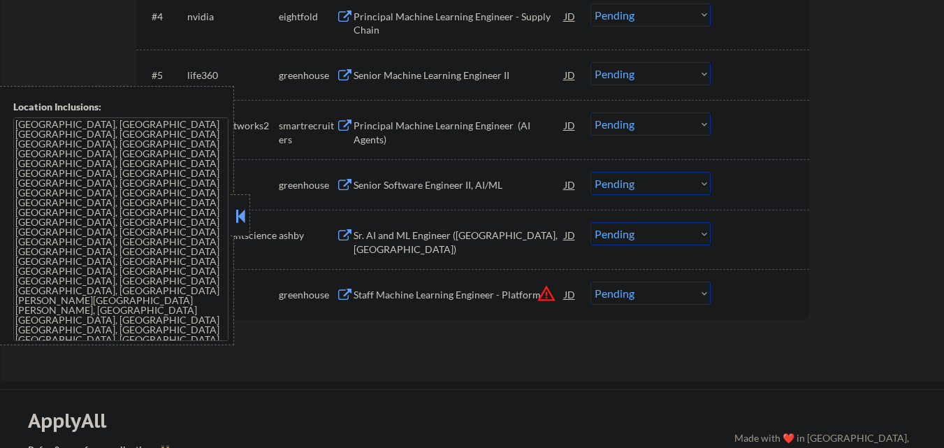
click at [545, 286] on button "warning_amber" at bounding box center [547, 294] width 20 height 20
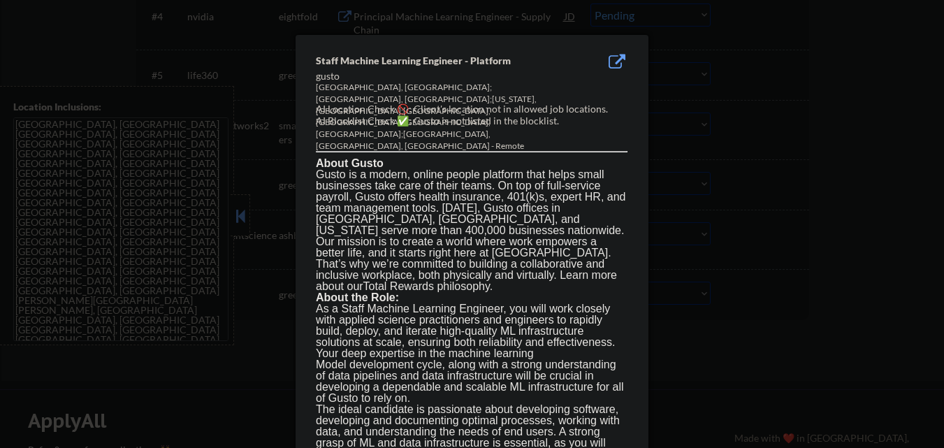
click at [736, 320] on div at bounding box center [472, 224] width 944 height 448
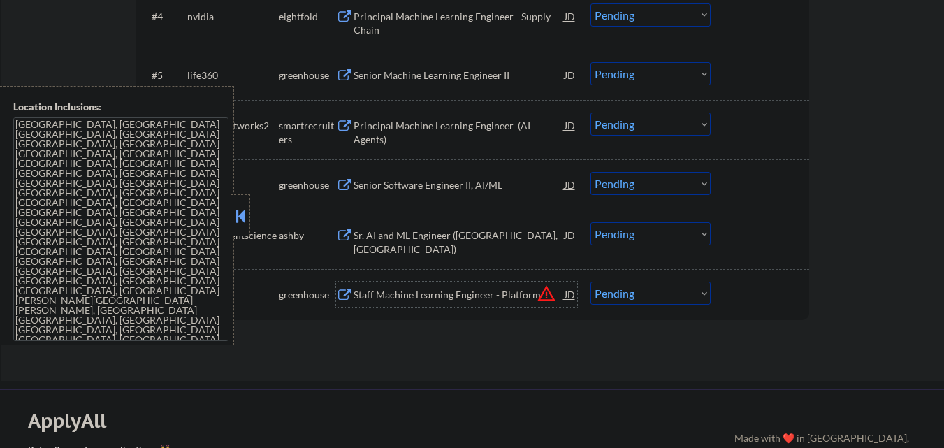
click at [443, 298] on div "Staff Machine Learning Engineer - Platform" at bounding box center [458, 295] width 211 height 14
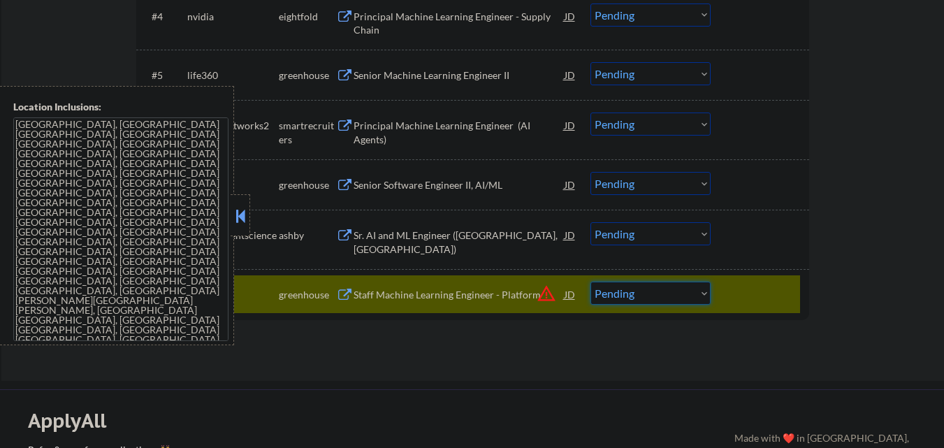
click at [697, 299] on select "Choose an option... Pending Applied Excluded (Questions) Excluded (Expired) Exc…" at bounding box center [650, 293] width 120 height 23
select select ""excluded__salary_""
click at [590, 282] on select "Choose an option... Pending Applied Excluded (Questions) Excluded (Expired) Exc…" at bounding box center [650, 293] width 120 height 23
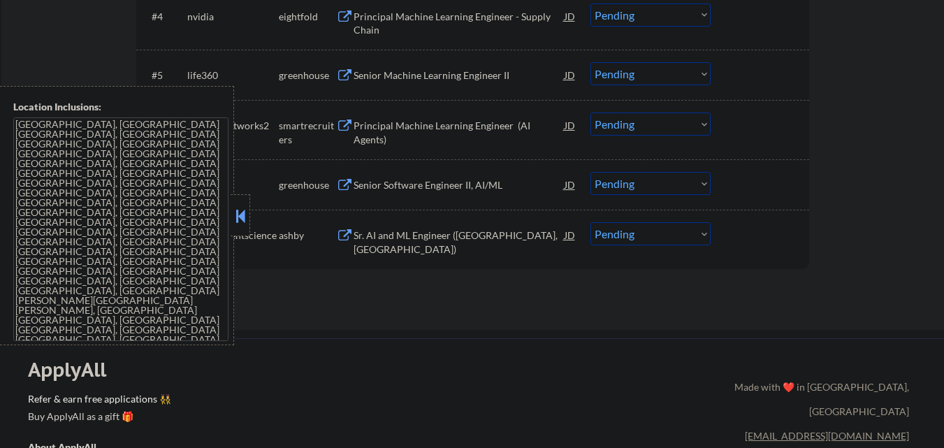
click at [230, 215] on div "Location Inclusions: [GEOGRAPHIC_DATA], [GEOGRAPHIC_DATA] [GEOGRAPHIC_DATA], [G…" at bounding box center [117, 215] width 234 height 259
click at [235, 215] on button at bounding box center [240, 215] width 15 height 21
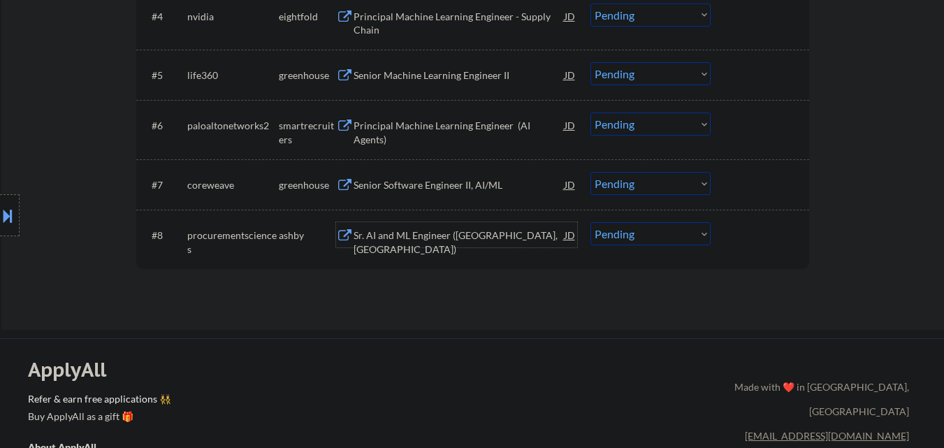
click at [378, 234] on div "Sr. AI and ML Engineer ([GEOGRAPHIC_DATA], [GEOGRAPHIC_DATA])" at bounding box center [458, 241] width 211 height 27
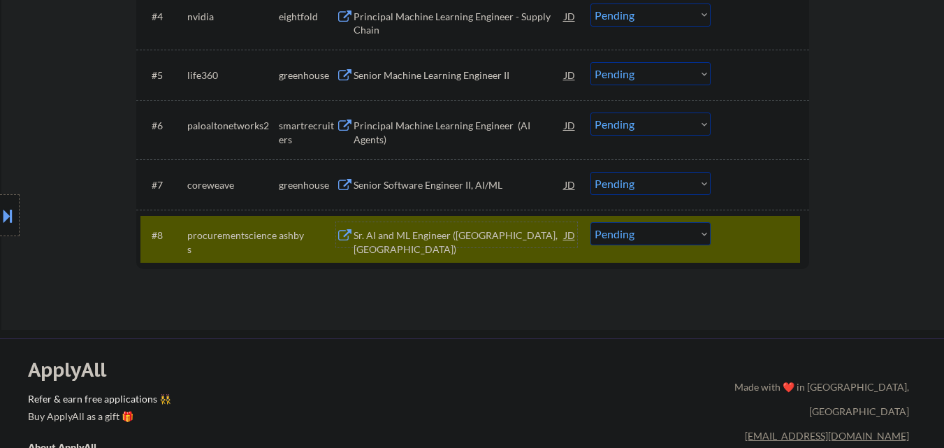
click at [681, 238] on select "Choose an option... Pending Applied Excluded (Questions) Excluded (Expired) Exc…" at bounding box center [650, 233] width 120 height 23
select select ""excluded__expired_""
click at [590, 222] on select "Choose an option... Pending Applied Excluded (Questions) Excluded (Expired) Exc…" at bounding box center [650, 233] width 120 height 23
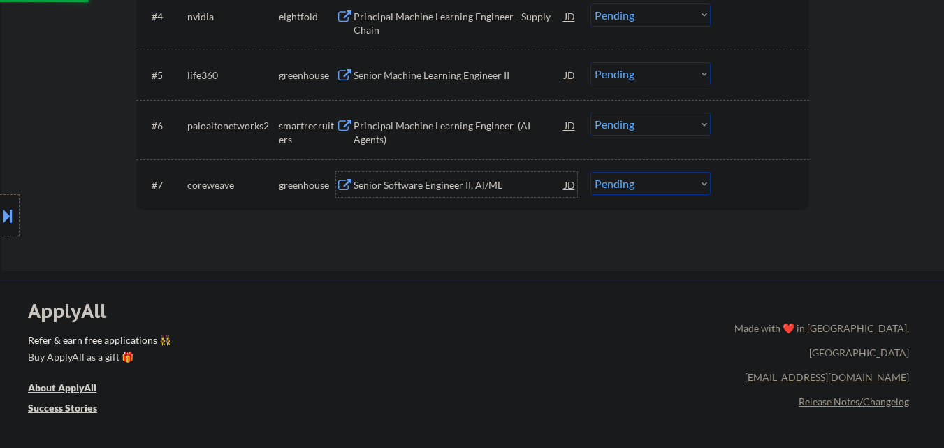
click at [462, 193] on div "Senior Software Engineer II, AI/ML" at bounding box center [458, 184] width 211 height 25
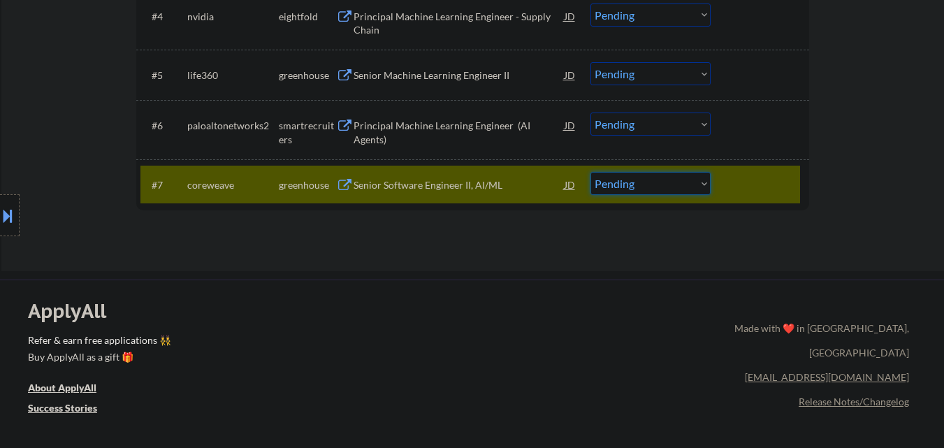
click at [627, 184] on select "Choose an option... Pending Applied Excluded (Questions) Excluded (Expired) Exc…" at bounding box center [650, 183] width 120 height 23
select select ""excluded__salary_""
click at [590, 172] on select "Choose an option... Pending Applied Excluded (Questions) Excluded (Expired) Exc…" at bounding box center [650, 183] width 120 height 23
click at [741, 194] on div at bounding box center [761, 184] width 61 height 25
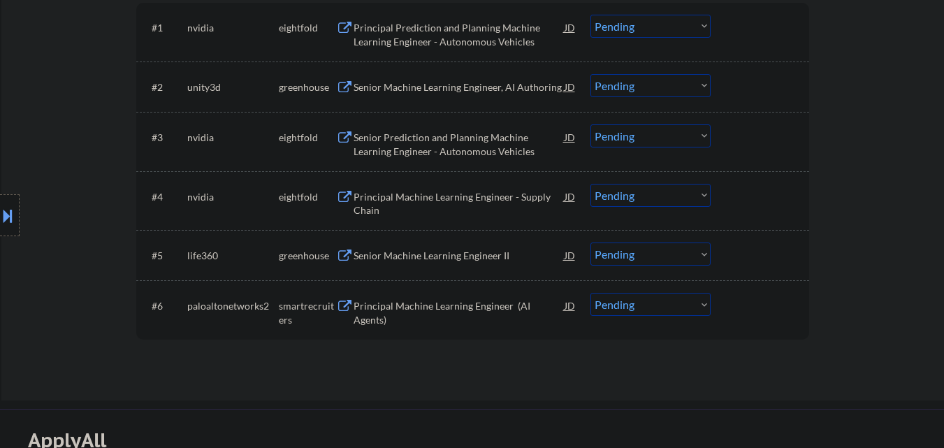
scroll to position [483, 0]
